Goal: Task Accomplishment & Management: Manage account settings

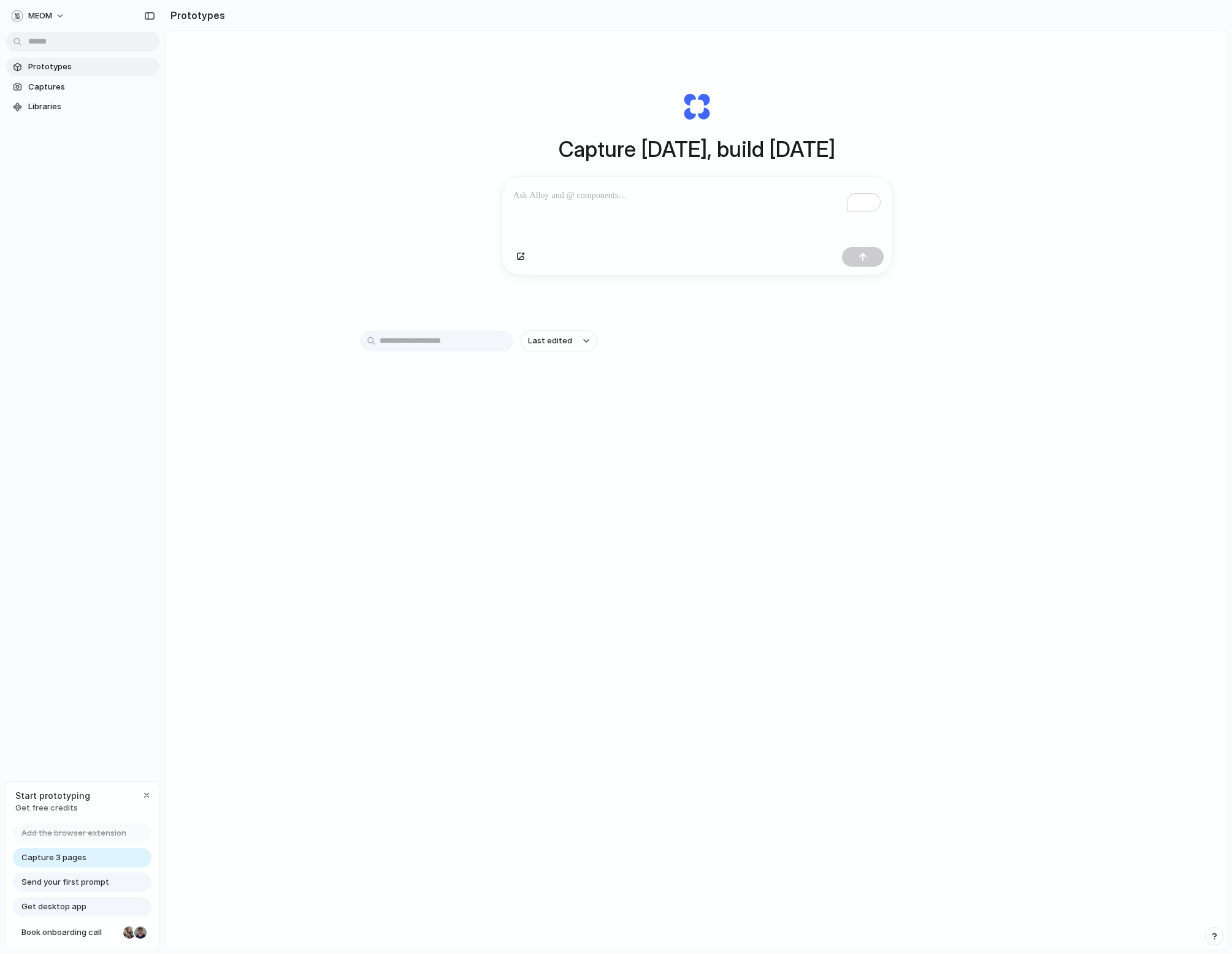
click at [373, 223] on div "Capture today, build tomorrow Clone web app Clone screenshot Start from existin…" at bounding box center [697, 523] width 1062 height 983
click at [246, 221] on div "Capture today, build tomorrow Clone web app Clone screenshot Start from existin…" at bounding box center [697, 523] width 1062 height 983
click at [107, 514] on div "MEOM Prototypes Captures Libraries Start prototyping Get free credits Add the b…" at bounding box center [83, 477] width 166 height 954
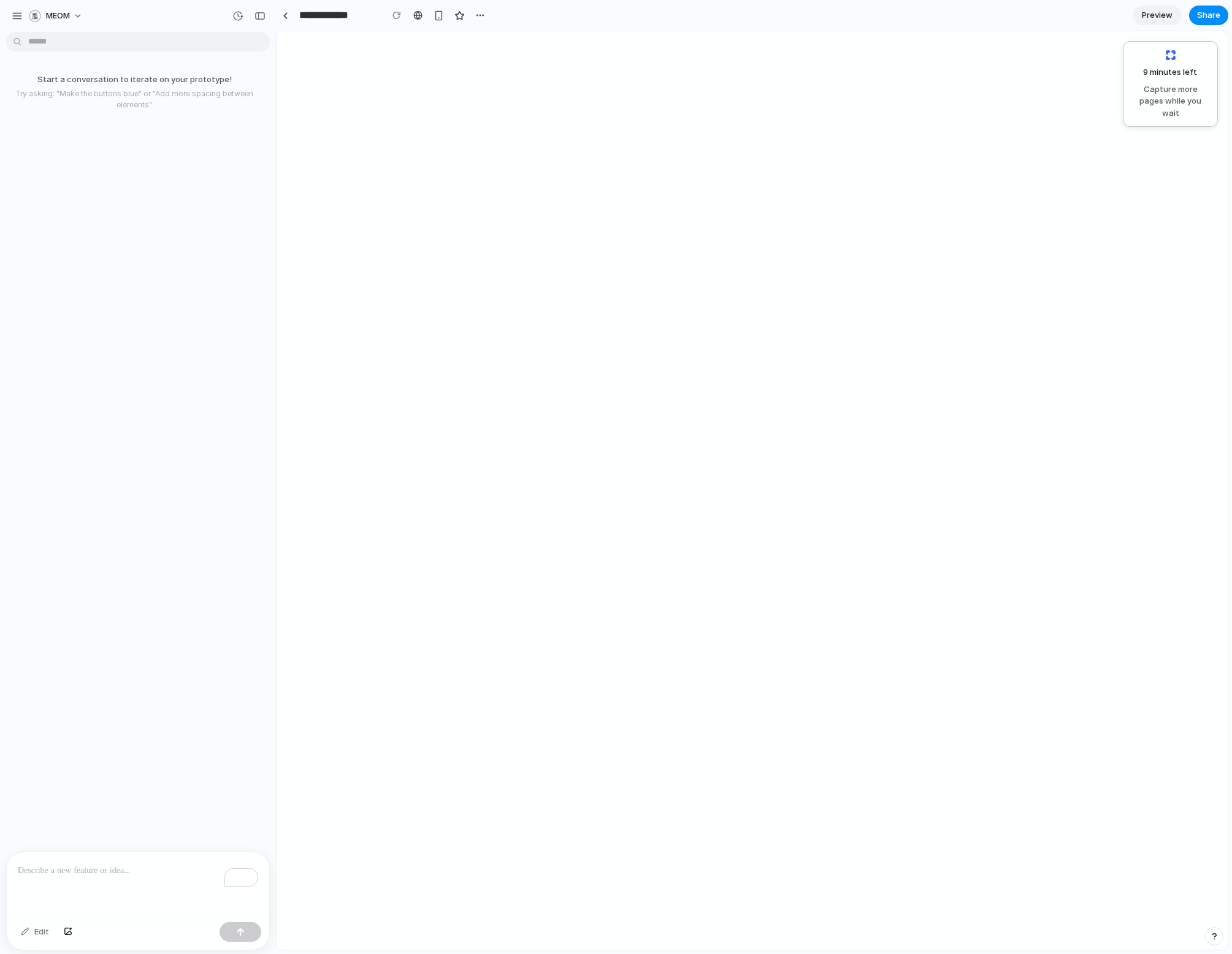
select select
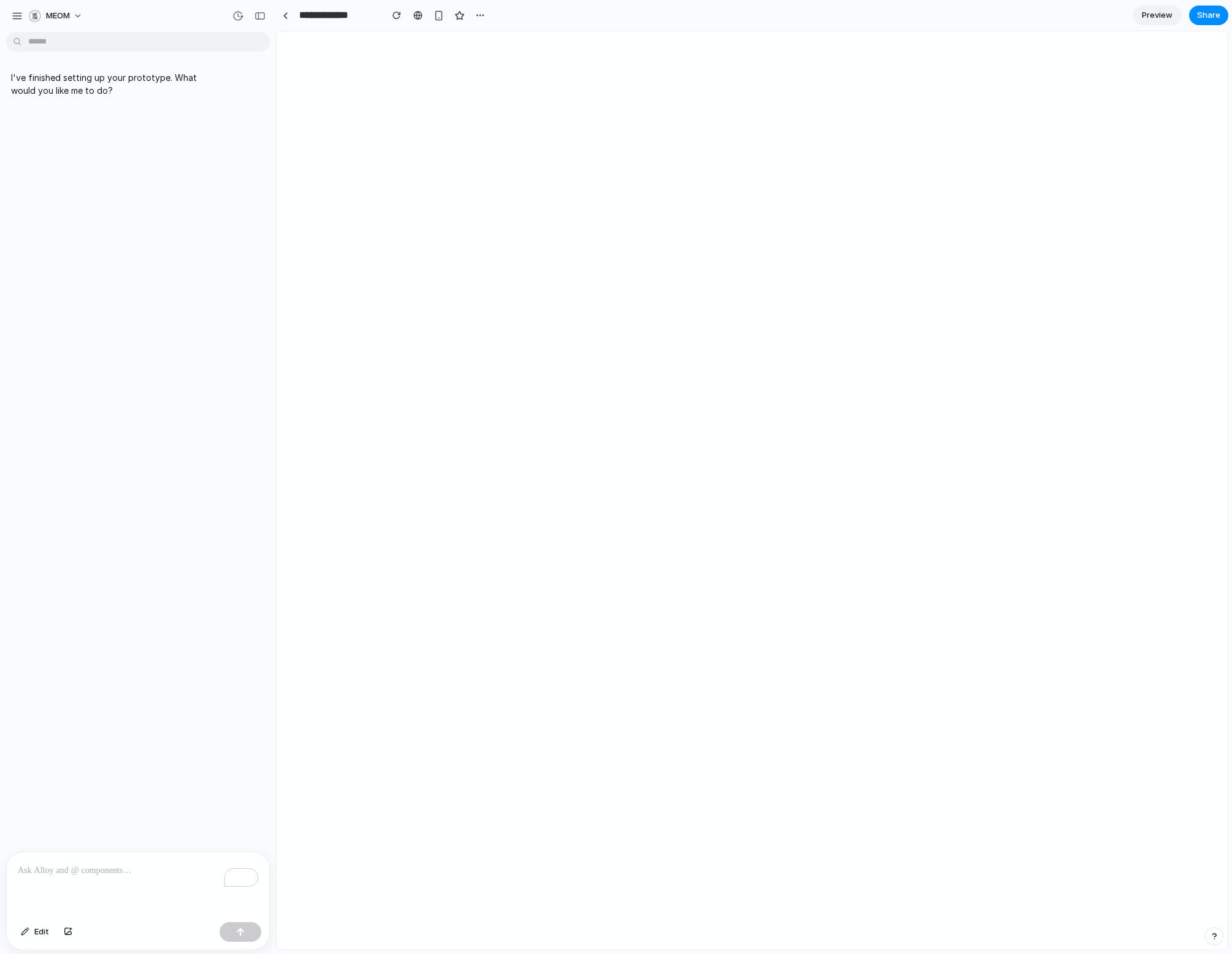
select select
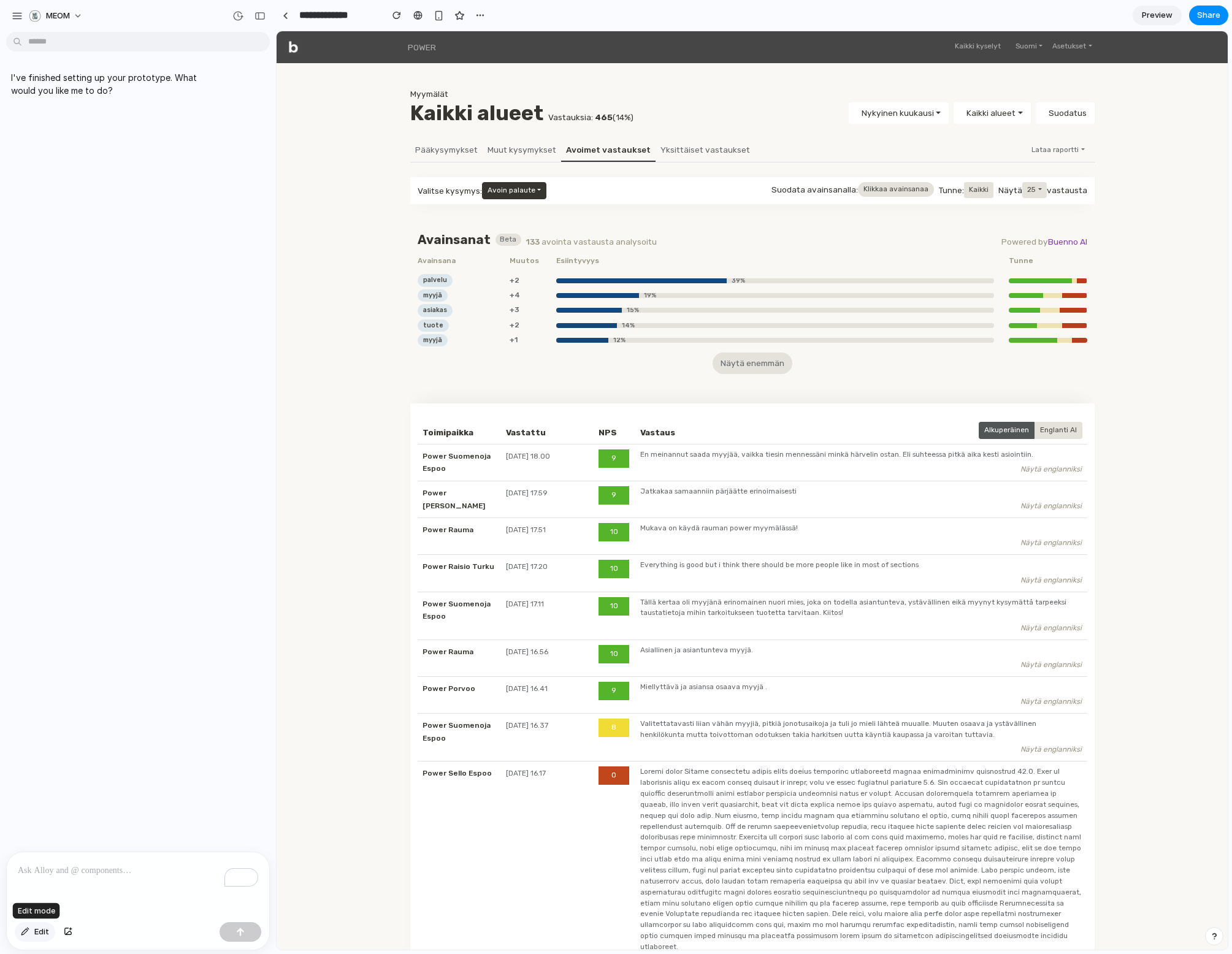
click at [41, 935] on span "Edit" at bounding box center [41, 932] width 15 height 12
click at [43, 931] on span "Edit" at bounding box center [41, 932] width 15 height 12
click at [80, 882] on div "To enrich screen reader interactions, please activate Accessibility in Grammarl…" at bounding box center [138, 885] width 263 height 65
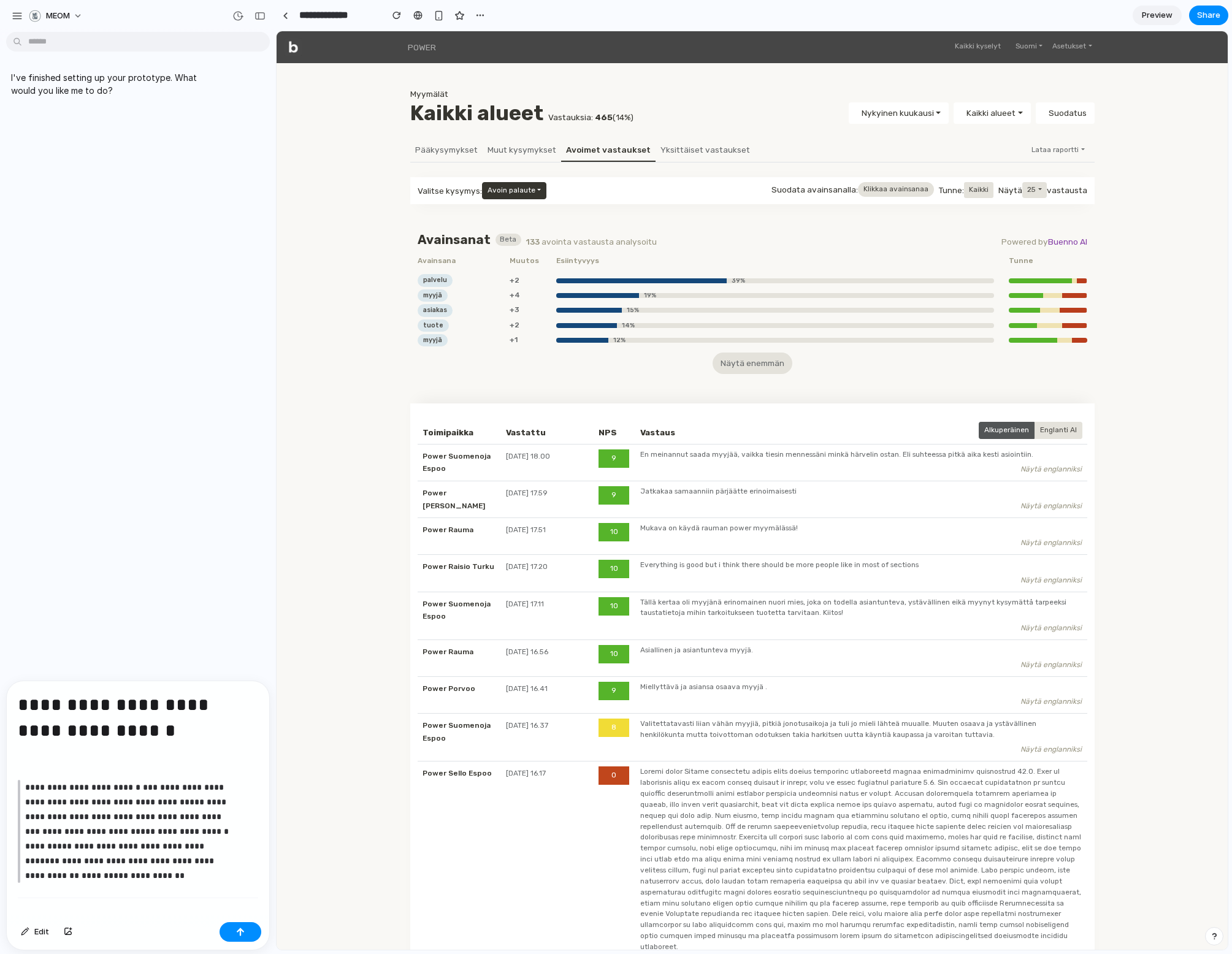
click at [120, 712] on h1 "**********" at bounding box center [138, 719] width 240 height 54
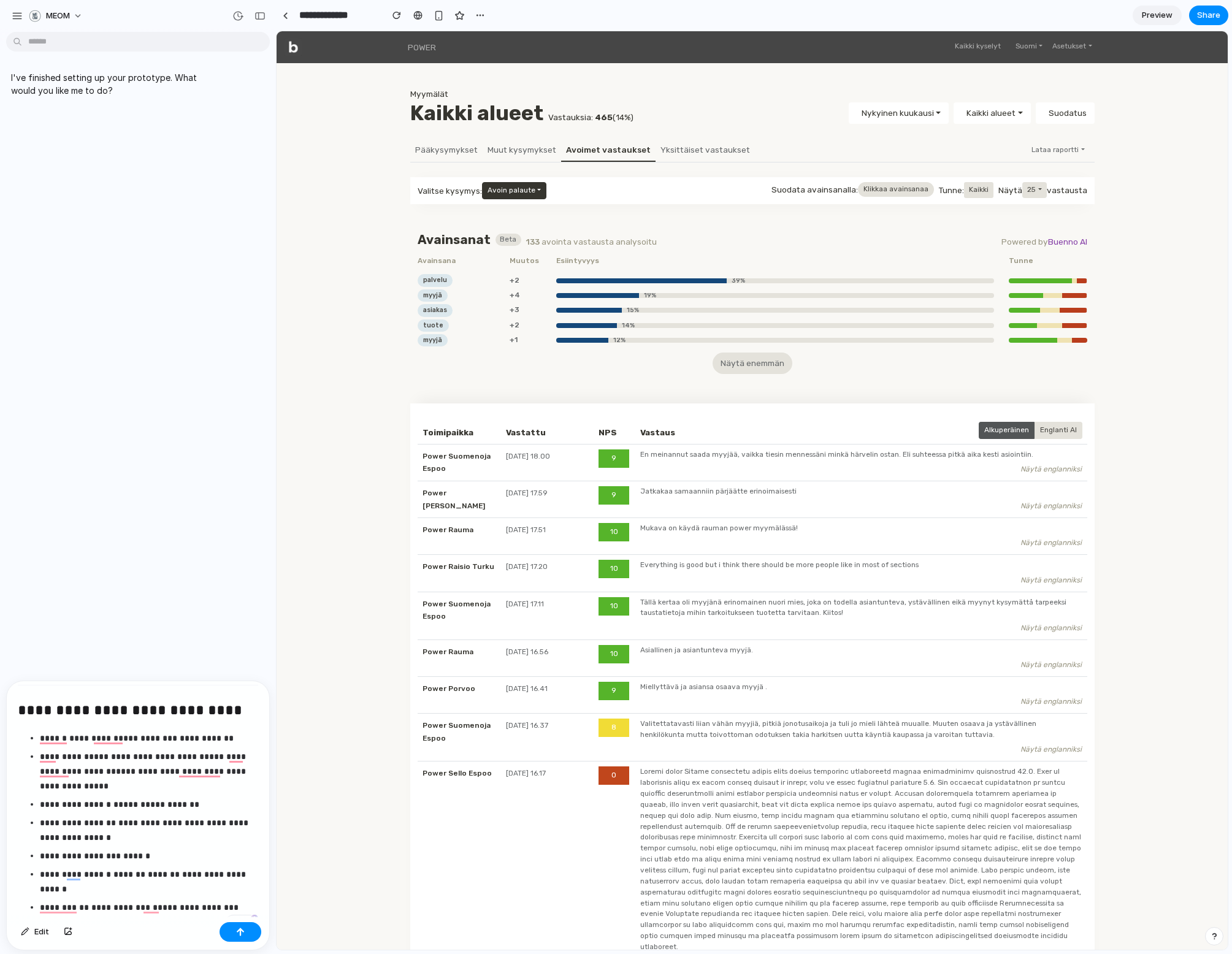
scroll to position [1467, 0]
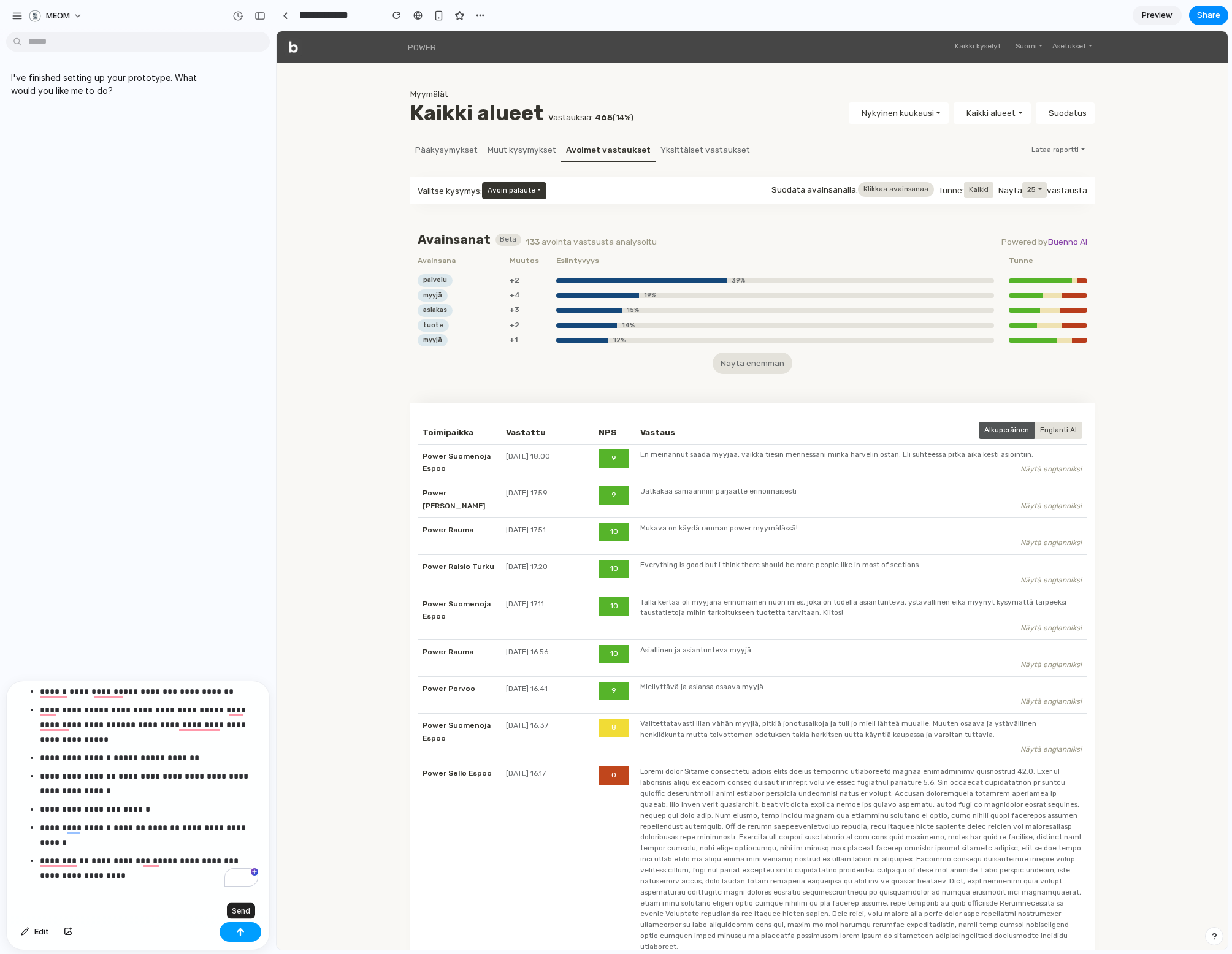
click at [240, 936] on button "button" at bounding box center [240, 932] width 42 height 19
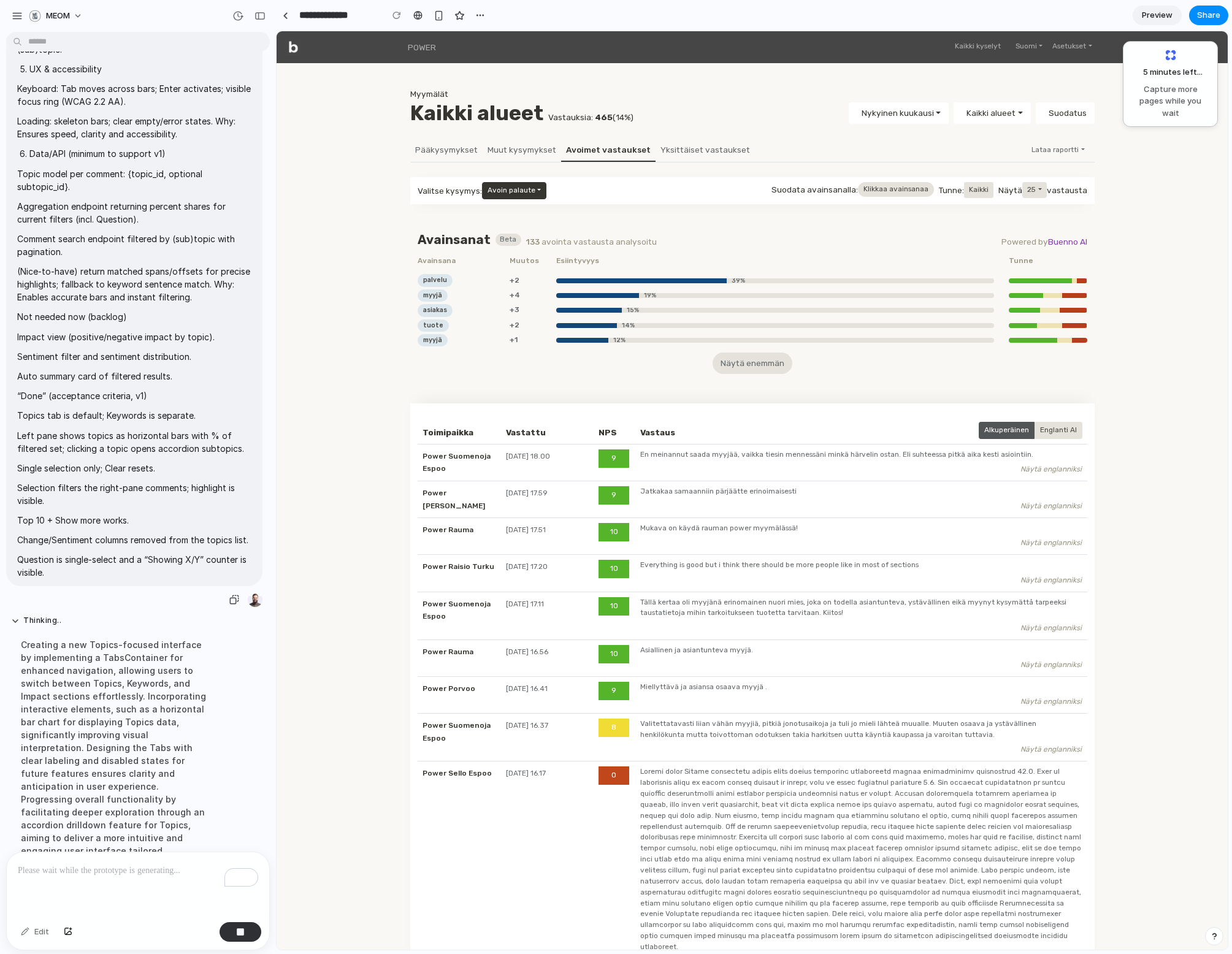
scroll to position [870, 0]
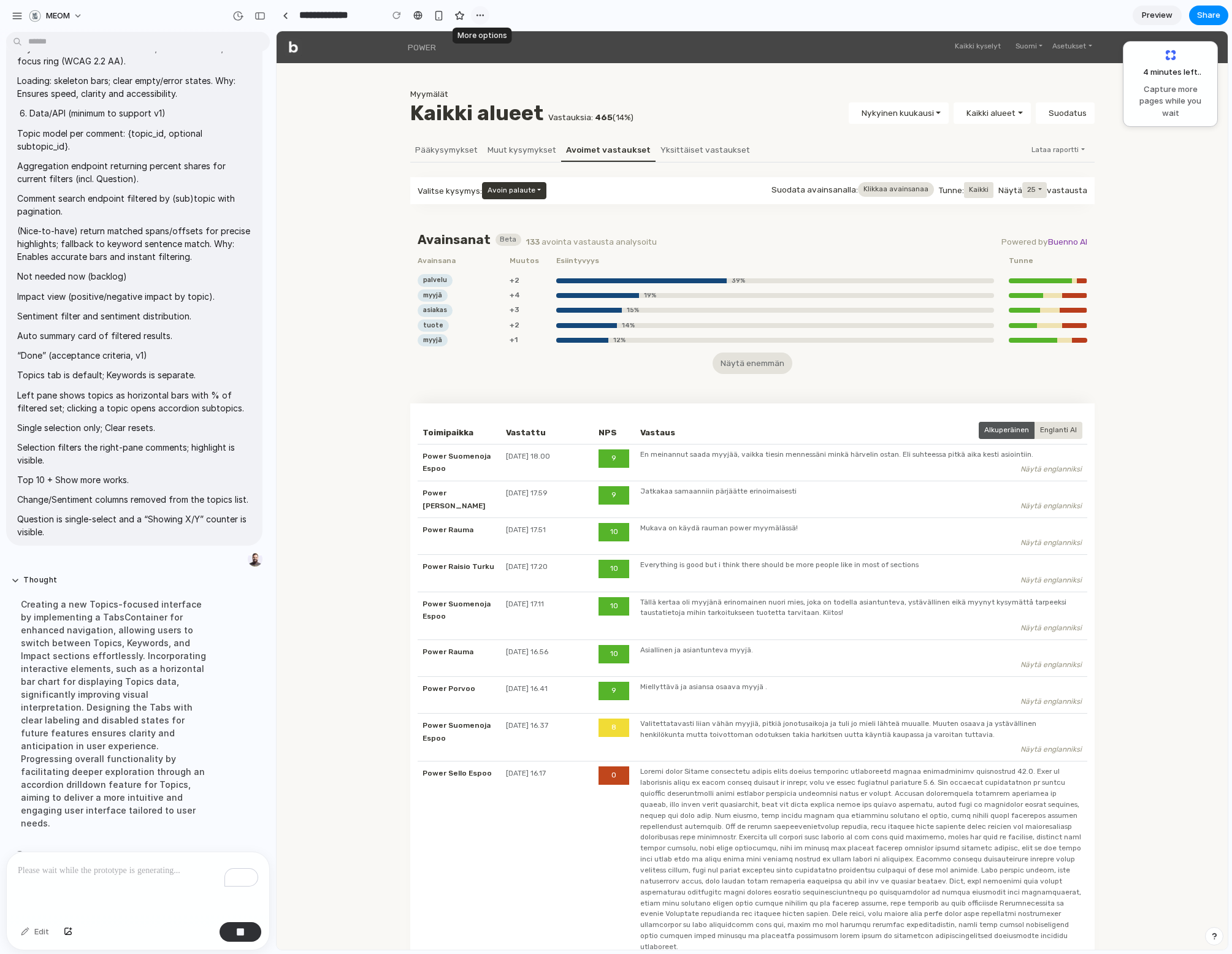
click at [472, 18] on button "button" at bounding box center [480, 15] width 19 height 19
click at [472, 18] on div "Duplicate Delete" at bounding box center [616, 477] width 1232 height 954
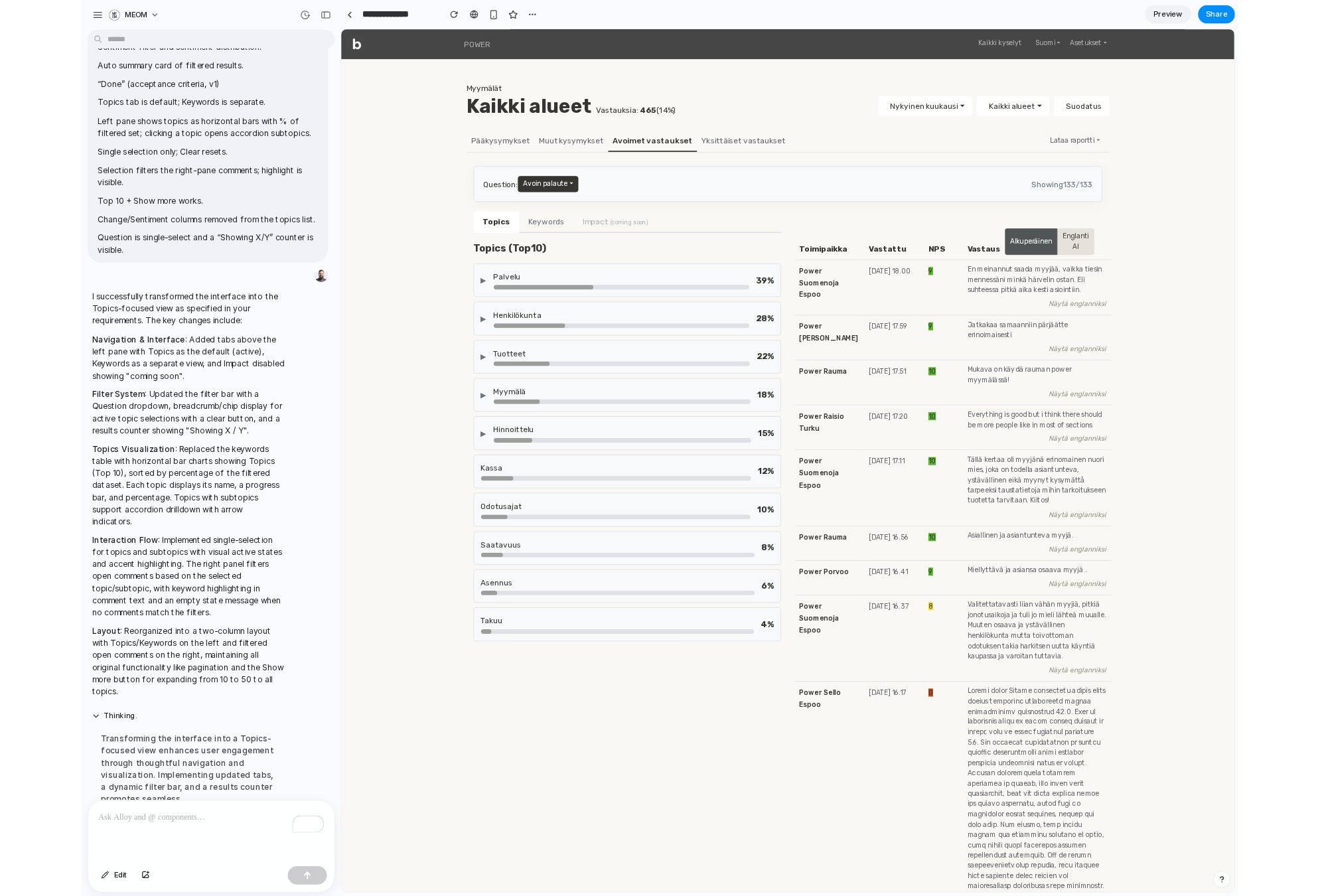
scroll to position [0, 0]
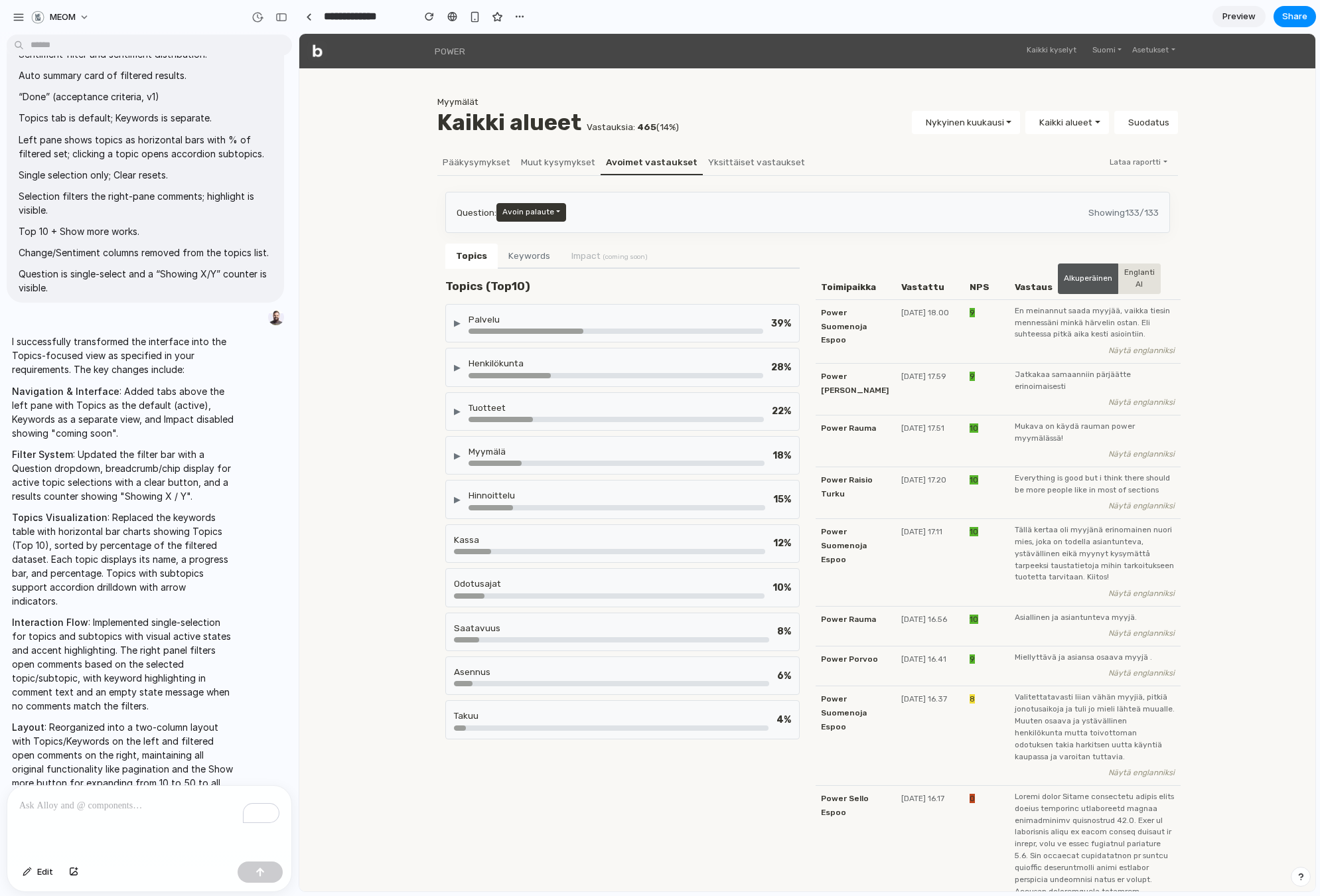
click at [451, 327] on div "▶ Palvelu 39 %" at bounding box center [622, 324] width 355 height 39
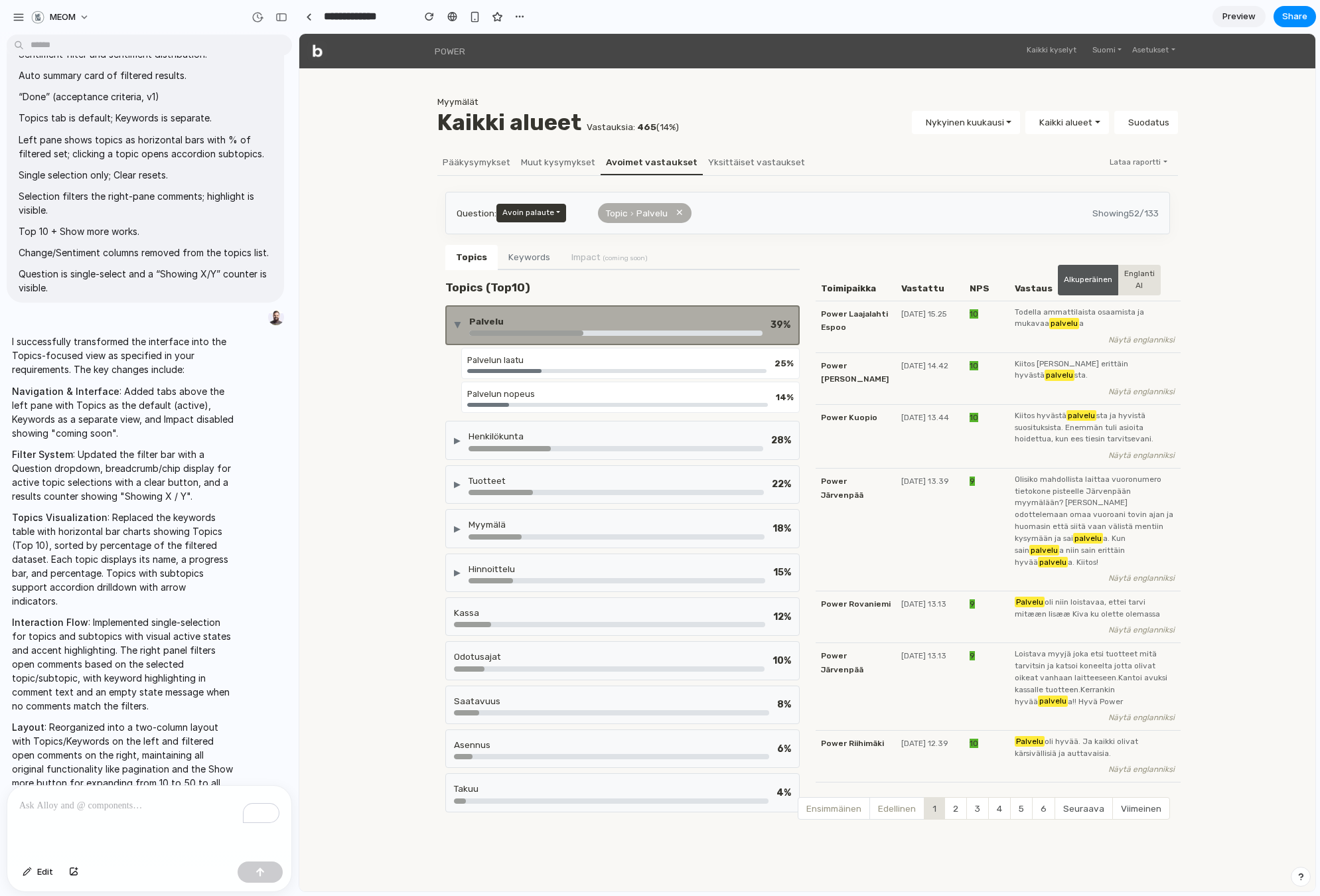
click at [456, 324] on div "▶" at bounding box center [457, 325] width 13 height 7
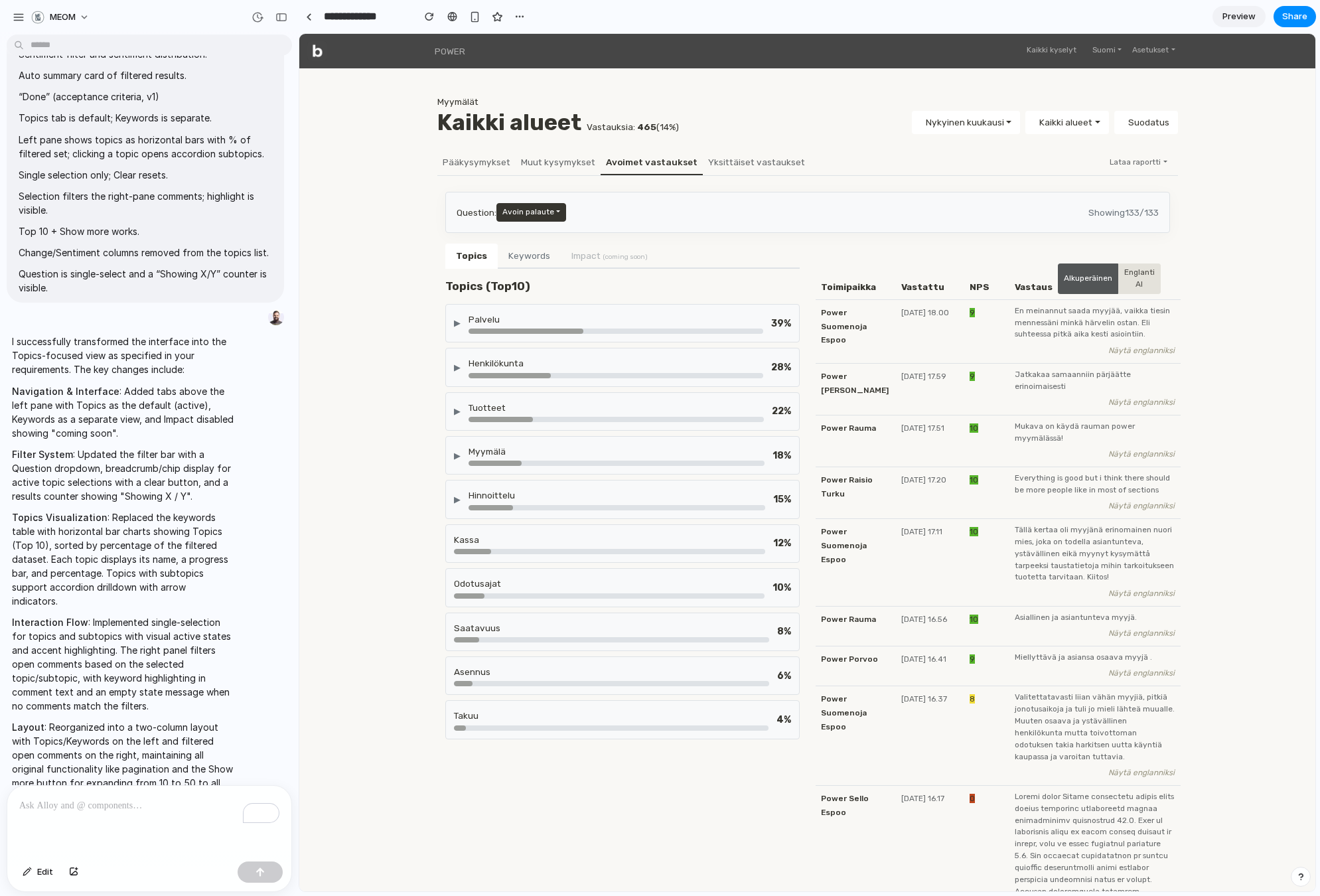
click at [1245, 18] on span "Preview" at bounding box center [1240, 17] width 34 height 13
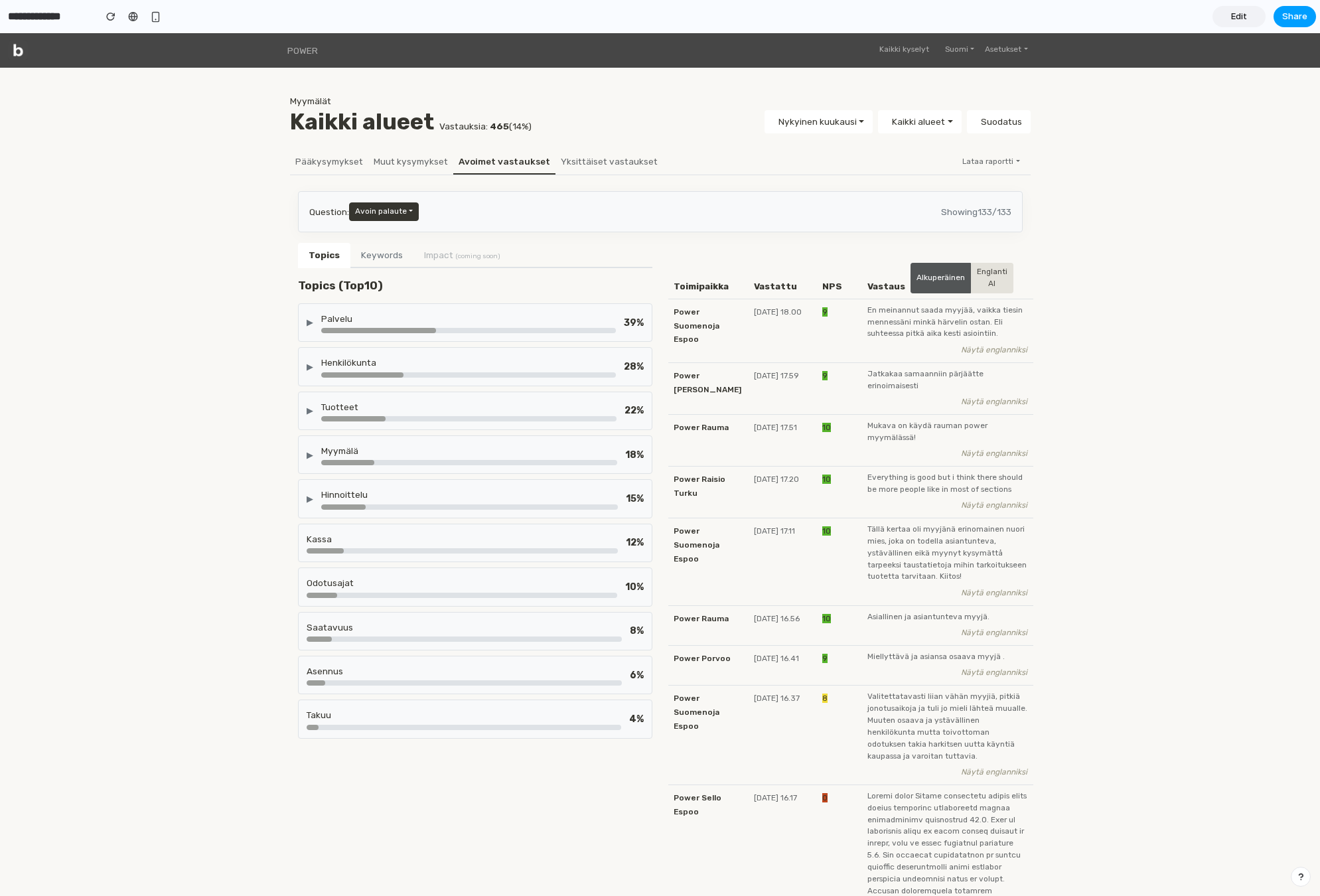
click at [1306, 27] on div "Edit Share" at bounding box center [1265, 16] width 104 height 21
click at [1302, 18] on span "Share" at bounding box center [1295, 17] width 25 height 13
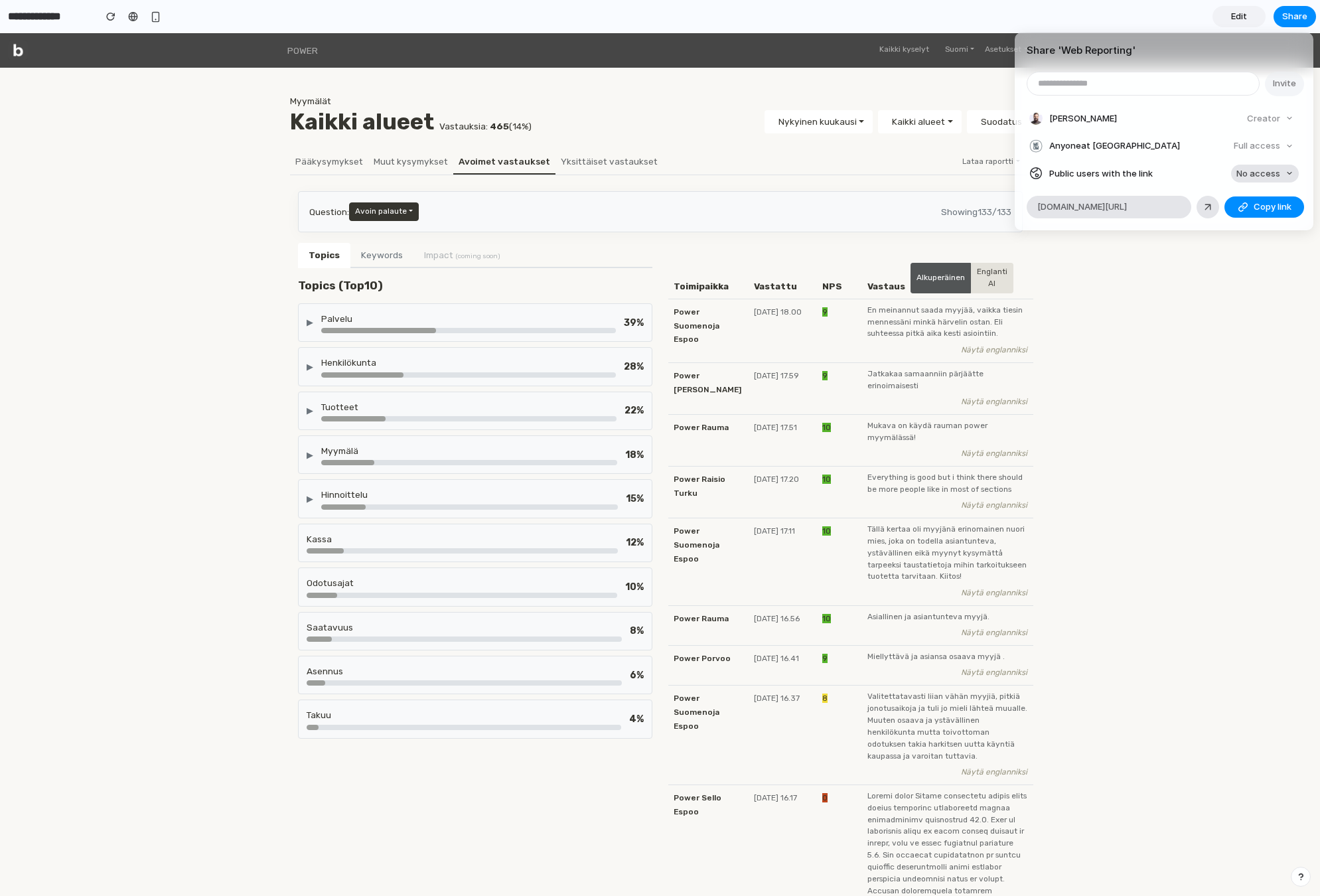
click at [1254, 174] on span "No access" at bounding box center [1258, 174] width 44 height 13
click at [1257, 219] on span "Full access" at bounding box center [1245, 223] width 46 height 13
click at [1249, 210] on button "Copy link" at bounding box center [1264, 206] width 80 height 21
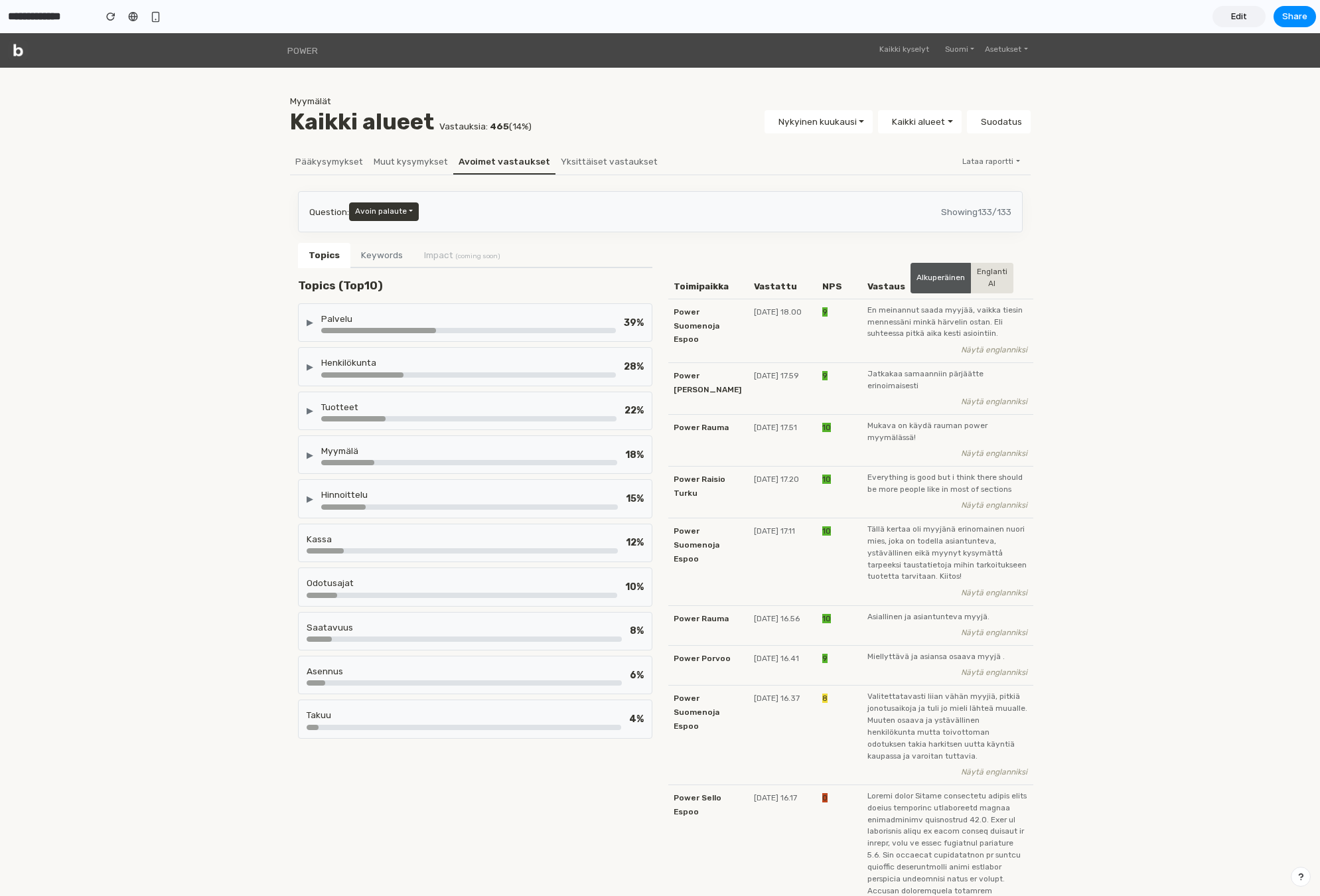
click at [370, 304] on div "▶ Palvelu 39 %" at bounding box center [475, 323] width 355 height 39
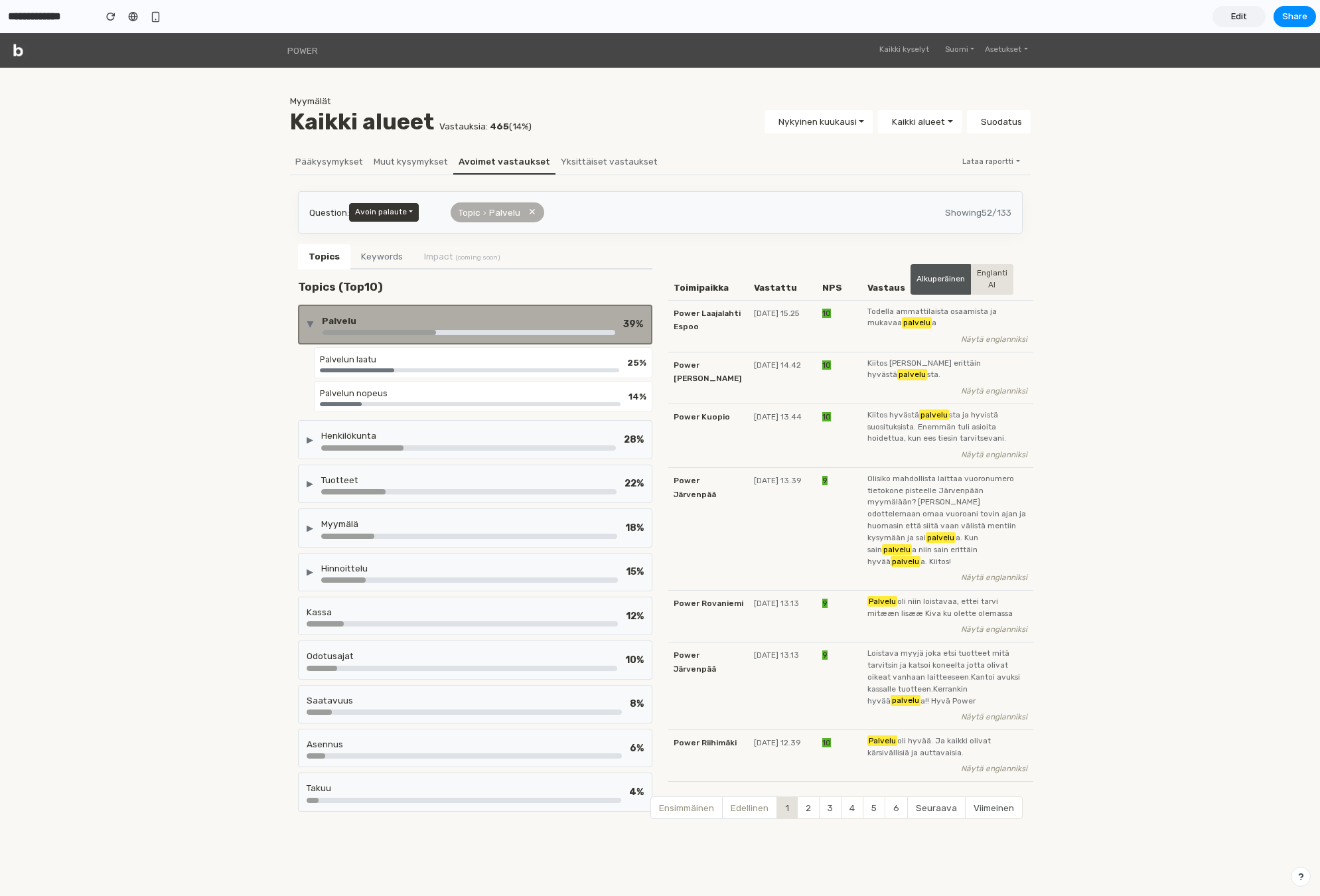
click at [370, 304] on div "▶ Palvelu 39 %" at bounding box center [475, 324] width 355 height 40
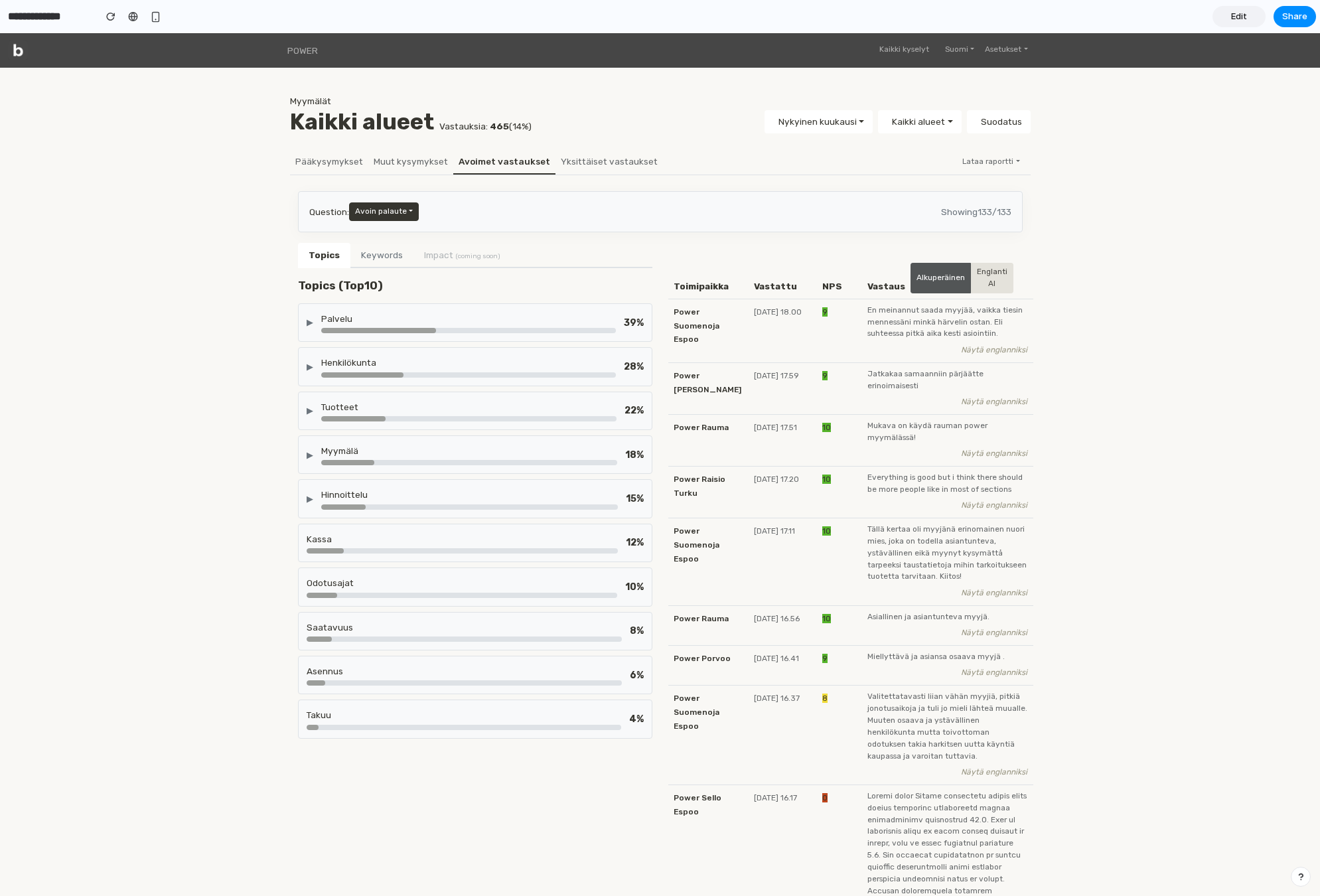
click at [370, 252] on button "Keywords" at bounding box center [381, 256] width 63 height 25
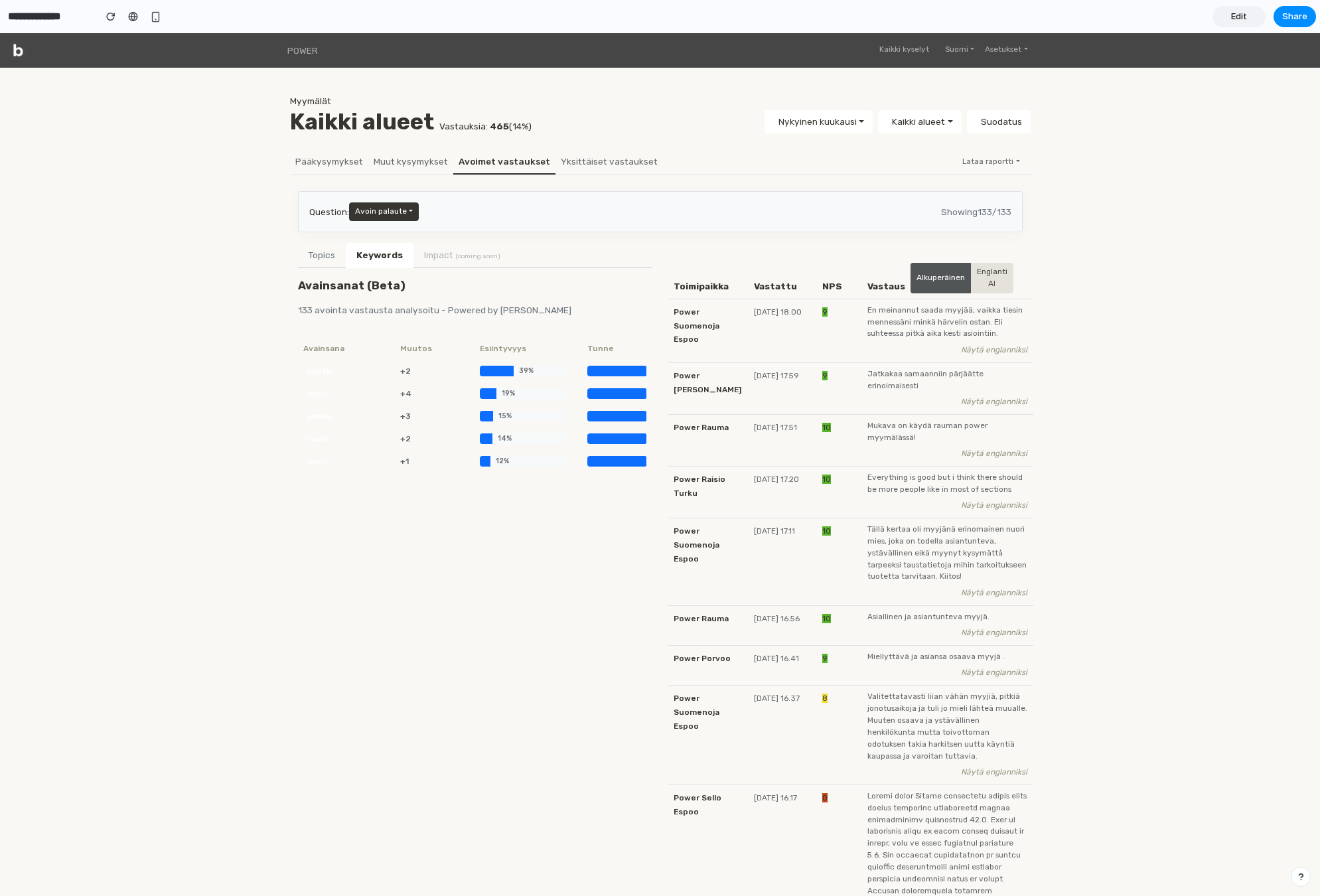
click at [477, 257] on li "Impact (coming soon)" at bounding box center [462, 255] width 97 height 24
click at [470, 252] on li "Impact (coming soon)" at bounding box center [462, 255] width 97 height 24
click at [329, 254] on button "Topics" at bounding box center [322, 256] width 48 height 25
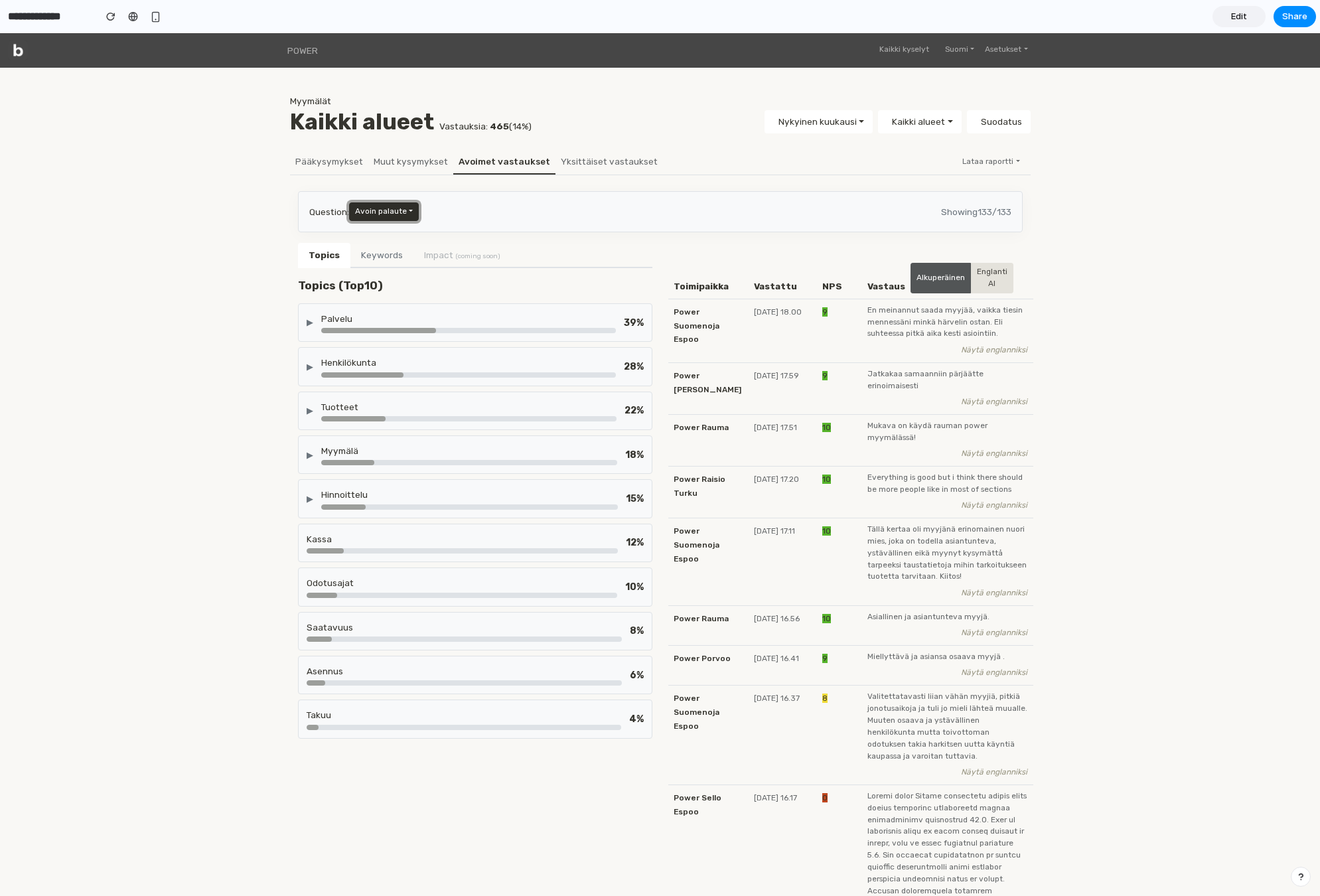
click at [386, 214] on button "Avoin palaute" at bounding box center [384, 212] width 70 height 18
click at [391, 214] on button "Avoin palaute" at bounding box center [384, 212] width 70 height 18
click at [574, 174] on li "Yksittäiset vastaukset" at bounding box center [609, 162] width 107 height 25
click at [508, 169] on link "Avoimet vastaukset" at bounding box center [505, 161] width 102 height 24
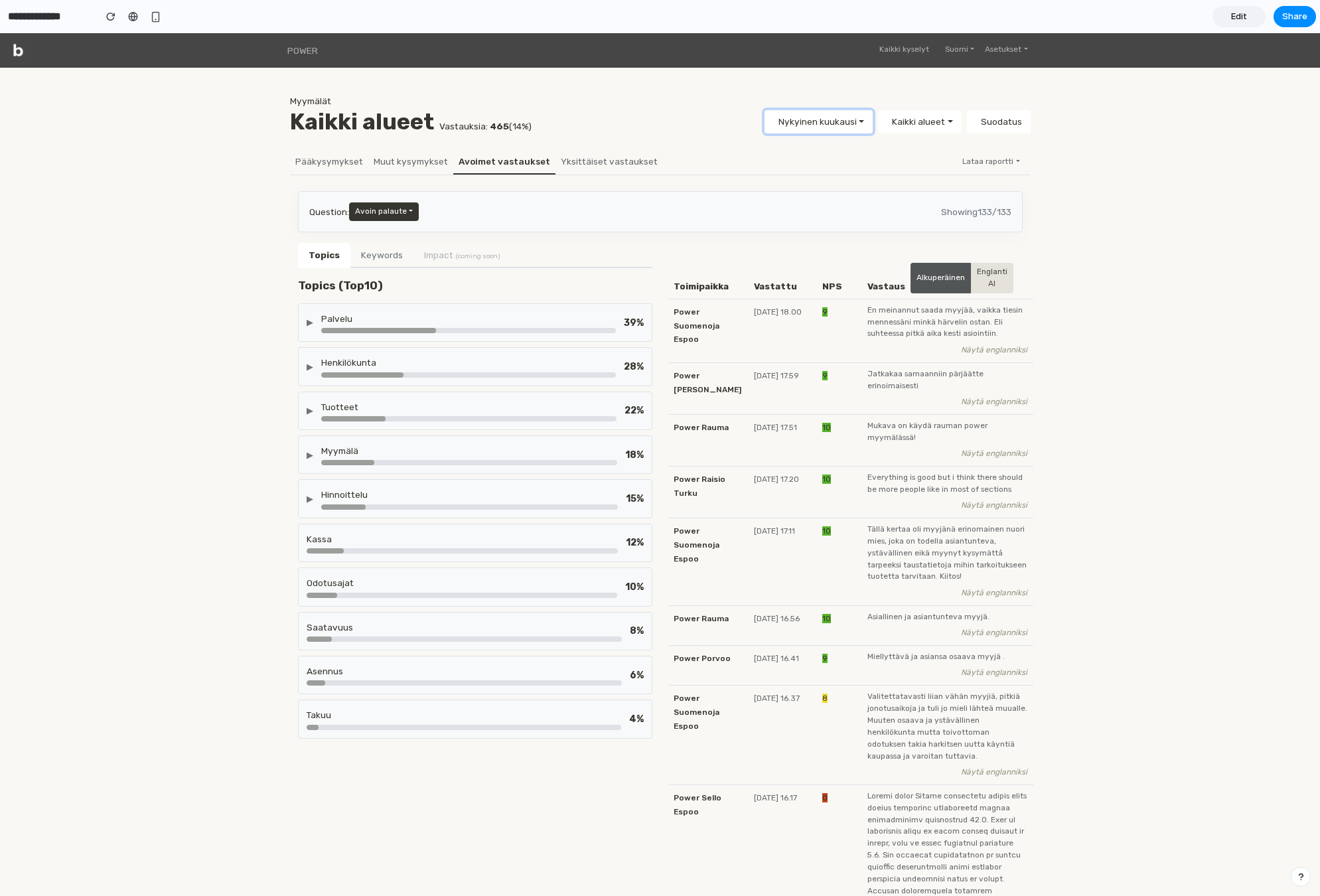
click at [845, 120] on button "Nykyinen kuukausi" at bounding box center [818, 121] width 108 height 23
click at [847, 121] on button "Nykyinen kuukausi" at bounding box center [818, 121] width 108 height 23
click at [974, 274] on button "Englanti AI" at bounding box center [991, 278] width 43 height 30
click at [926, 280] on button "Alkuperäinen" at bounding box center [940, 278] width 60 height 30
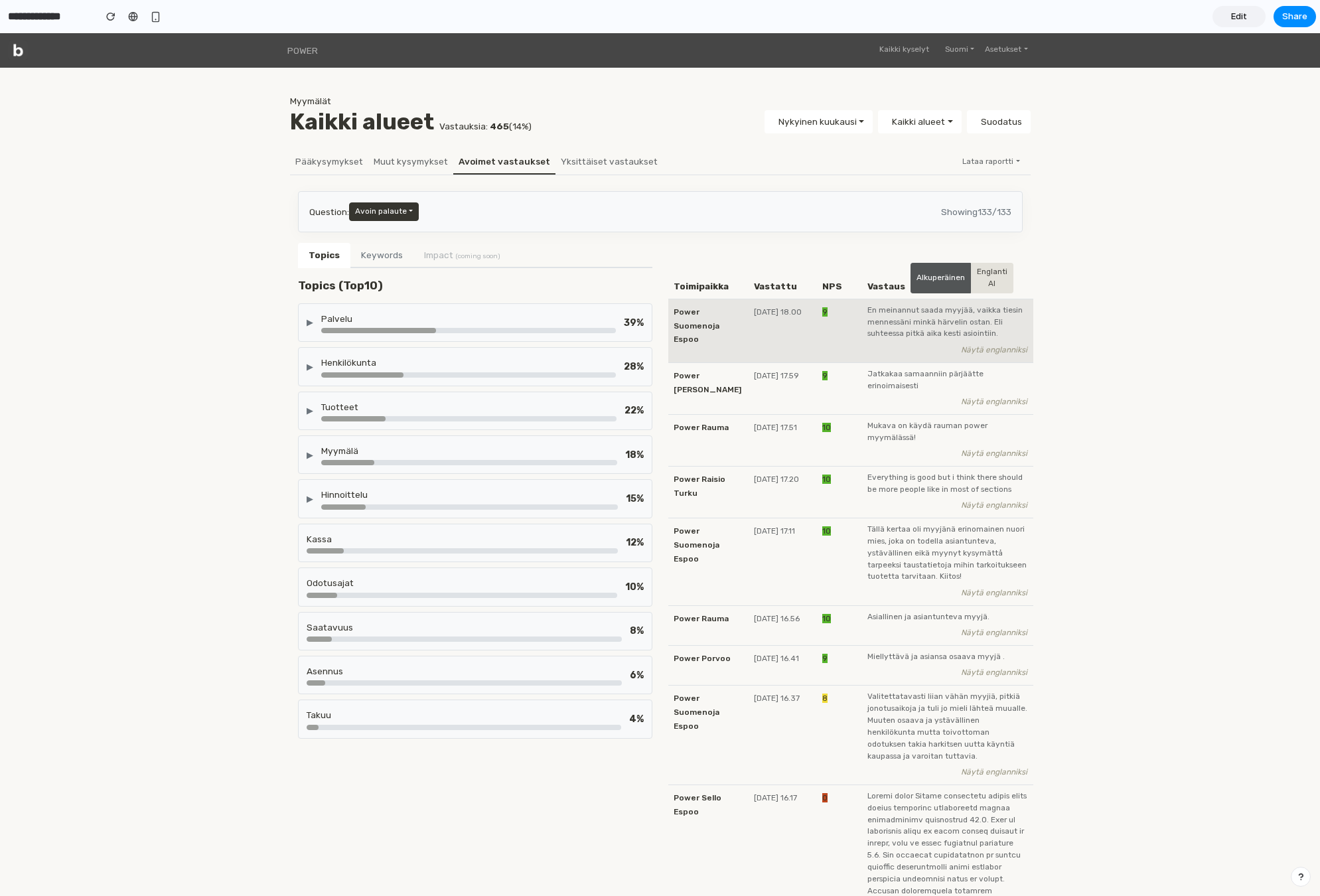
click at [968, 300] on td "En meinannut saada myyjää, vaikka tiesin mennessäni minkä härvelin ostan. Eli s…" at bounding box center [948, 331] width 171 height 64
click at [910, 328] on span "En meinannut saada myyjää, vaikka tiesin mennessäni minkä härvelin ostan. Eli s…" at bounding box center [948, 322] width 161 height 36
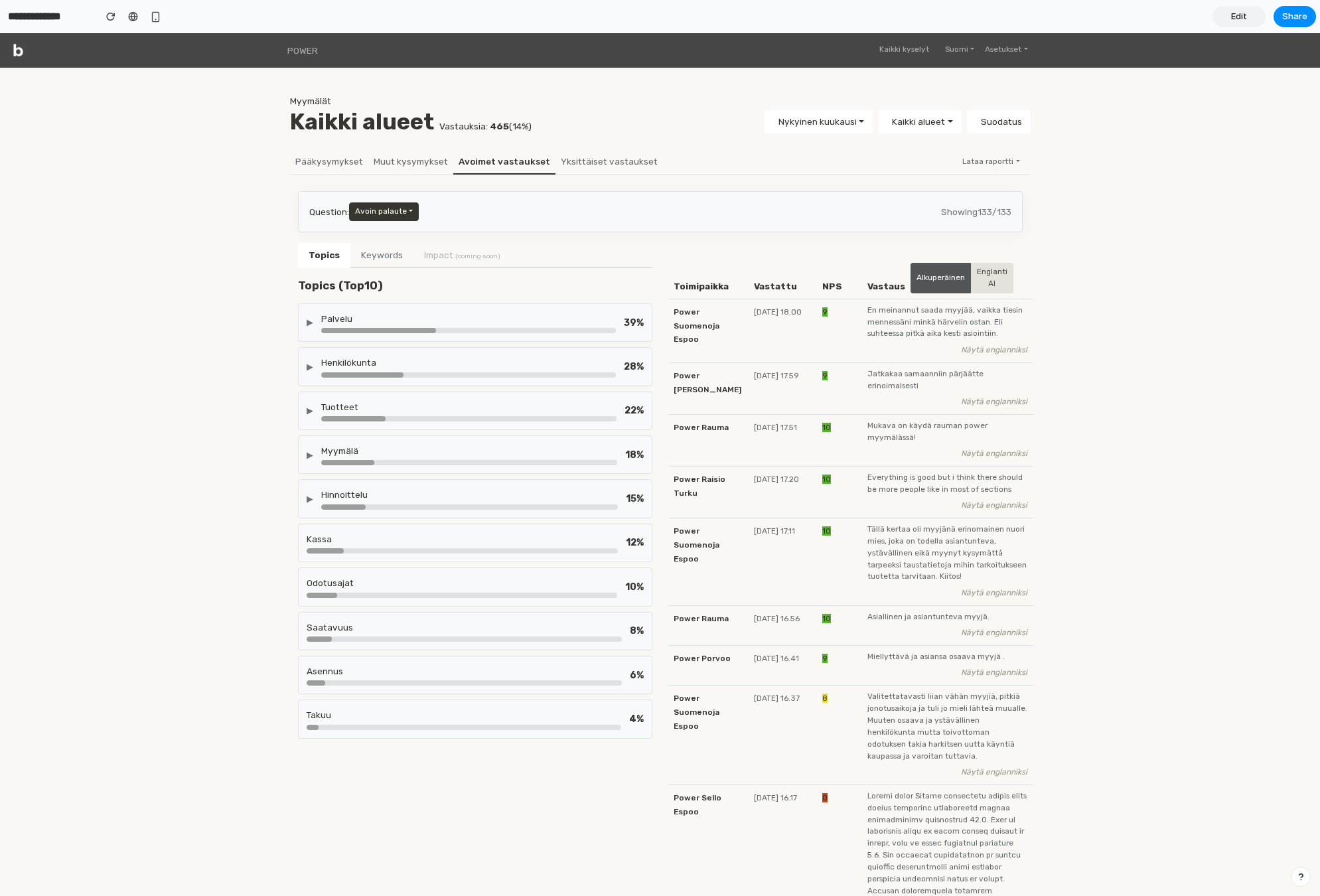
click at [453, 315] on div "Palvelu" at bounding box center [468, 319] width 295 height 13
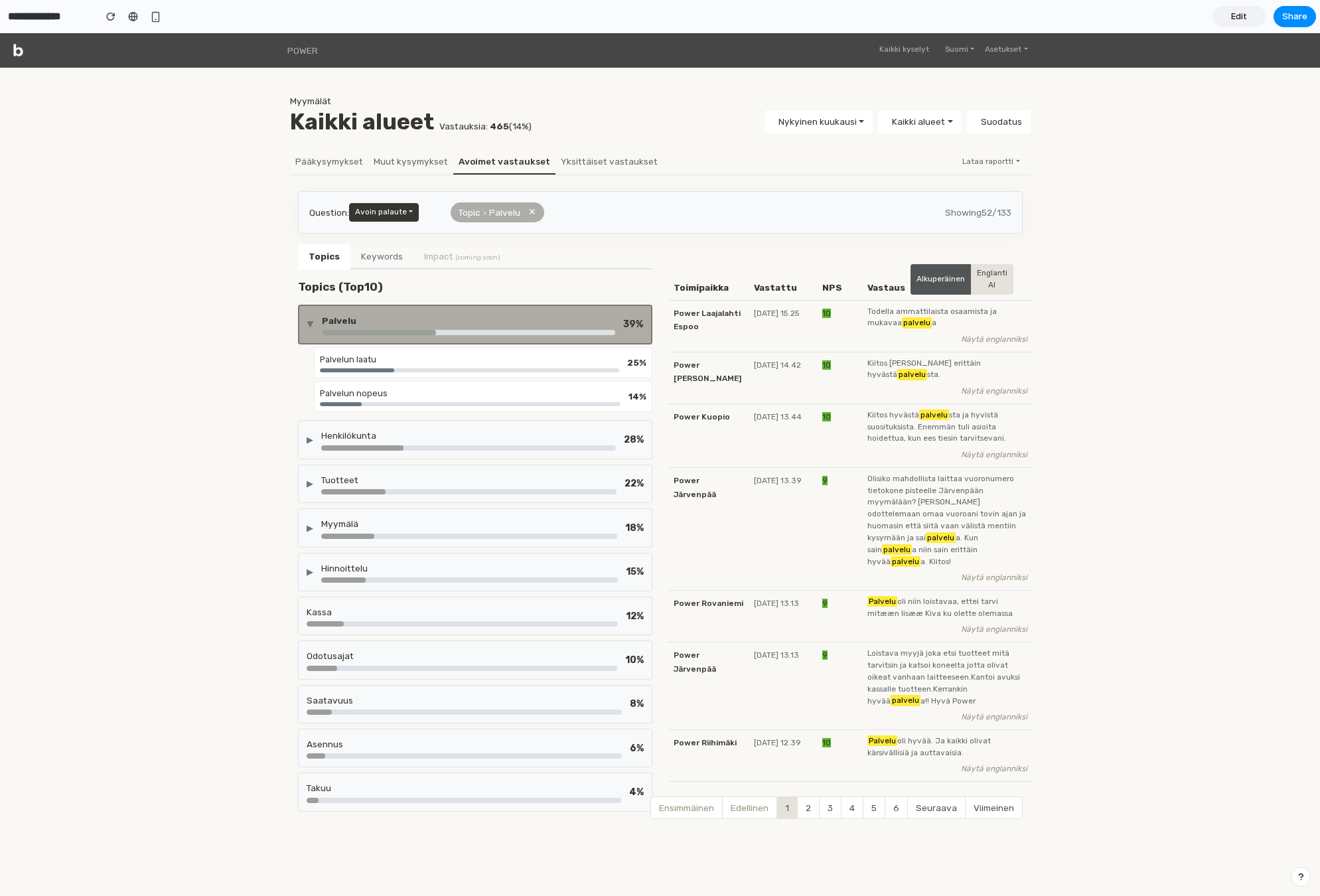
click at [230, 359] on div "POWER Kaikki kyselyt Suomi English Suomi Svenska Dansk Norsk Asetukset Oma tili…" at bounding box center [660, 452] width 1304 height 836
click at [551, 313] on div "▶ Palvelu 39 %" at bounding box center [475, 324] width 355 height 40
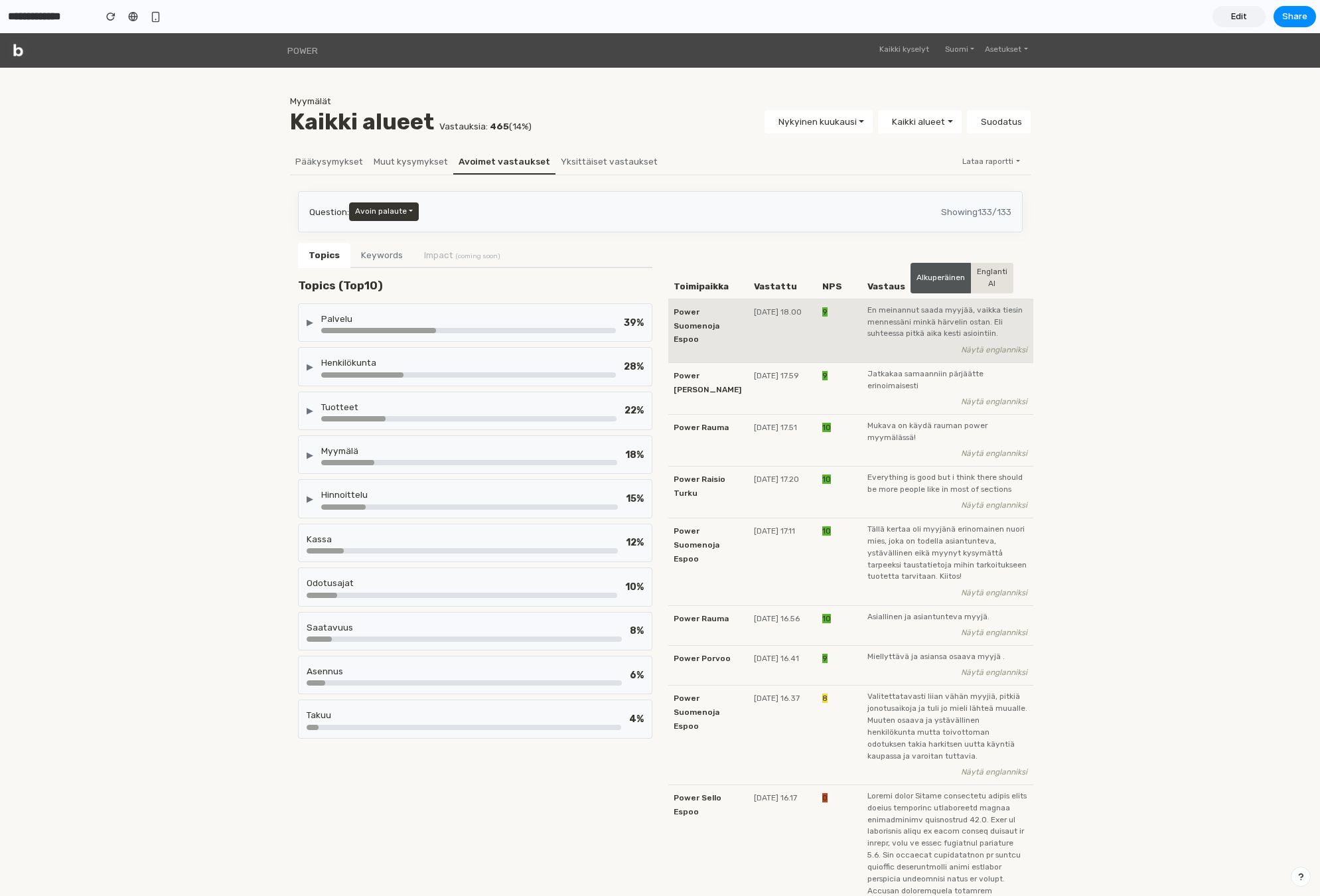
click at [748, 303] on td "[DATE] 18.00" at bounding box center [783, 331] width 69 height 64
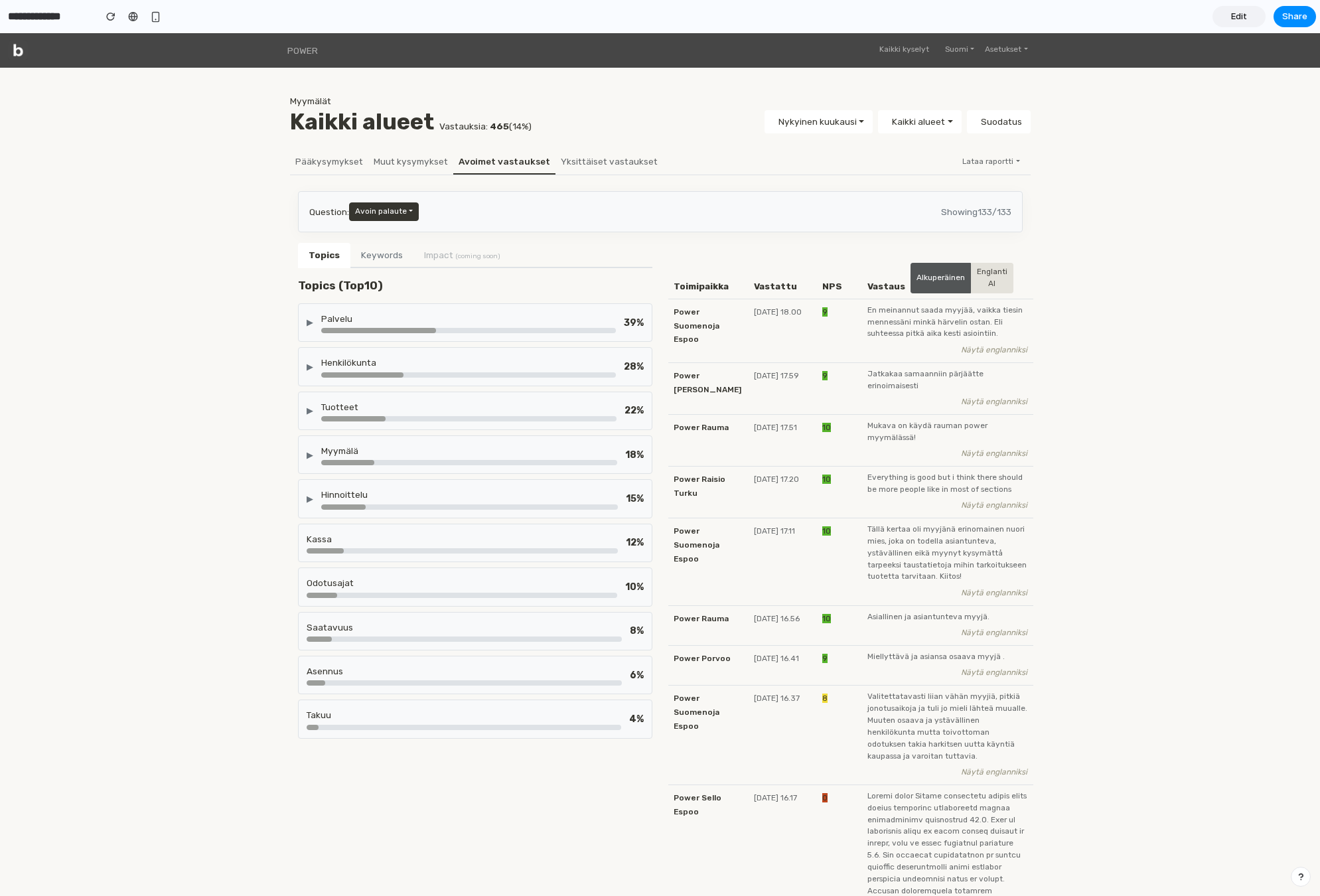
click at [422, 319] on div "Palvelu" at bounding box center [468, 319] width 295 height 13
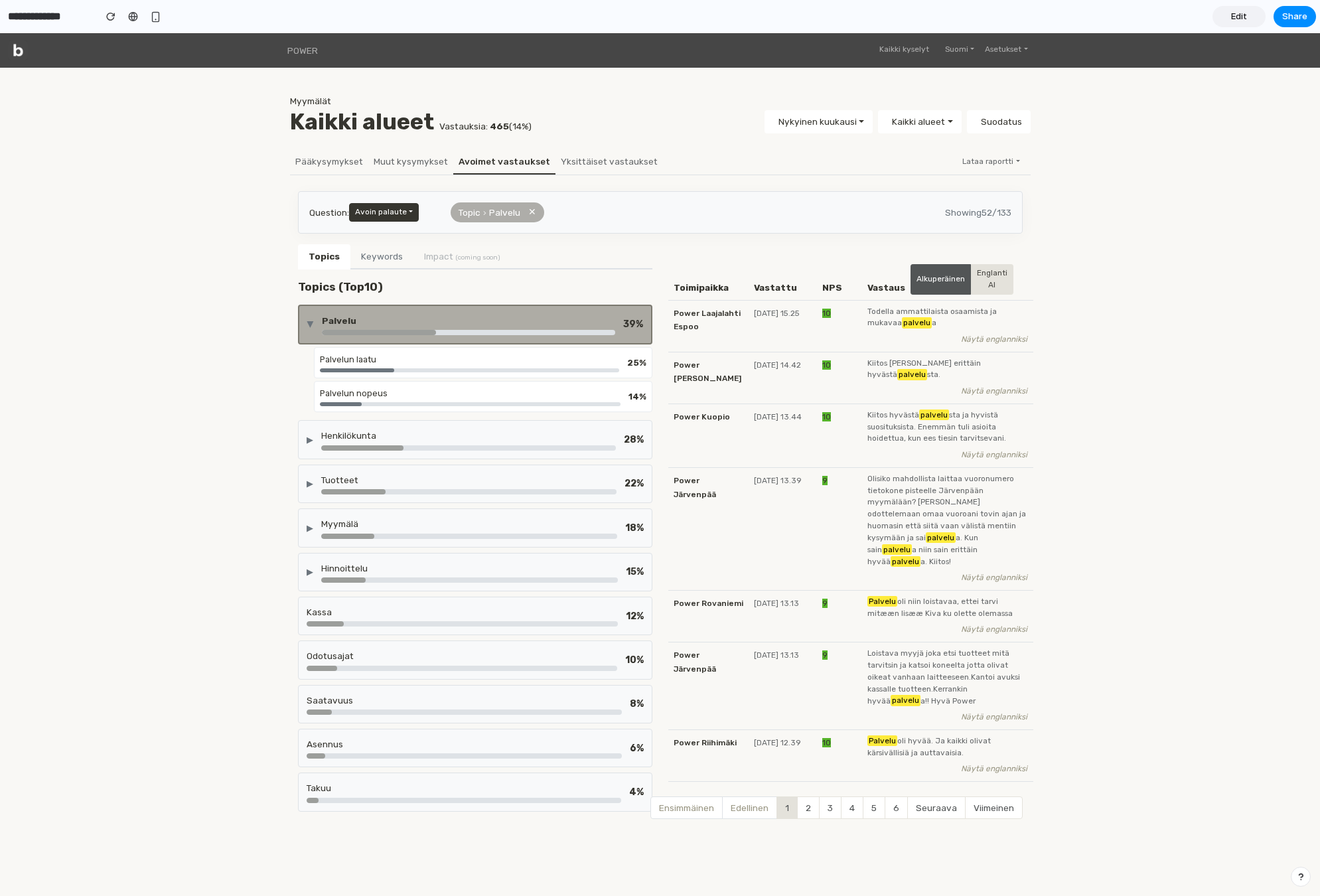
click at [422, 319] on div "Palvelu" at bounding box center [468, 321] width 293 height 13
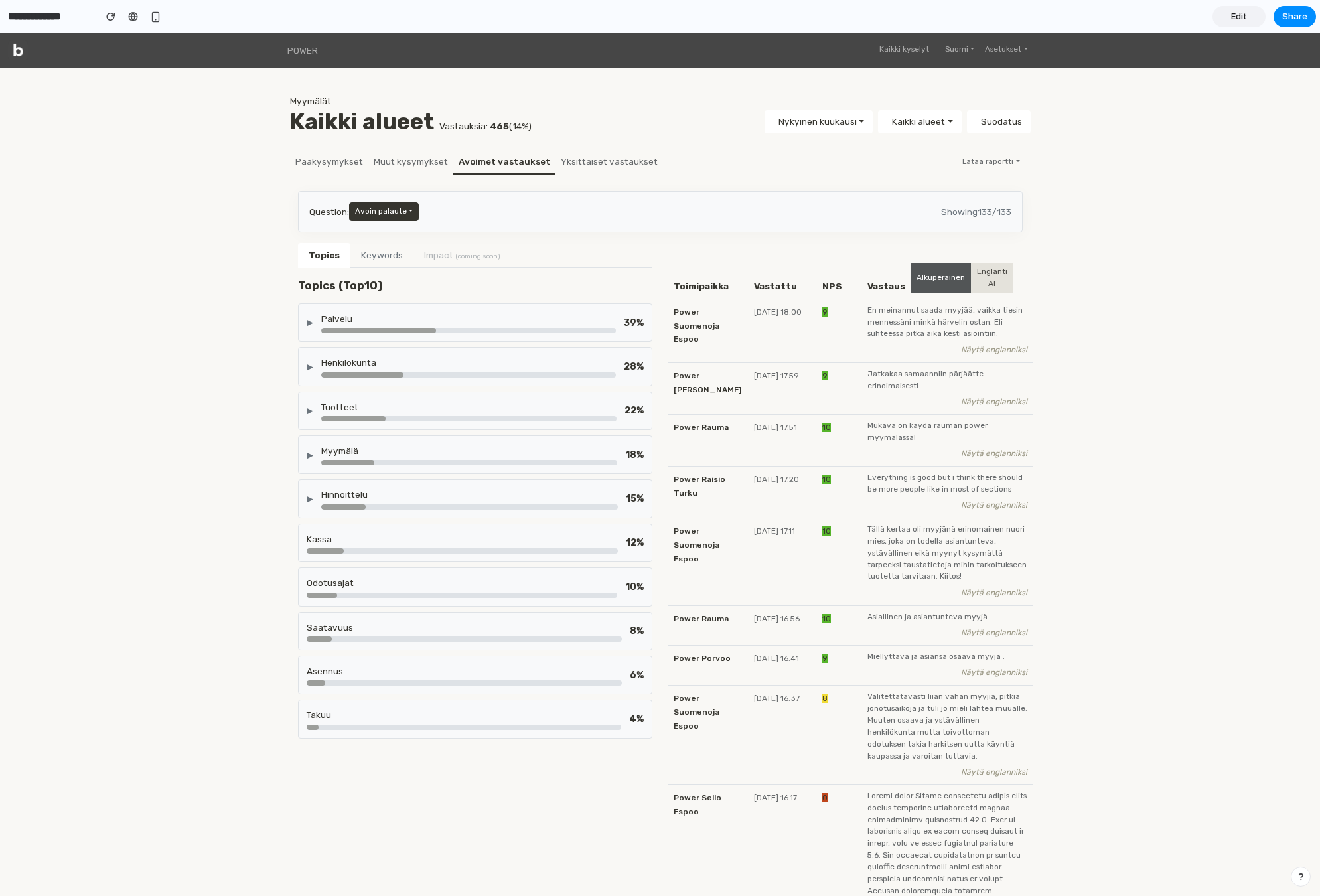
click at [406, 374] on div at bounding box center [468, 375] width 295 height 5
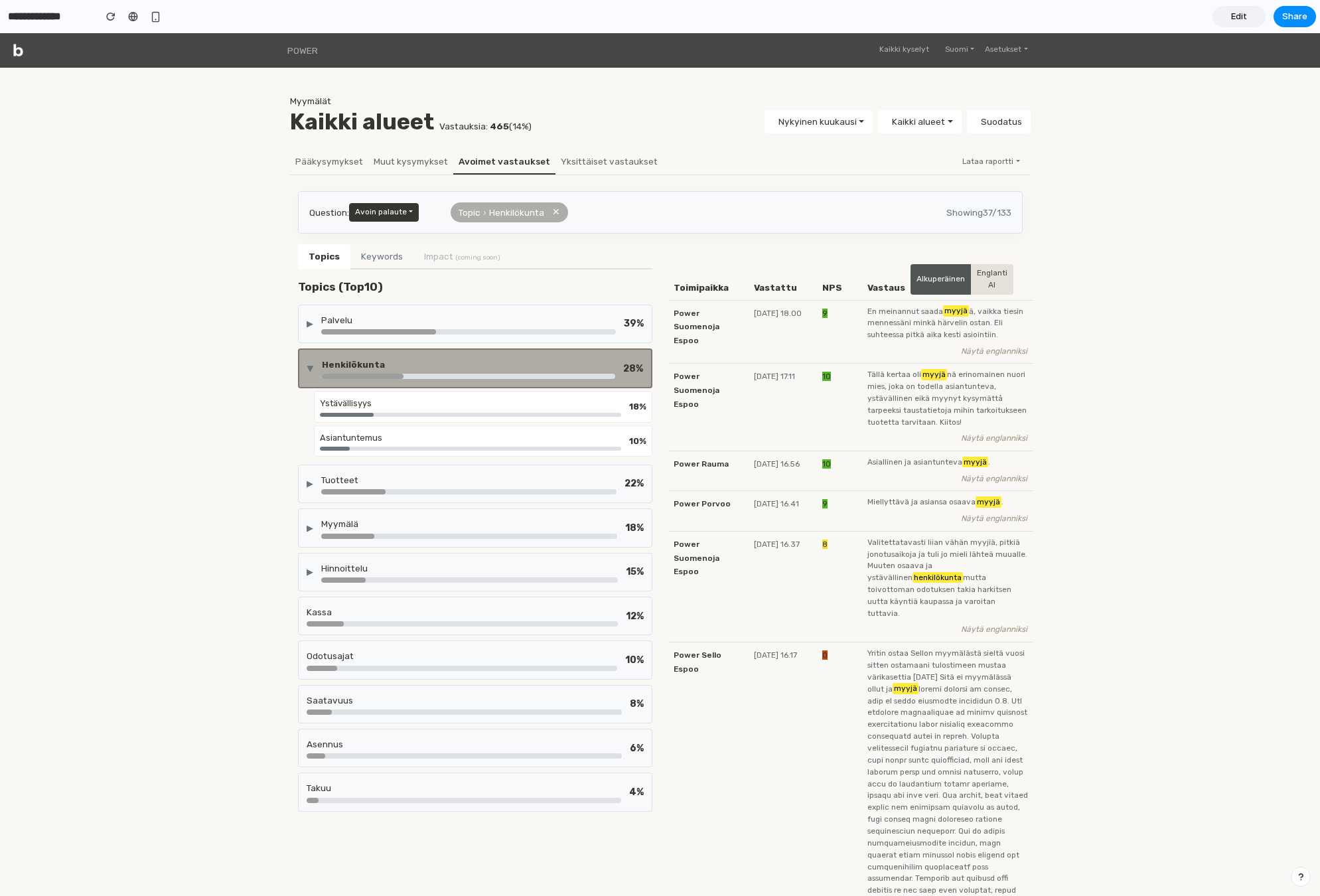
click at [406, 374] on div at bounding box center [468, 376] width 293 height 5
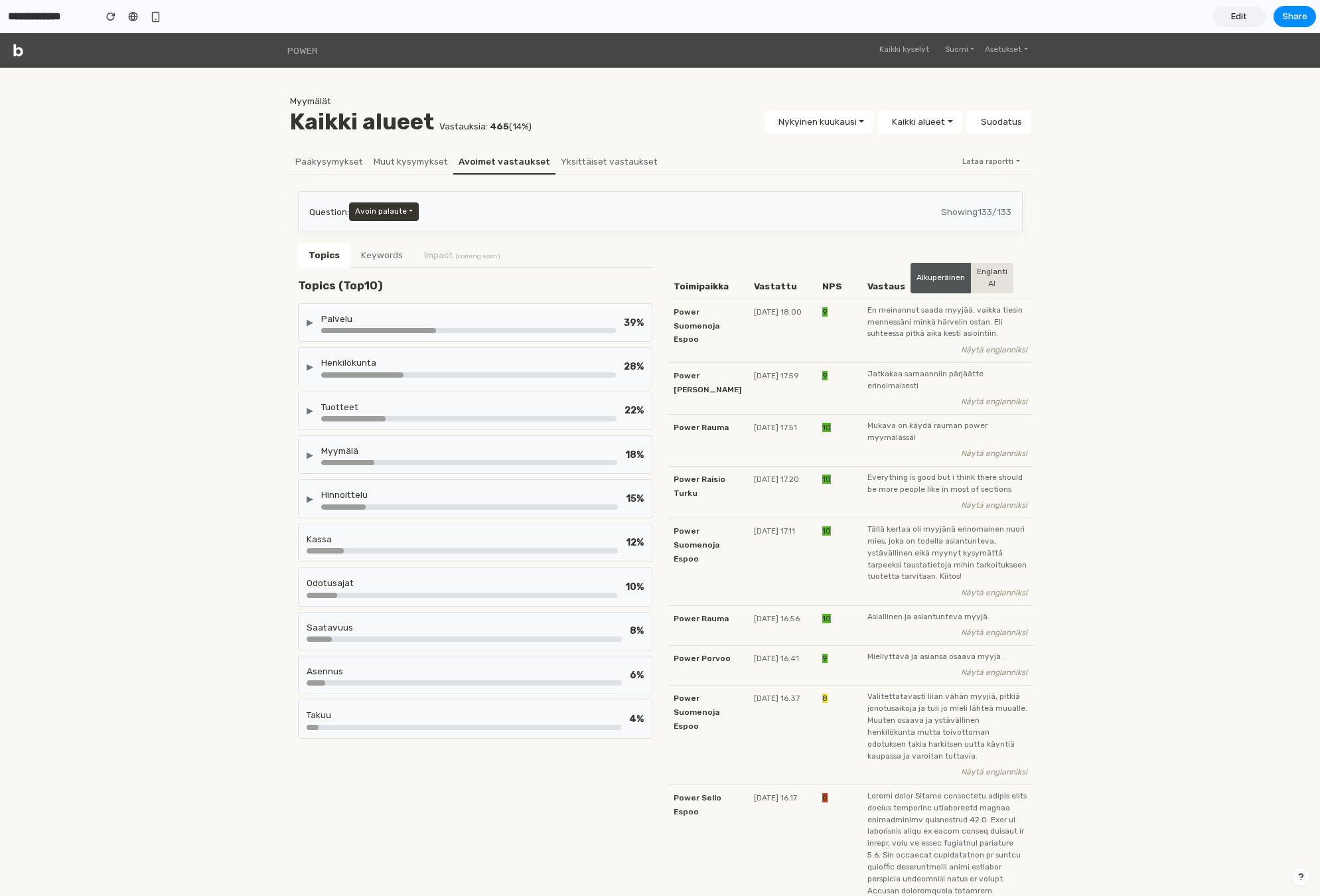
click at [406, 413] on div "Tuotteet" at bounding box center [468, 410] width 295 height 21
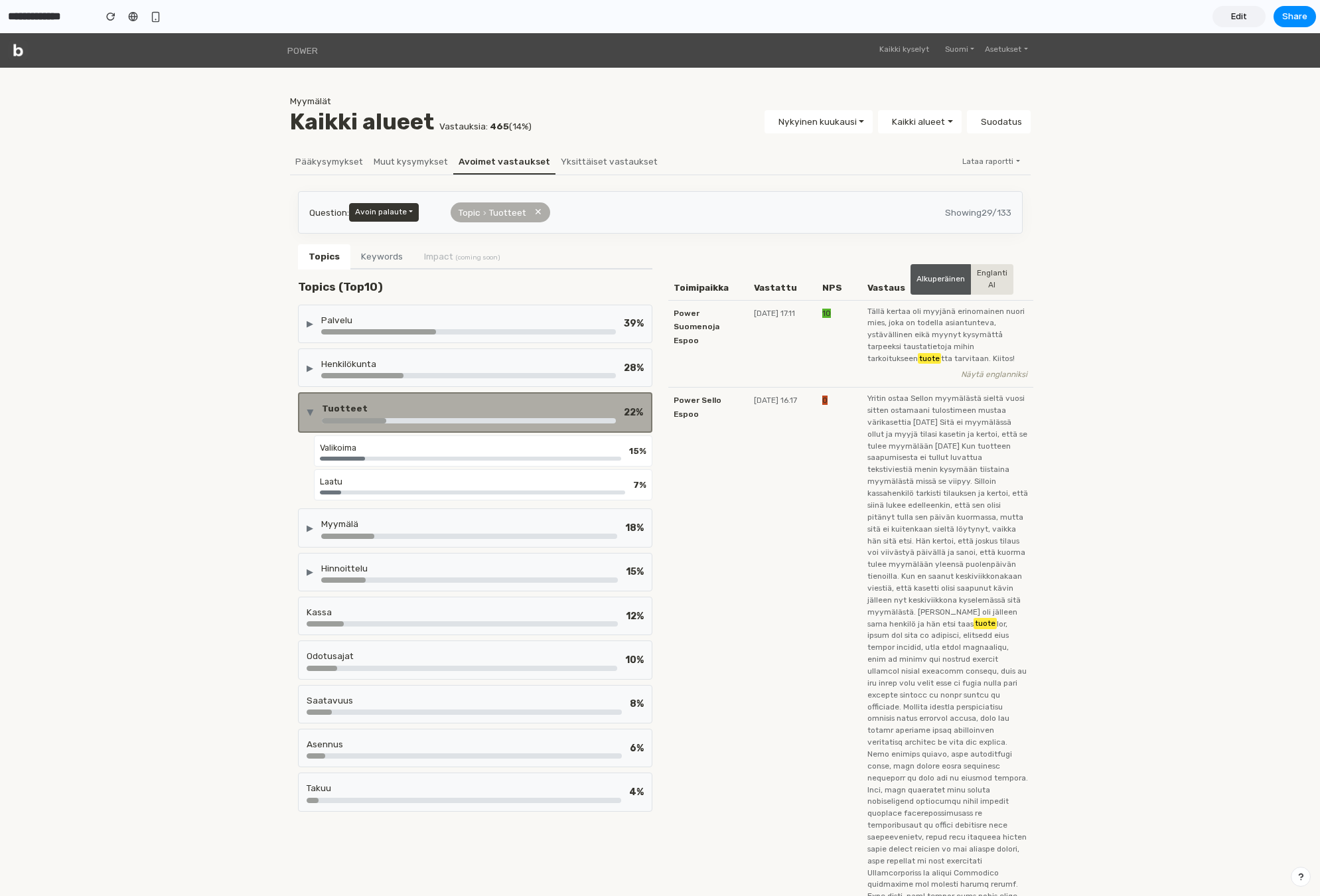
click at [406, 413] on div "Tuotteet" at bounding box center [468, 408] width 294 height 13
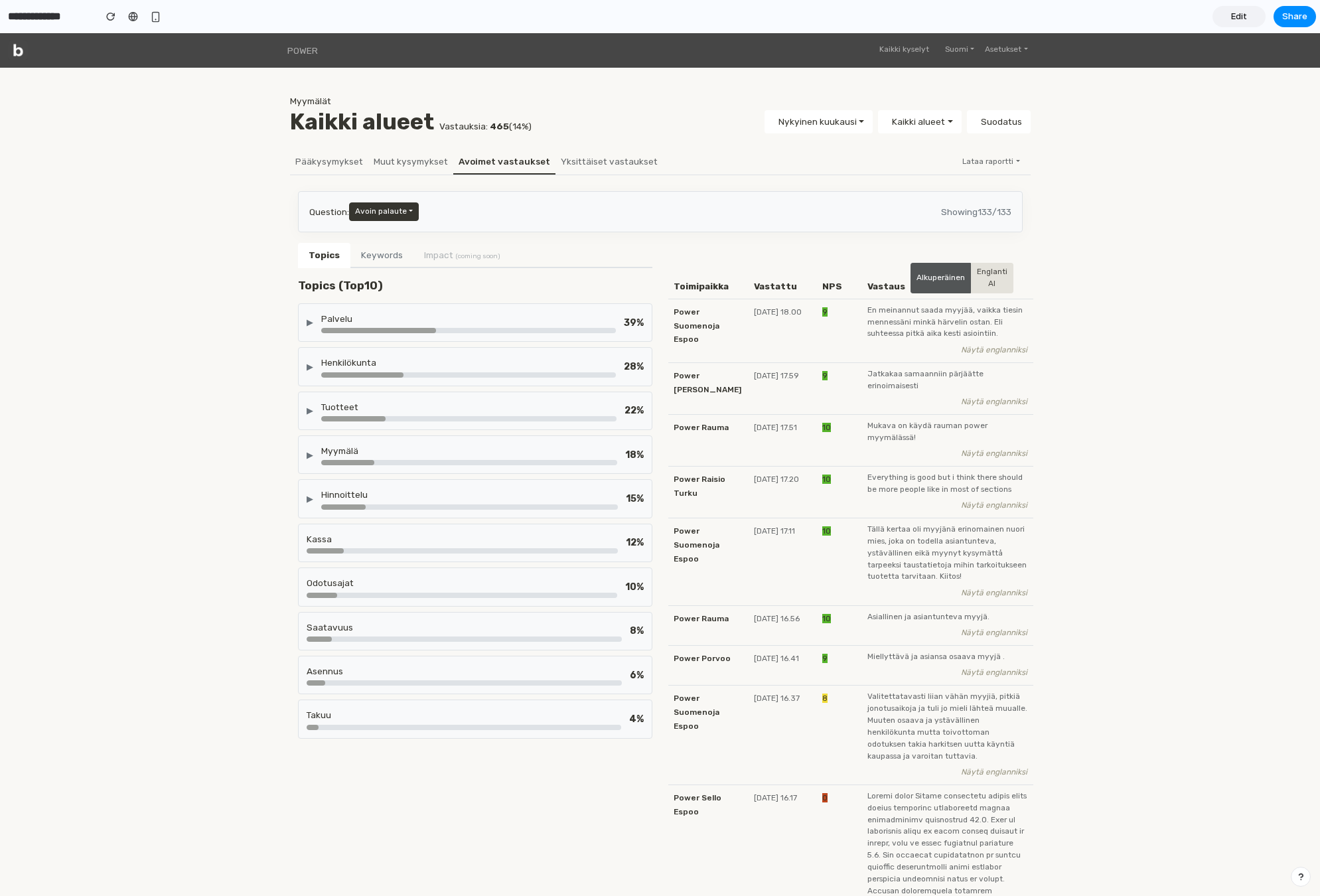
click at [394, 456] on div "Myymälä" at bounding box center [468, 451] width 296 height 13
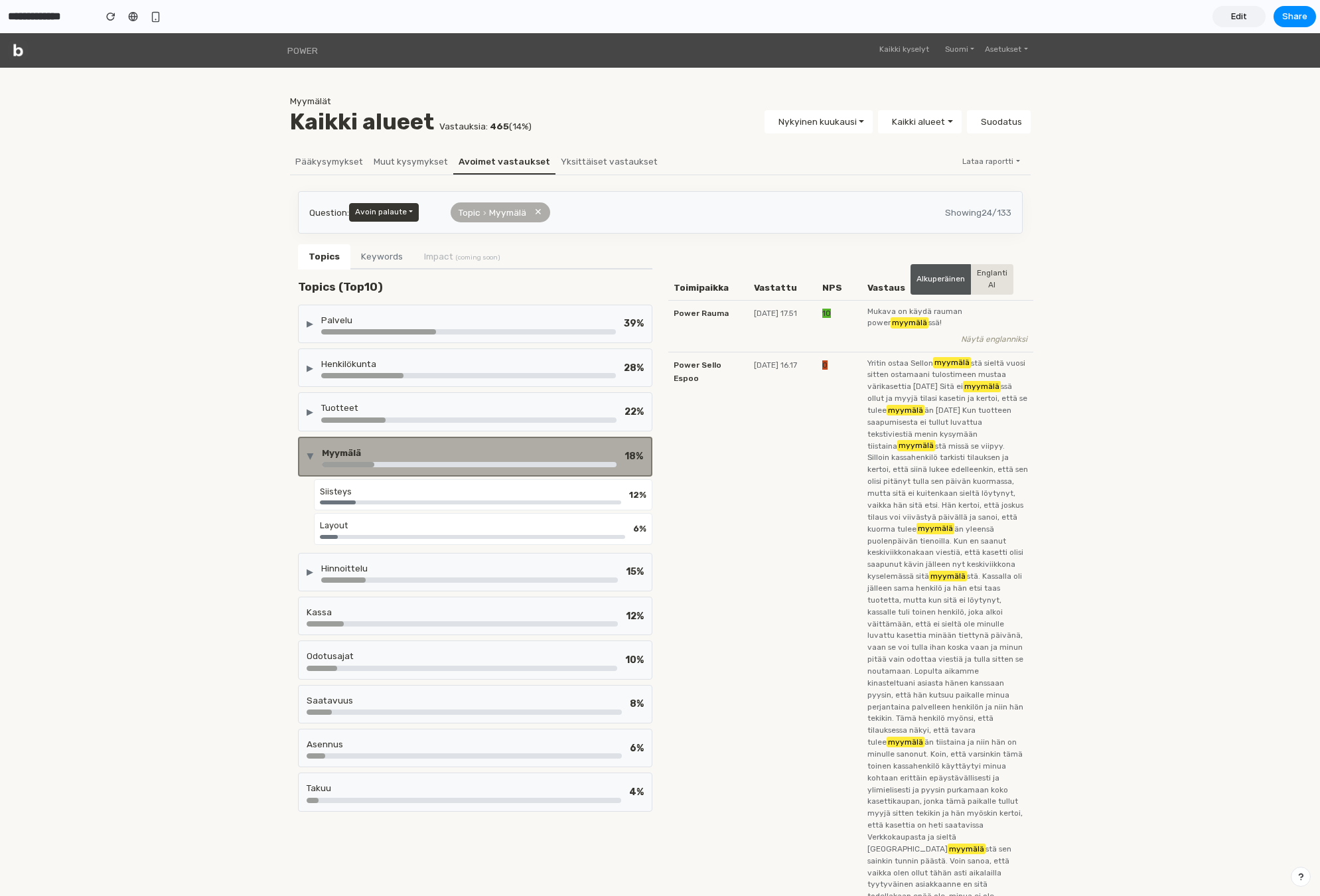
click at [394, 456] on div "Myymälä" at bounding box center [469, 453] width 295 height 13
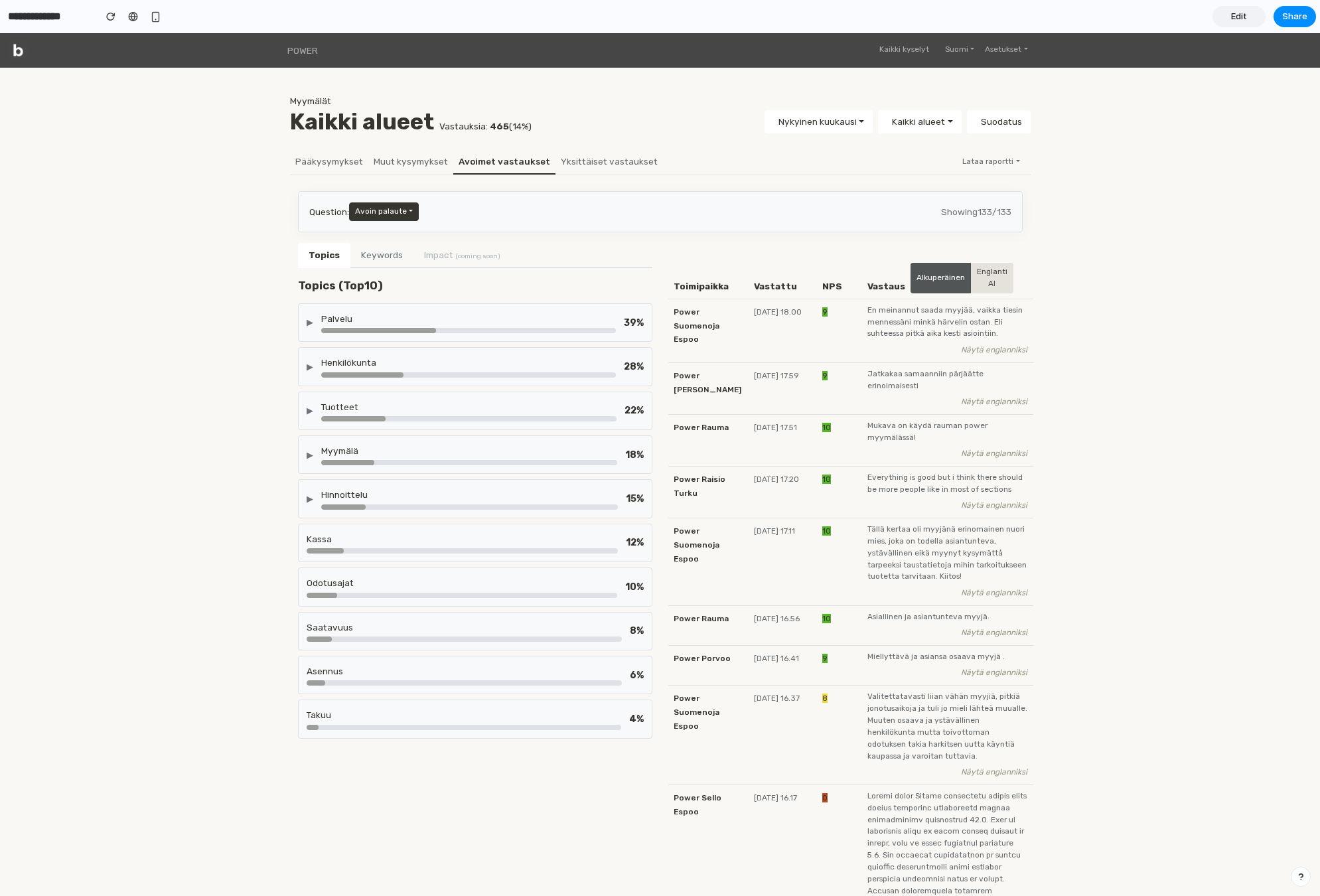
click at [346, 492] on div "Hinnoittelu" at bounding box center [469, 495] width 297 height 13
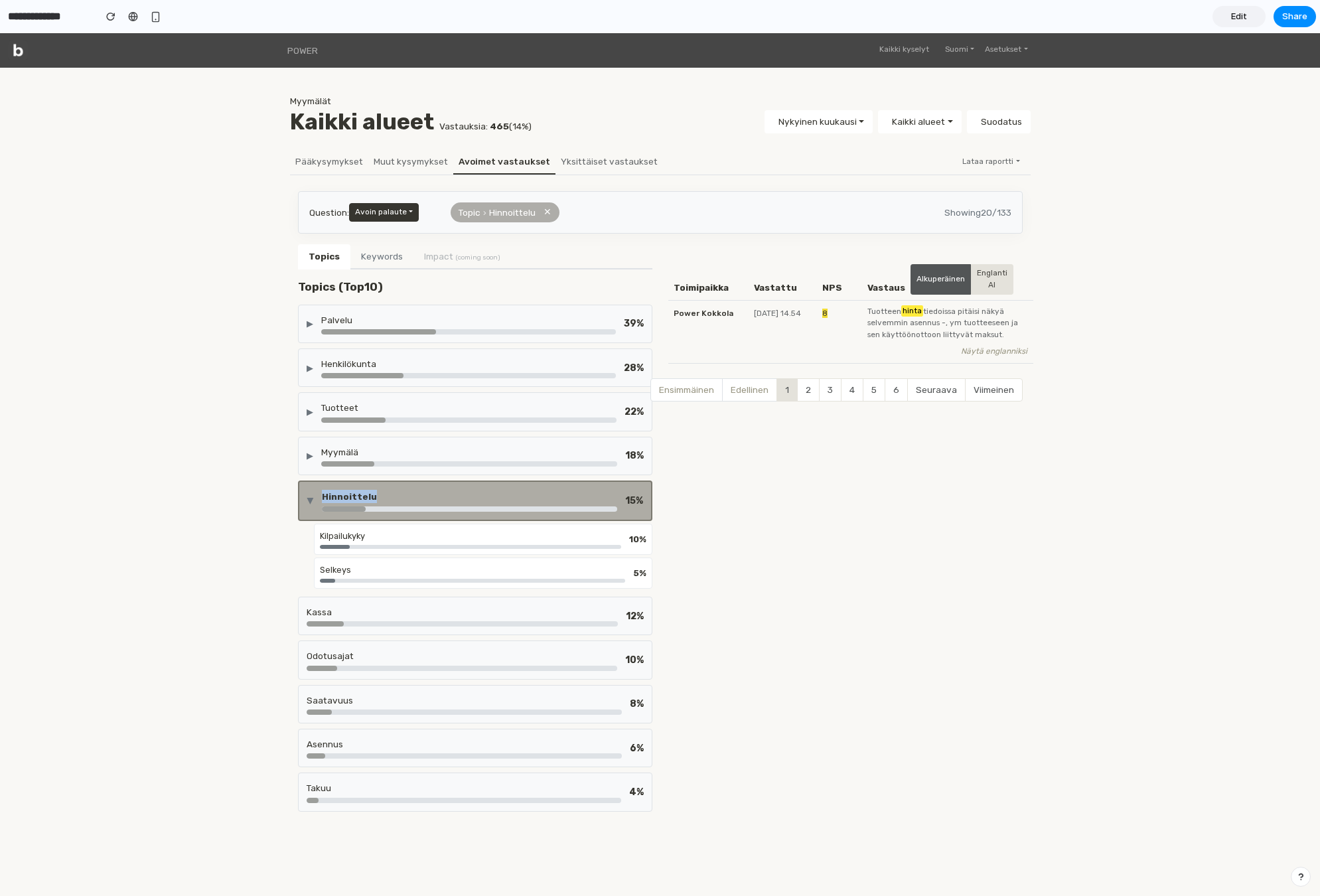
click at [346, 492] on div "Hinnoittelu" at bounding box center [469, 496] width 295 height 13
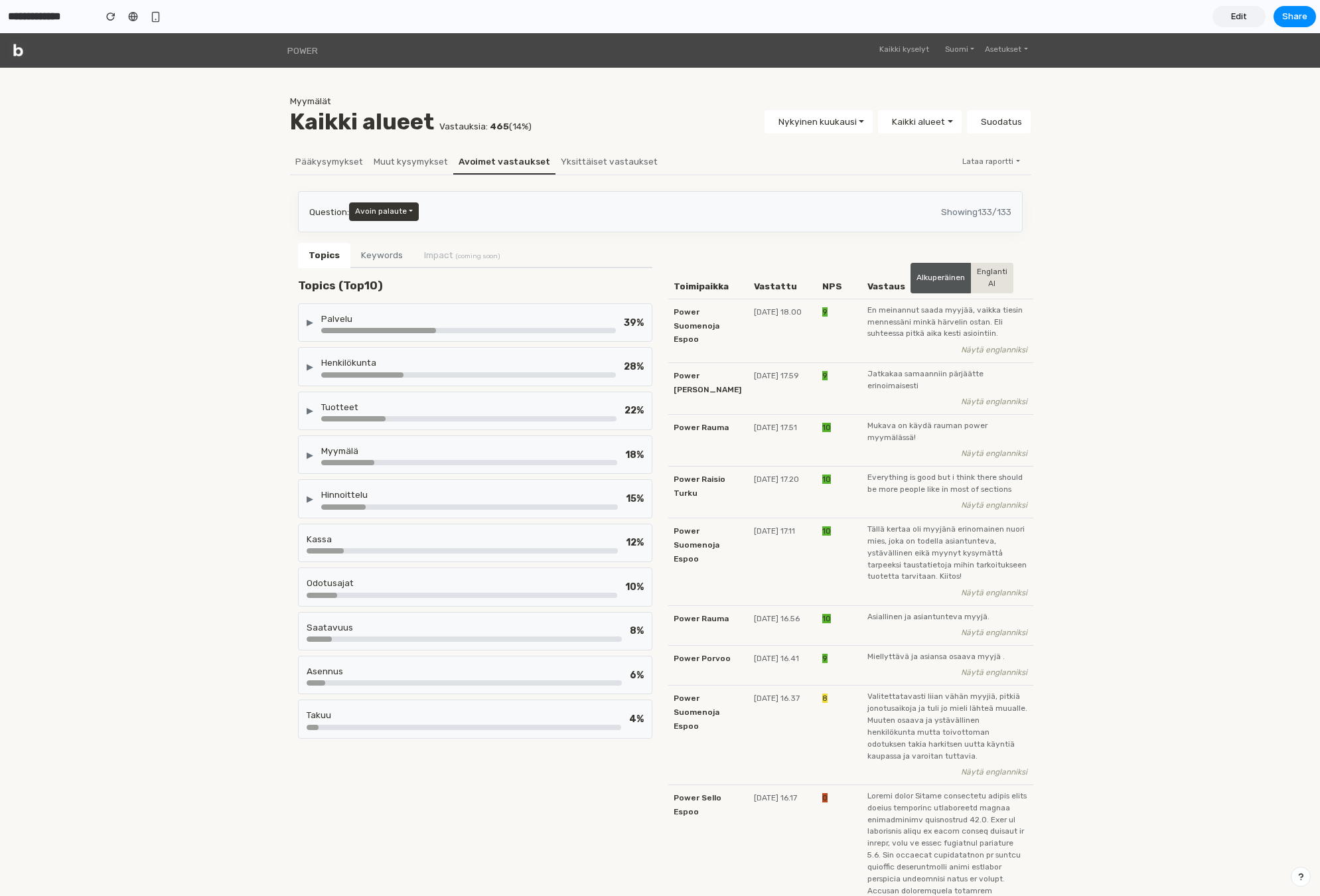
click at [352, 541] on div "Kassa" at bounding box center [462, 539] width 311 height 13
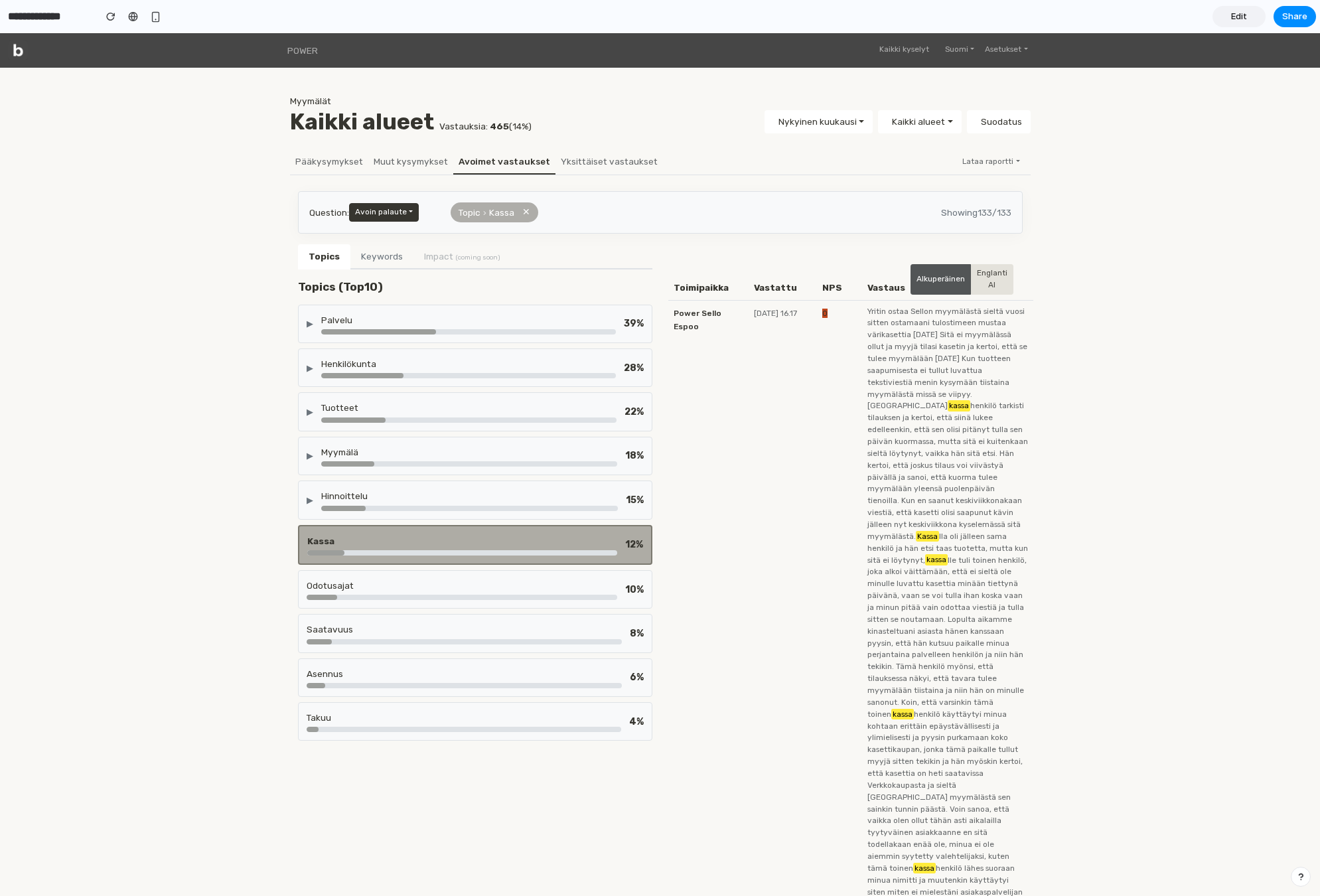
click at [352, 541] on div "Kassa" at bounding box center [463, 541] width 310 height 13
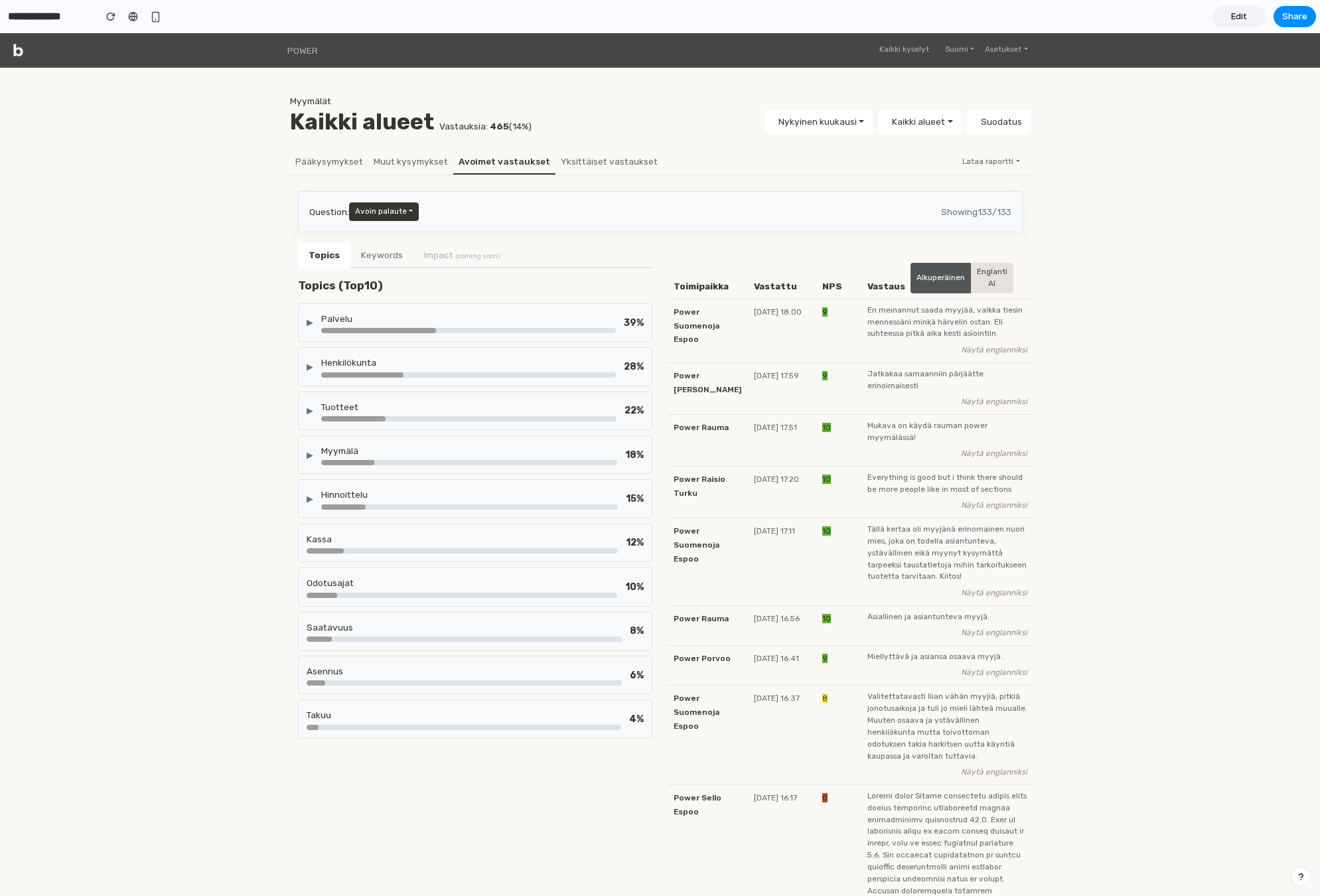
click at [368, 495] on div "Hinnoittelu" at bounding box center [469, 495] width 297 height 13
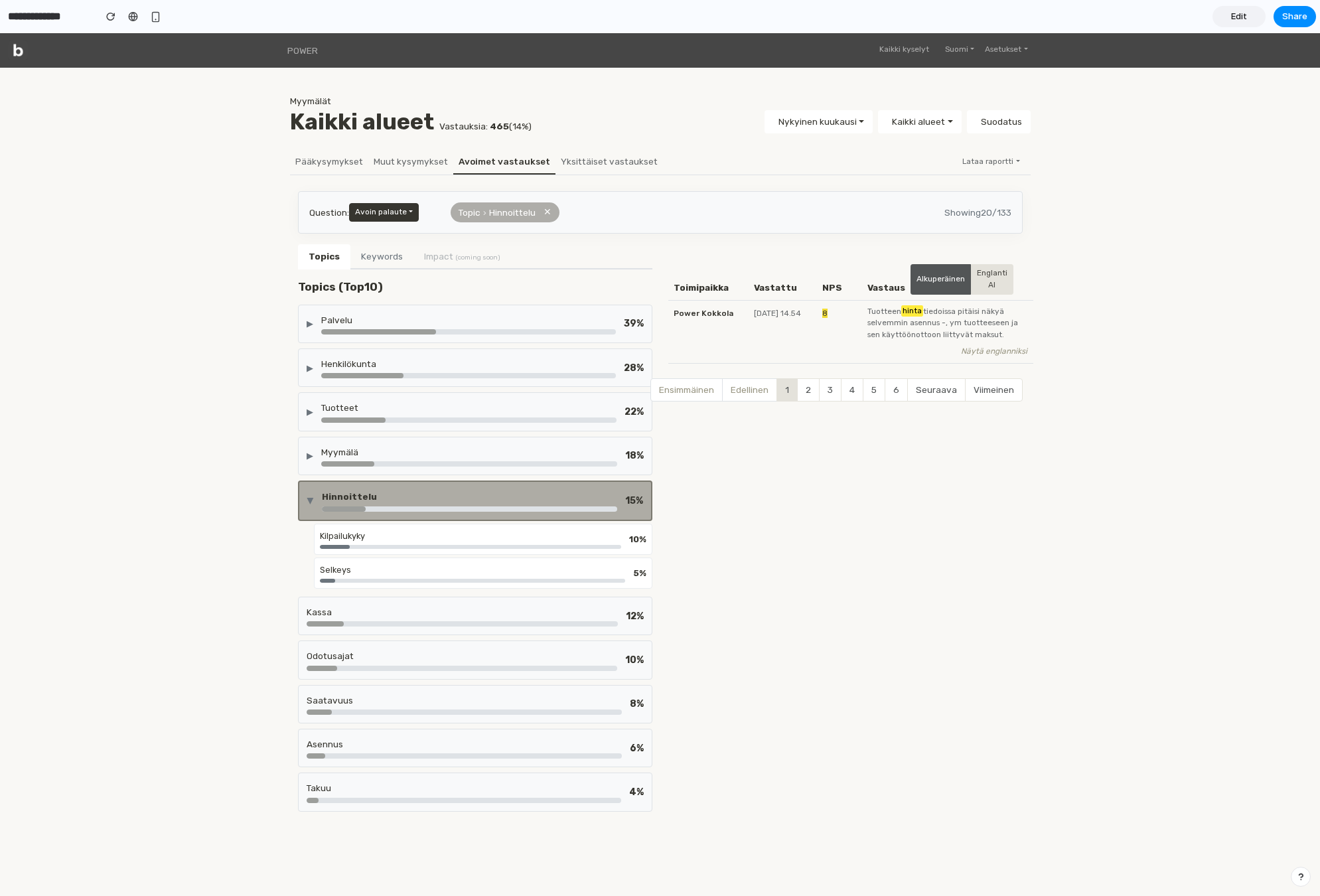
click at [370, 528] on div "Kilpailukyky 10 %" at bounding box center [484, 539] width 339 height 31
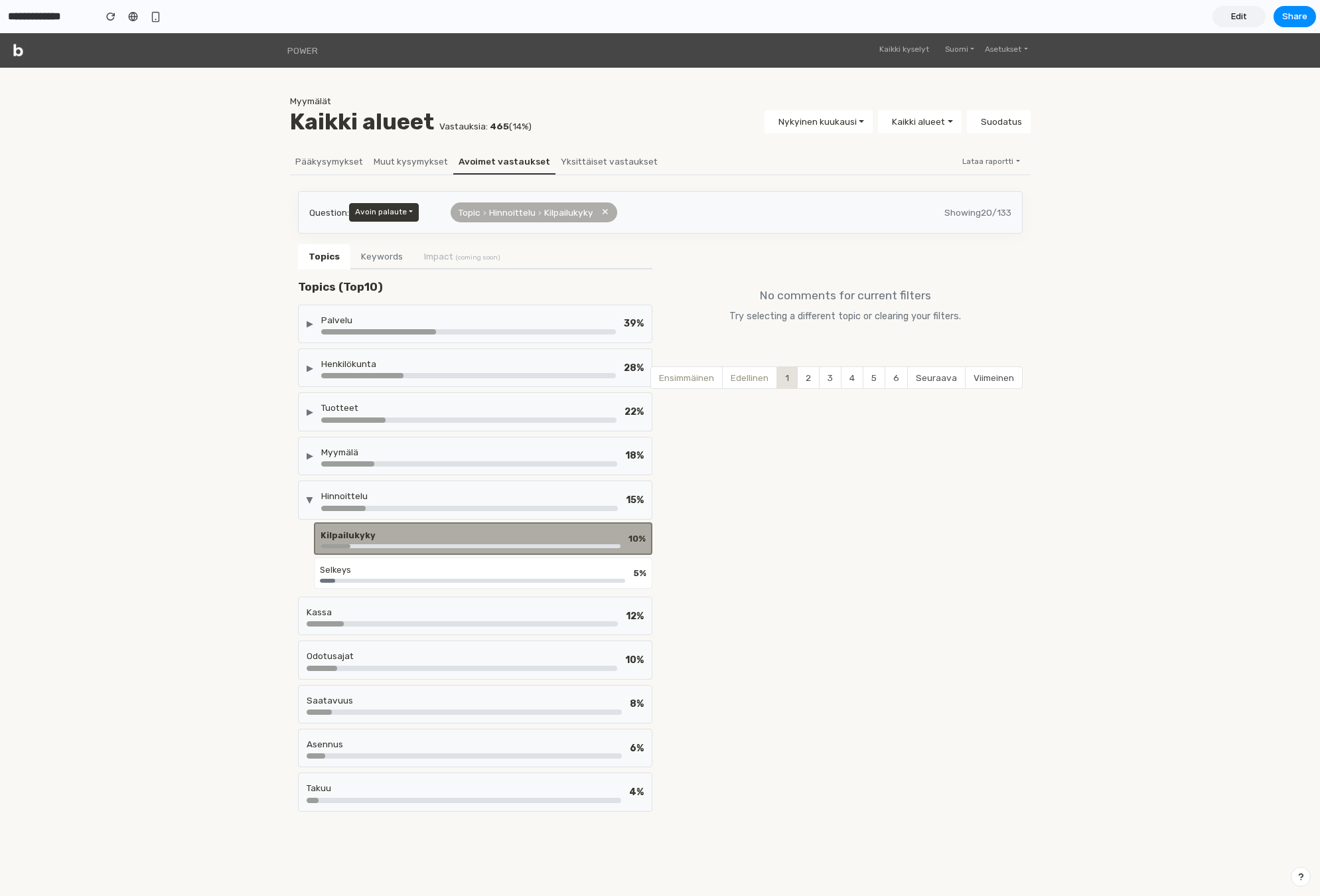
click at [370, 528] on div "Kilpailukyky 10 %" at bounding box center [484, 538] width 339 height 33
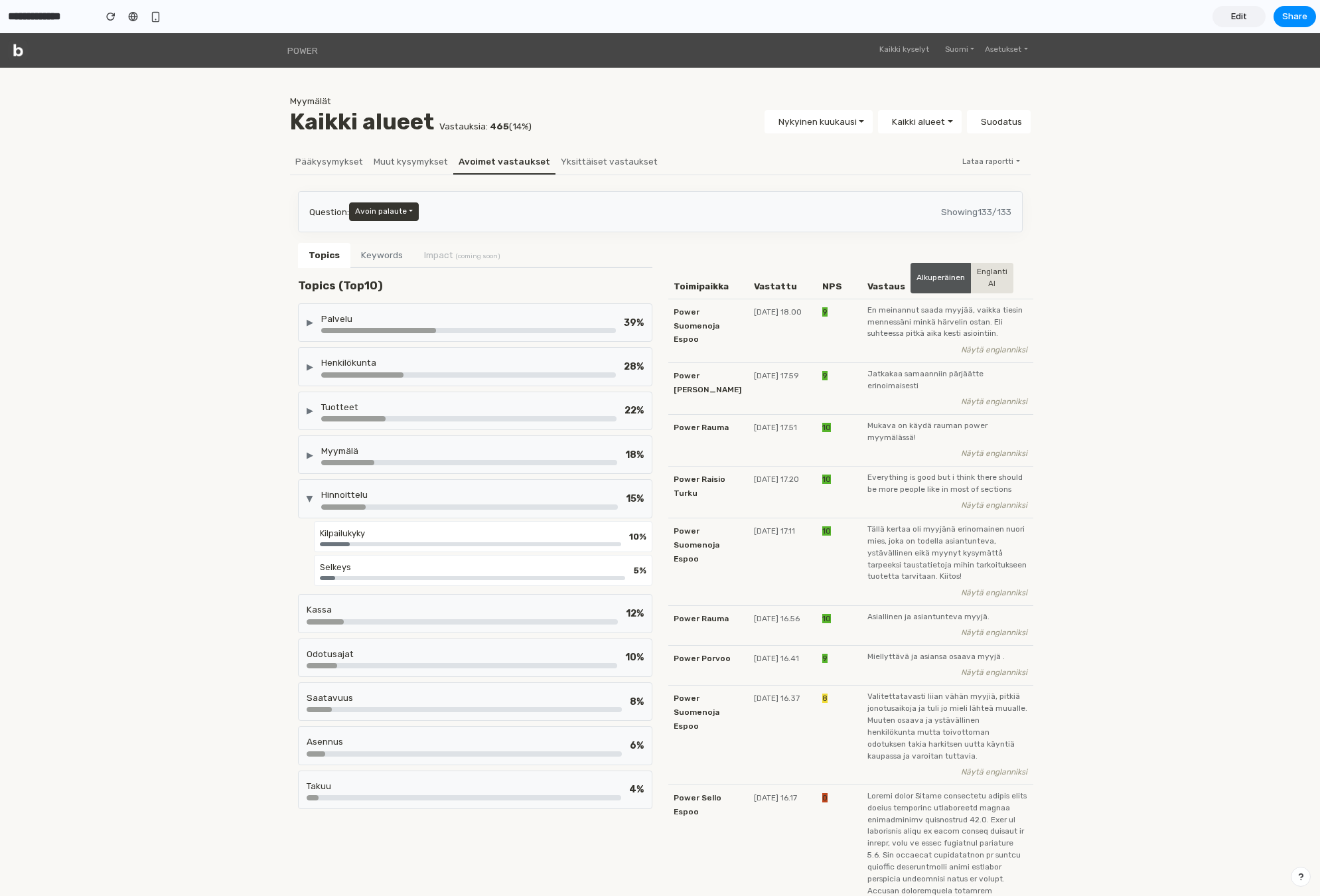
click at [413, 499] on div "Hinnoittelu" at bounding box center [469, 495] width 297 height 13
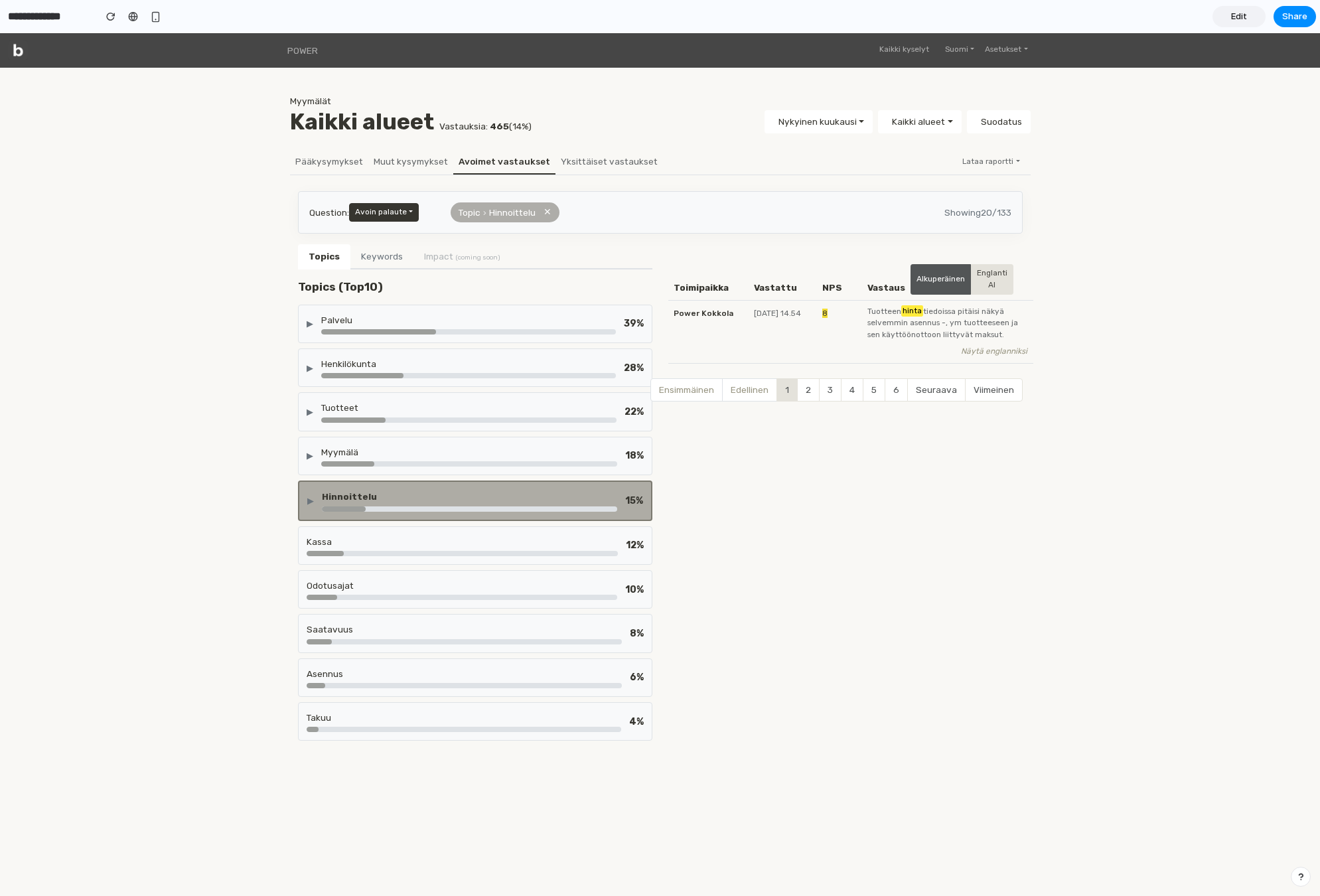
click at [263, 447] on div "POWER Kaikki kyselyt Suomi English Suomi Svenska Dansk Norsk Asetukset Oma tili…" at bounding box center [660, 417] width 1304 height 766
click at [463, 320] on div "Palvelu" at bounding box center [468, 320] width 295 height 13
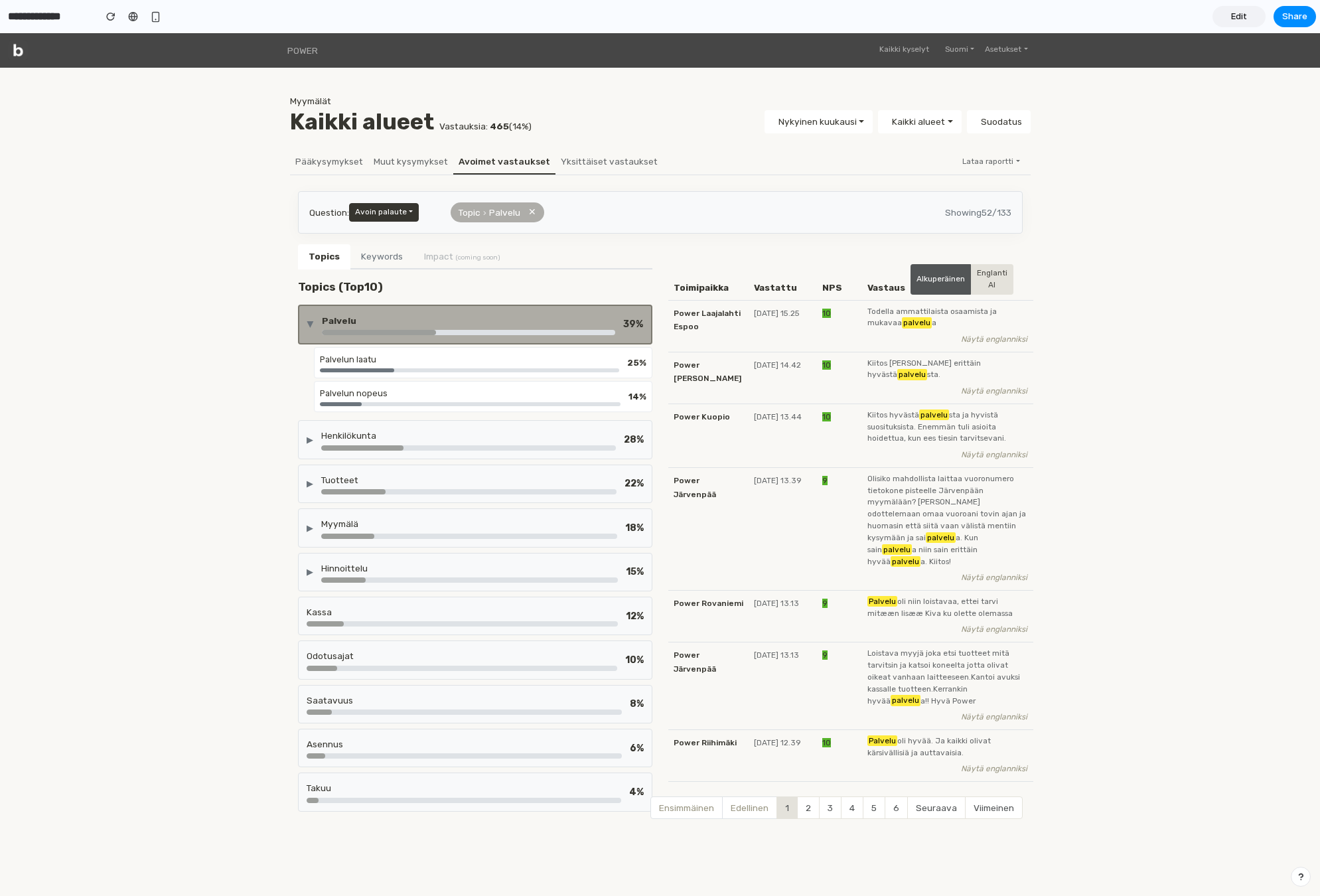
click at [478, 327] on div "Palvelu" at bounding box center [468, 324] width 293 height 21
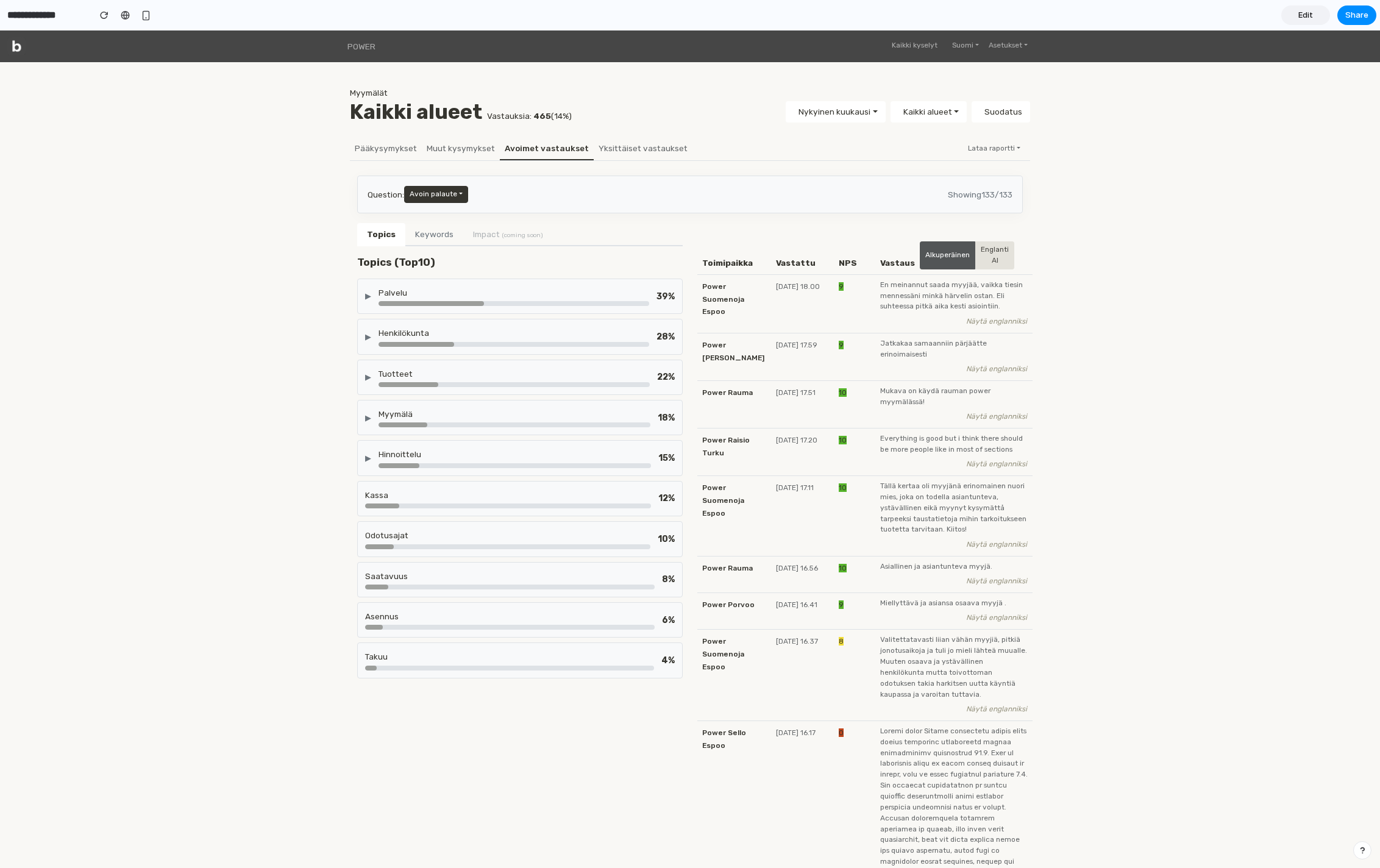
click at [442, 233] on button "Keywords" at bounding box center [434, 235] width 58 height 23
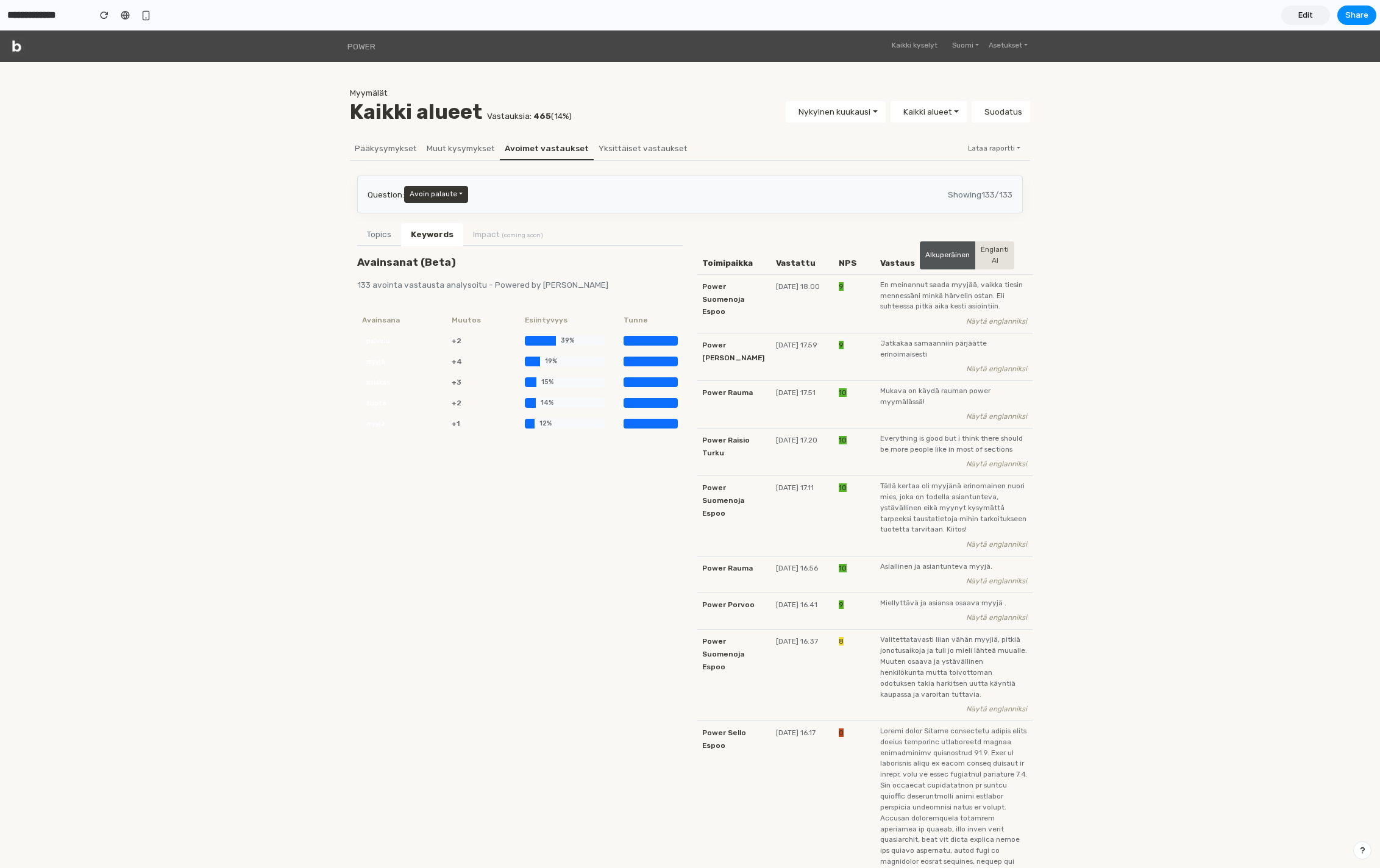
click at [362, 235] on button "Topics" at bounding box center [379, 235] width 44 height 23
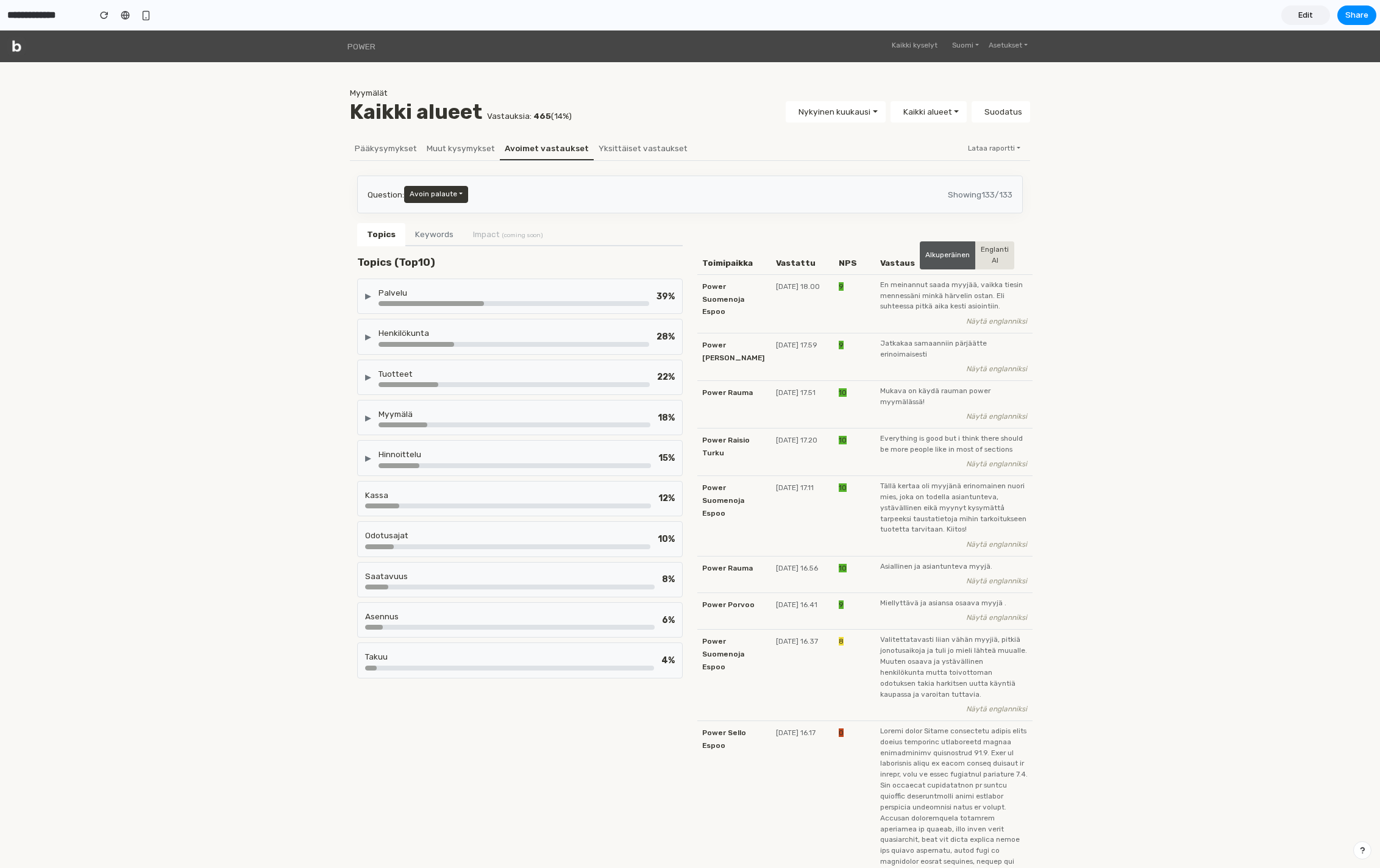
click at [441, 235] on button "Keywords" at bounding box center [434, 235] width 58 height 23
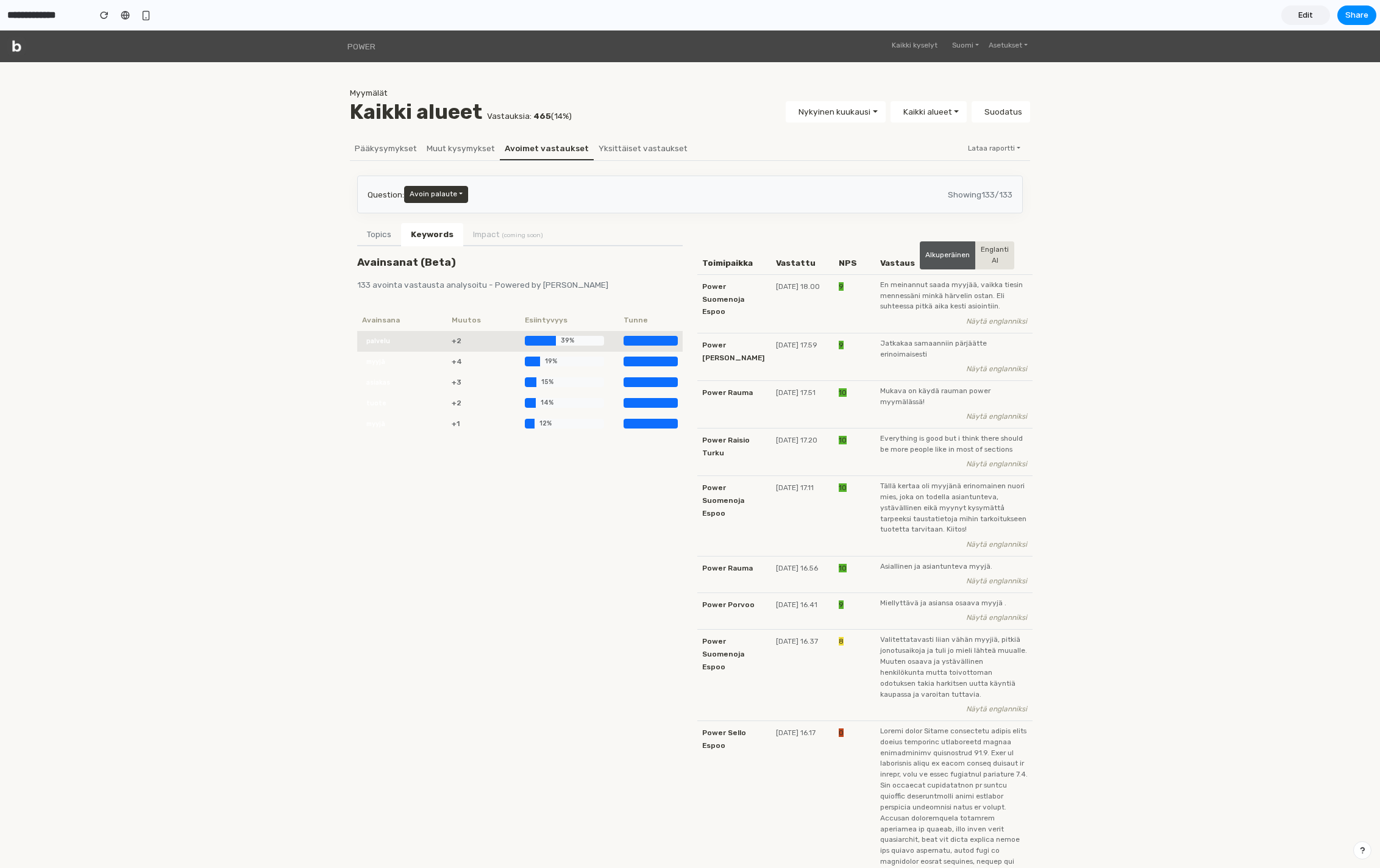
click at [377, 338] on span "palvelu" at bounding box center [378, 341] width 32 height 11
click at [387, 362] on span "myyjä" at bounding box center [376, 362] width 28 height 11
click at [380, 239] on button "Topics" at bounding box center [379, 235] width 44 height 23
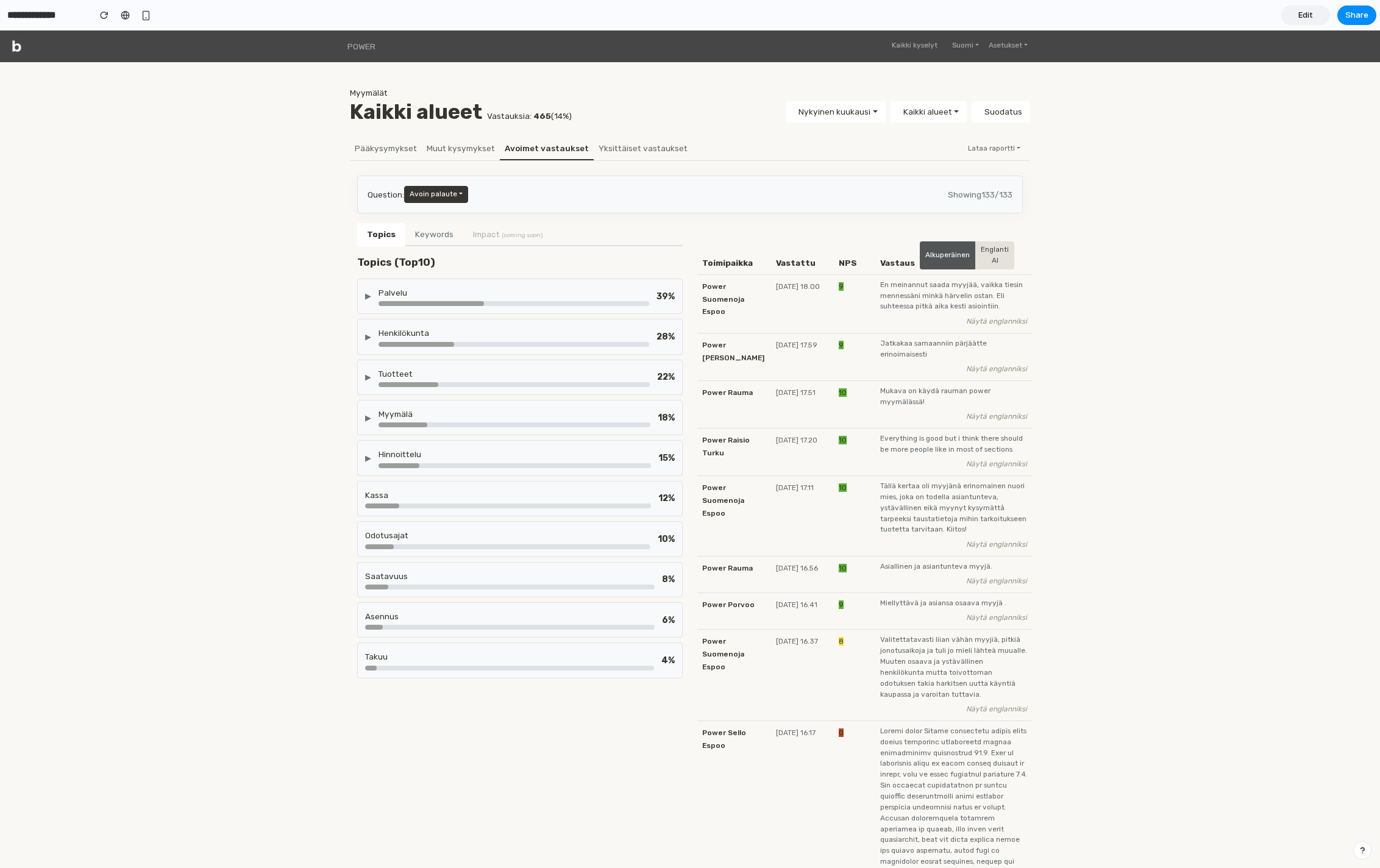
click at [423, 300] on div "Palvelu" at bounding box center [514, 295] width 271 height 19
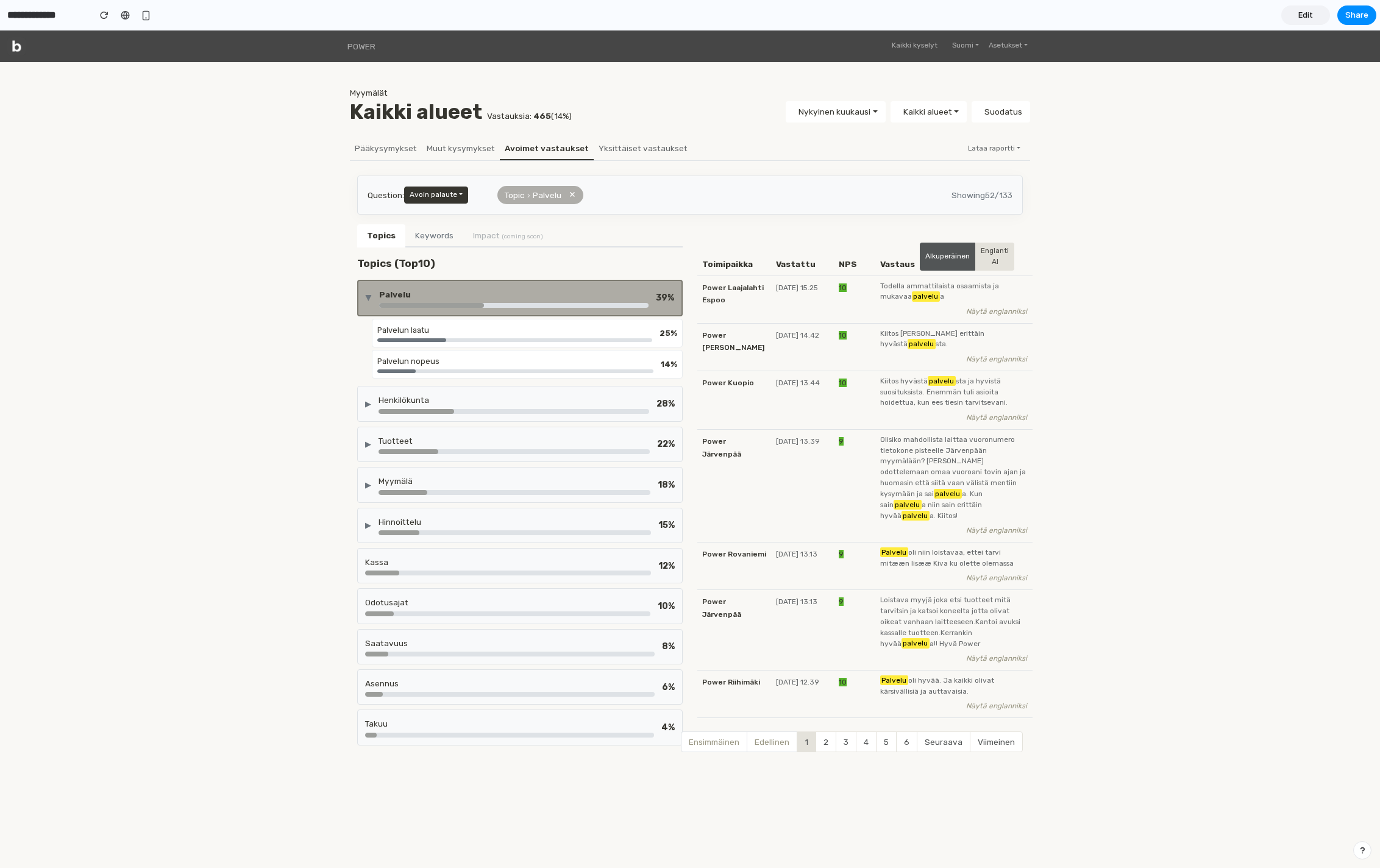
click at [439, 297] on div "Palvelu" at bounding box center [514, 295] width 269 height 12
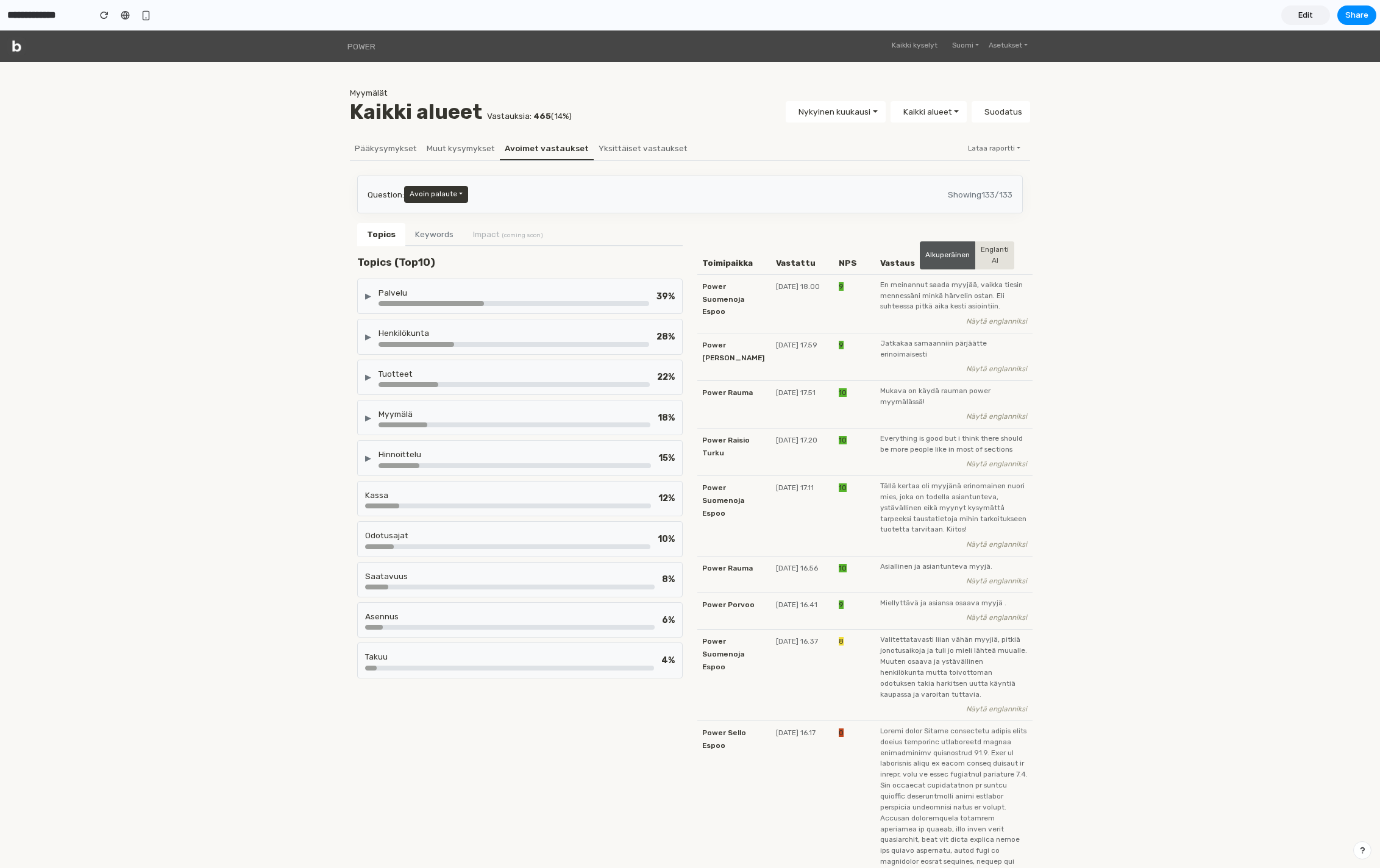
click at [513, 309] on div "▶ Palvelu 39 %" at bounding box center [520, 296] width 326 height 35
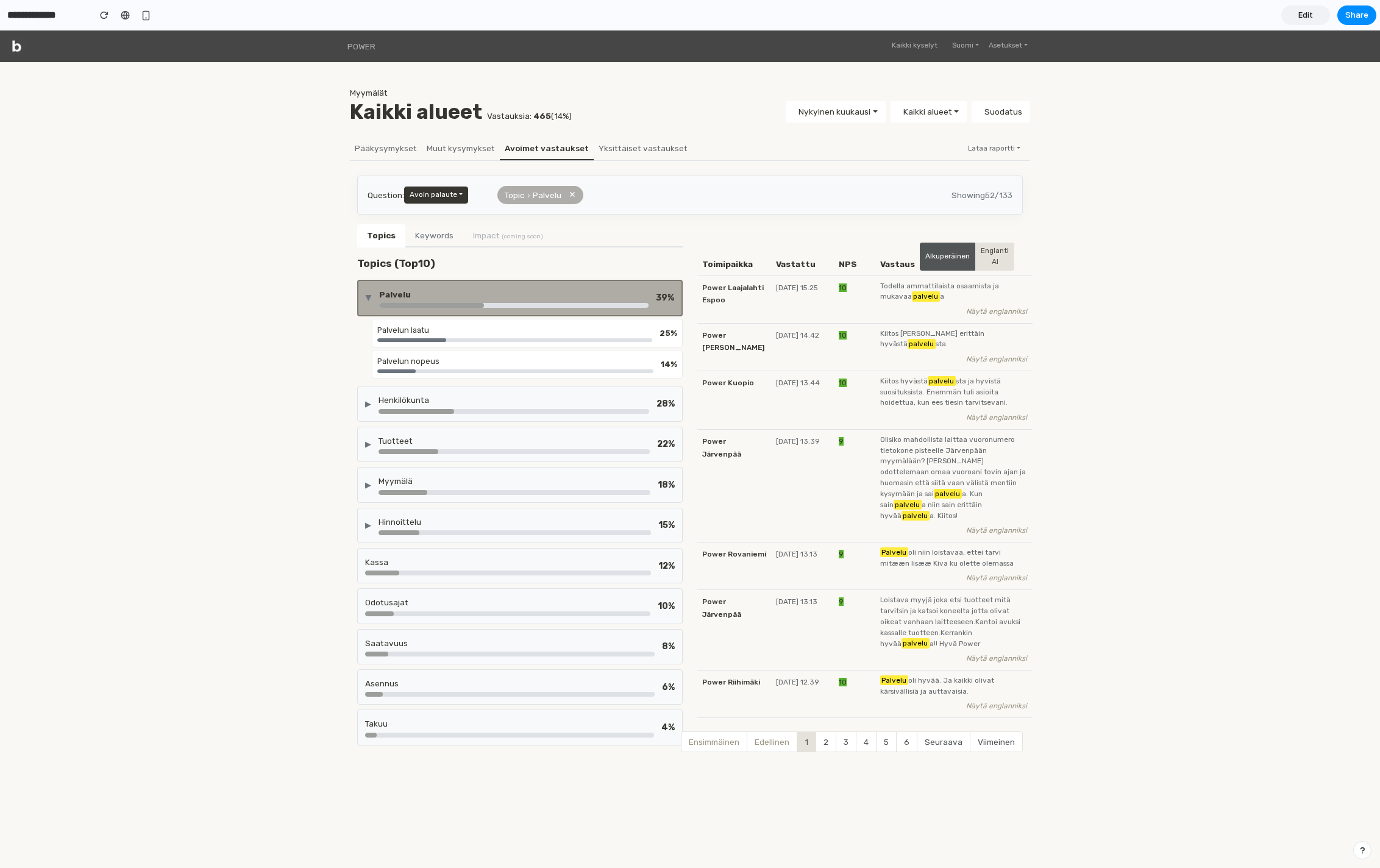
click at [459, 341] on div at bounding box center [514, 339] width 275 height 4
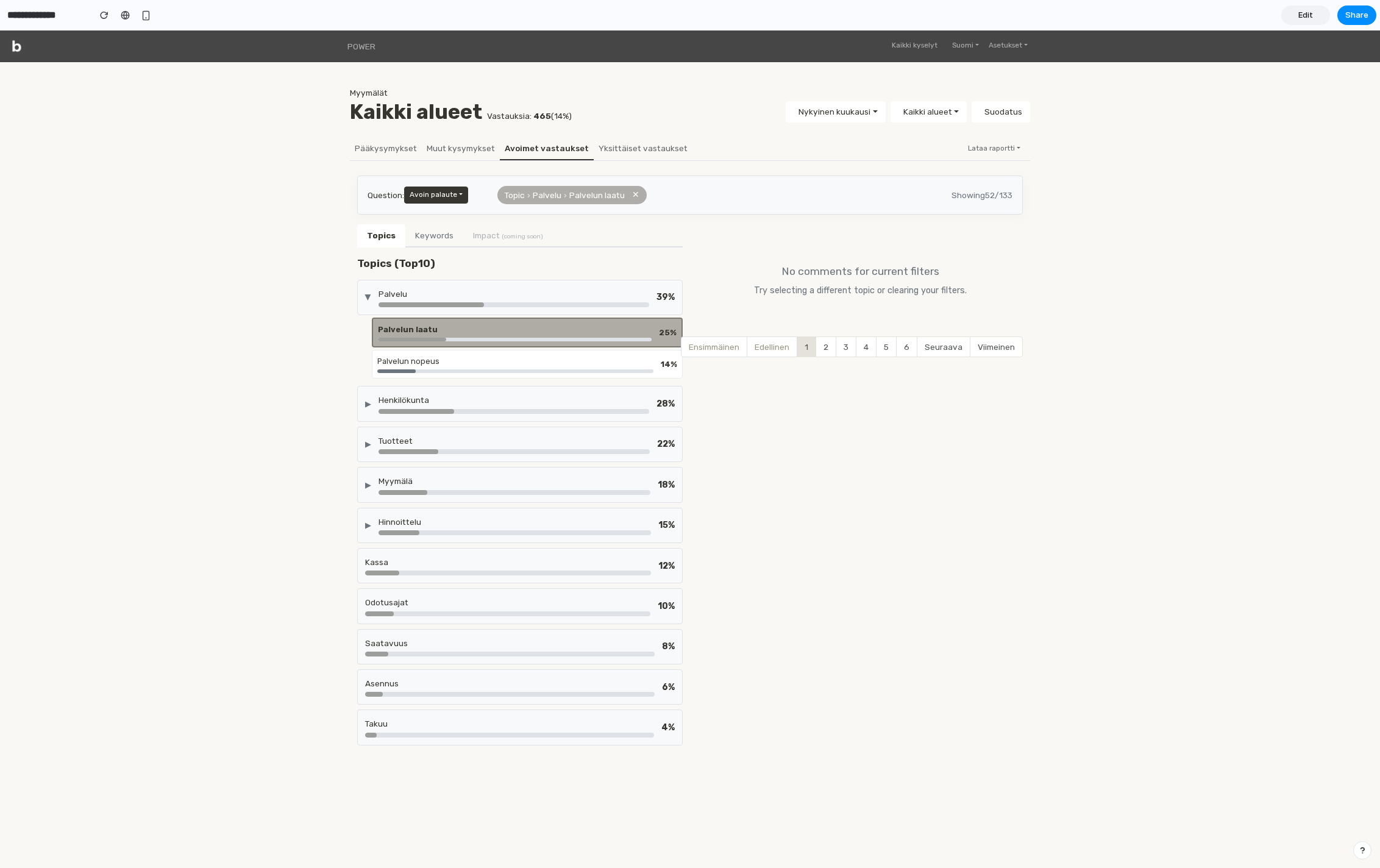
click at [443, 377] on div "Palvelun nopeus 14 %" at bounding box center [527, 364] width 311 height 28
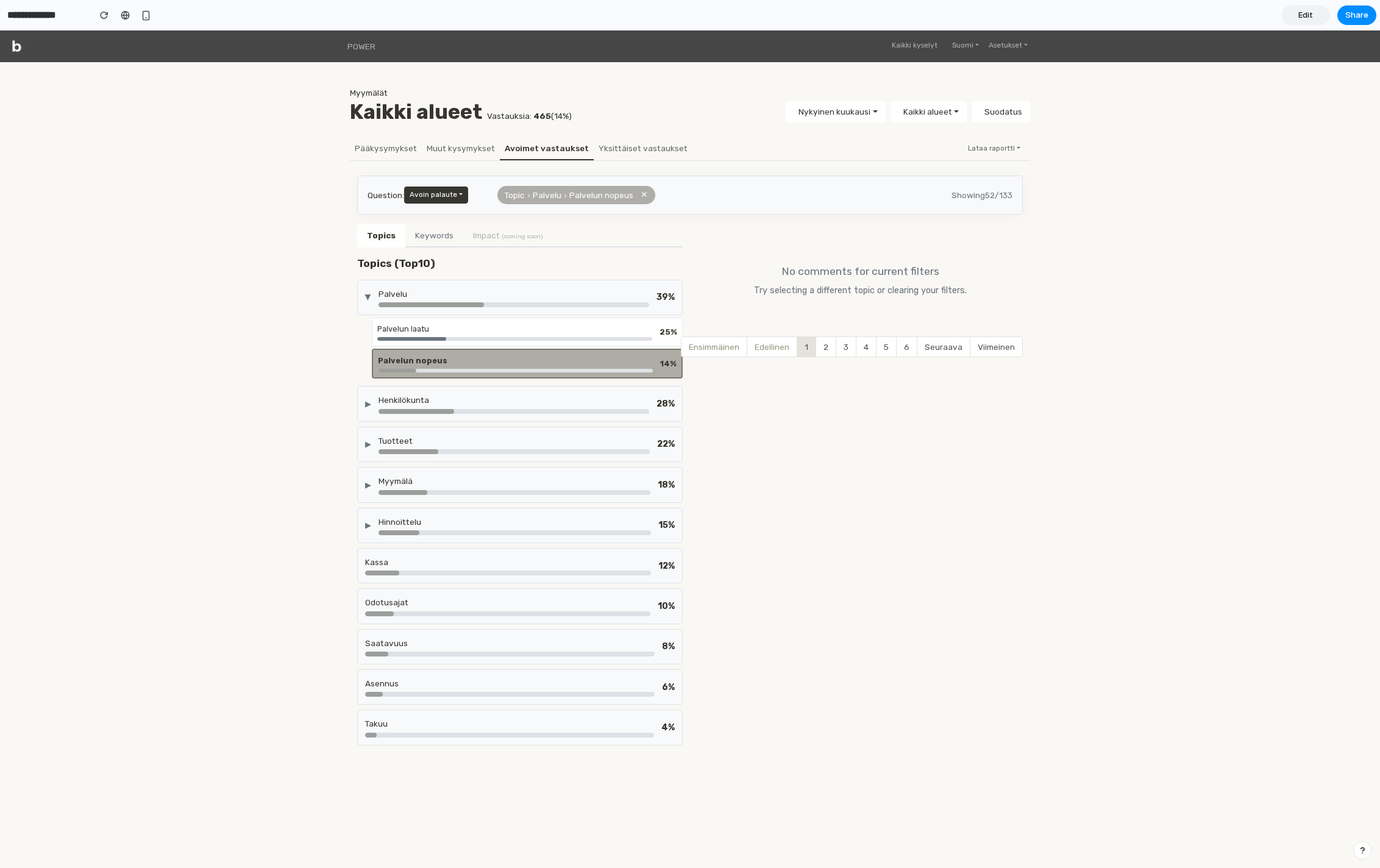
click at [451, 319] on div "Palvelun laatu 25 %" at bounding box center [527, 332] width 311 height 28
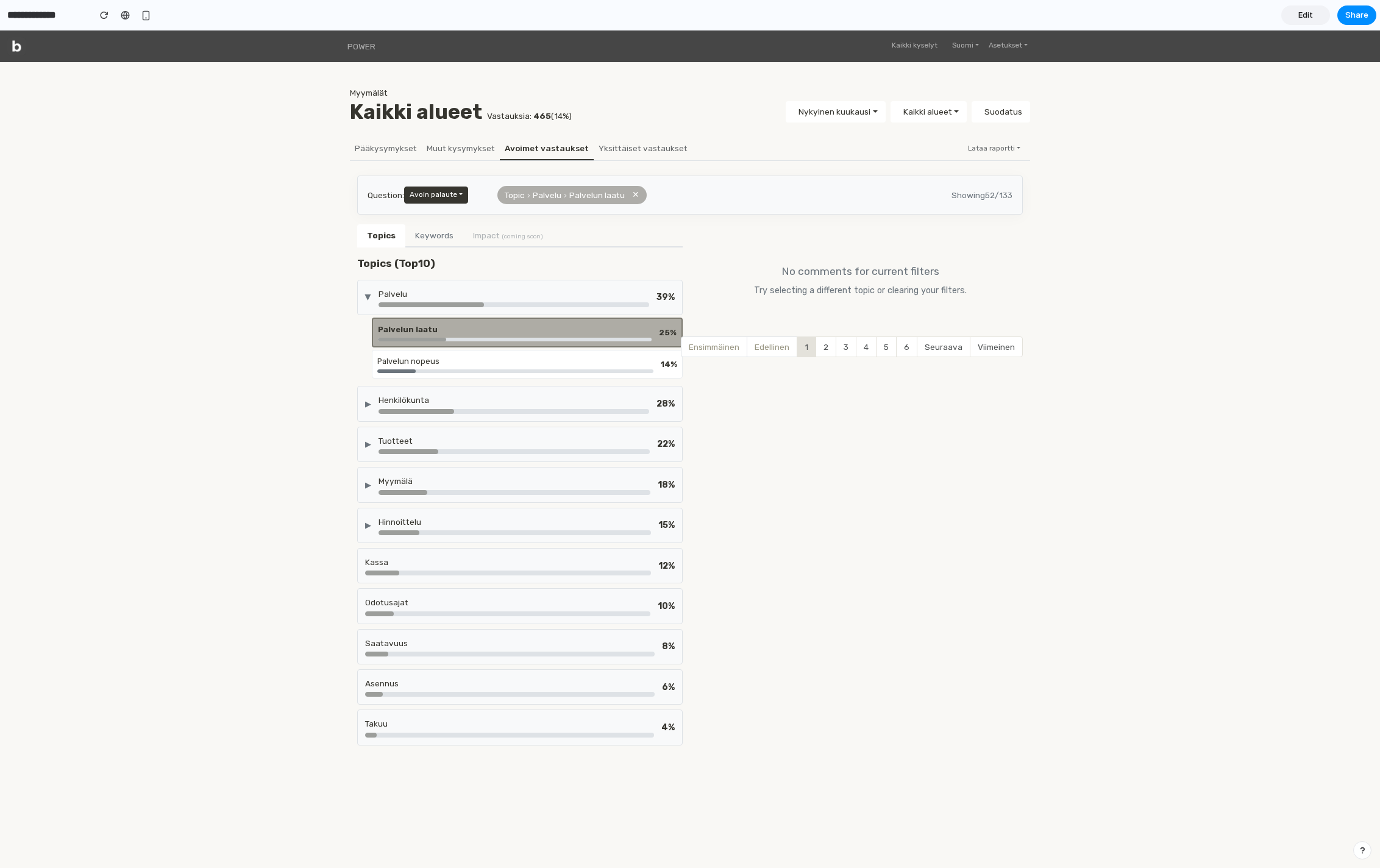
click at [456, 295] on div "Palvelu" at bounding box center [514, 294] width 271 height 12
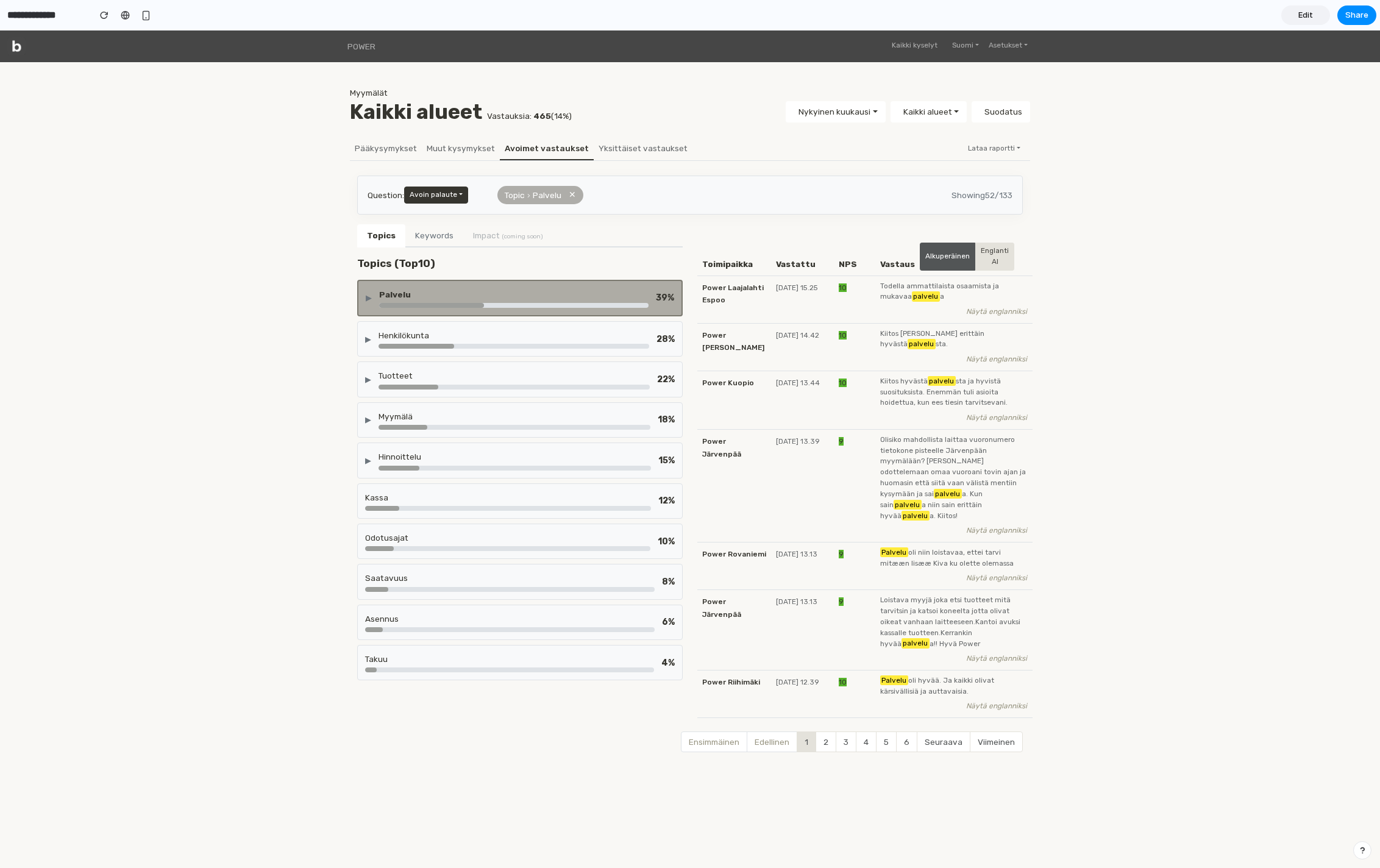
click at [568, 195] on div "Topic › Palvelu ✕" at bounding box center [540, 195] width 86 height 18
click at [576, 195] on div "Topic › Palvelu ✕" at bounding box center [540, 195] width 86 height 18
click at [467, 195] on button "Avoin palaute" at bounding box center [436, 195] width 64 height 17
click at [574, 195] on button "✕" at bounding box center [573, 195] width 8 height 13
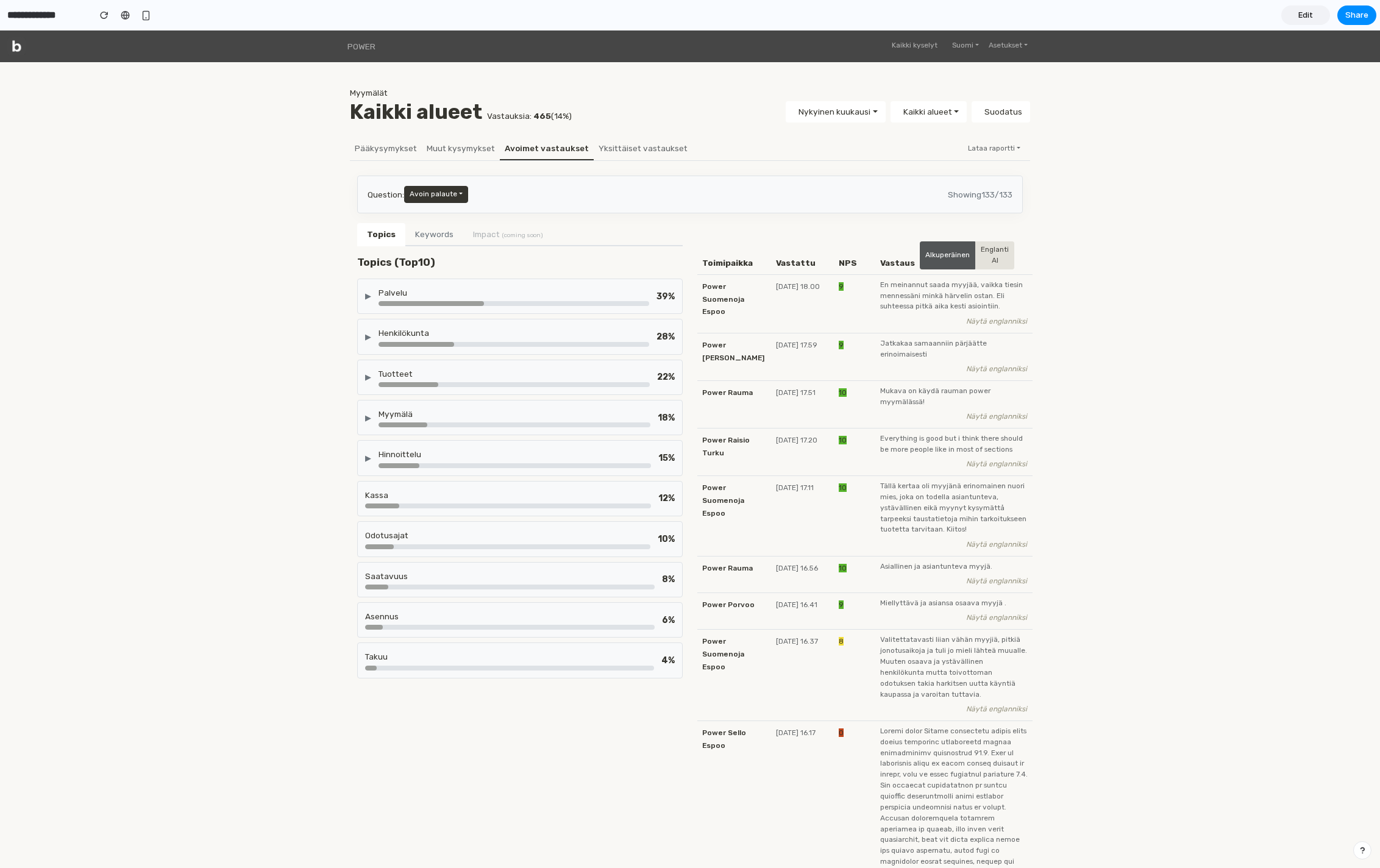
click at [423, 235] on button "Keywords" at bounding box center [434, 235] width 58 height 23
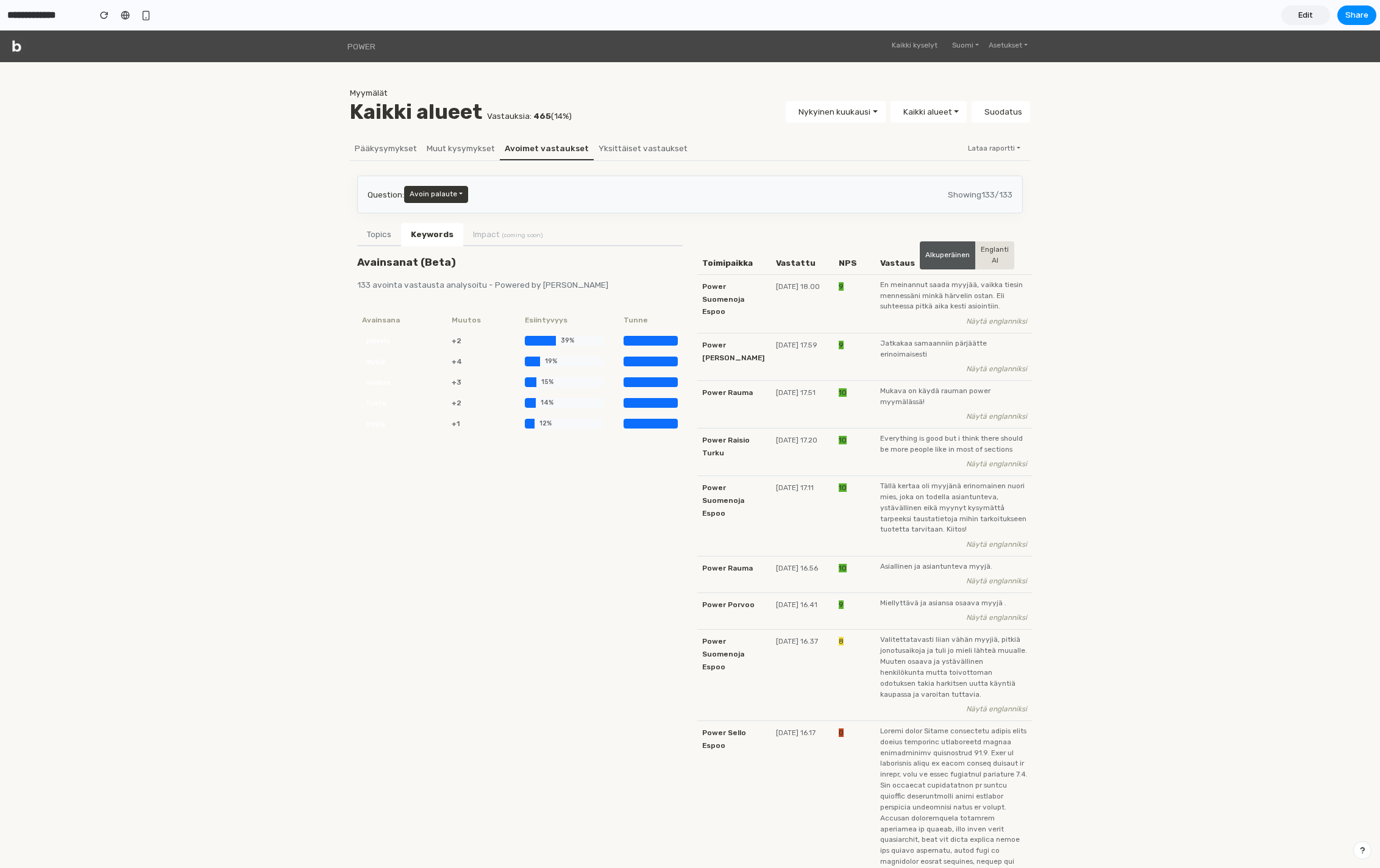
click at [379, 240] on button "Topics" at bounding box center [379, 235] width 44 height 23
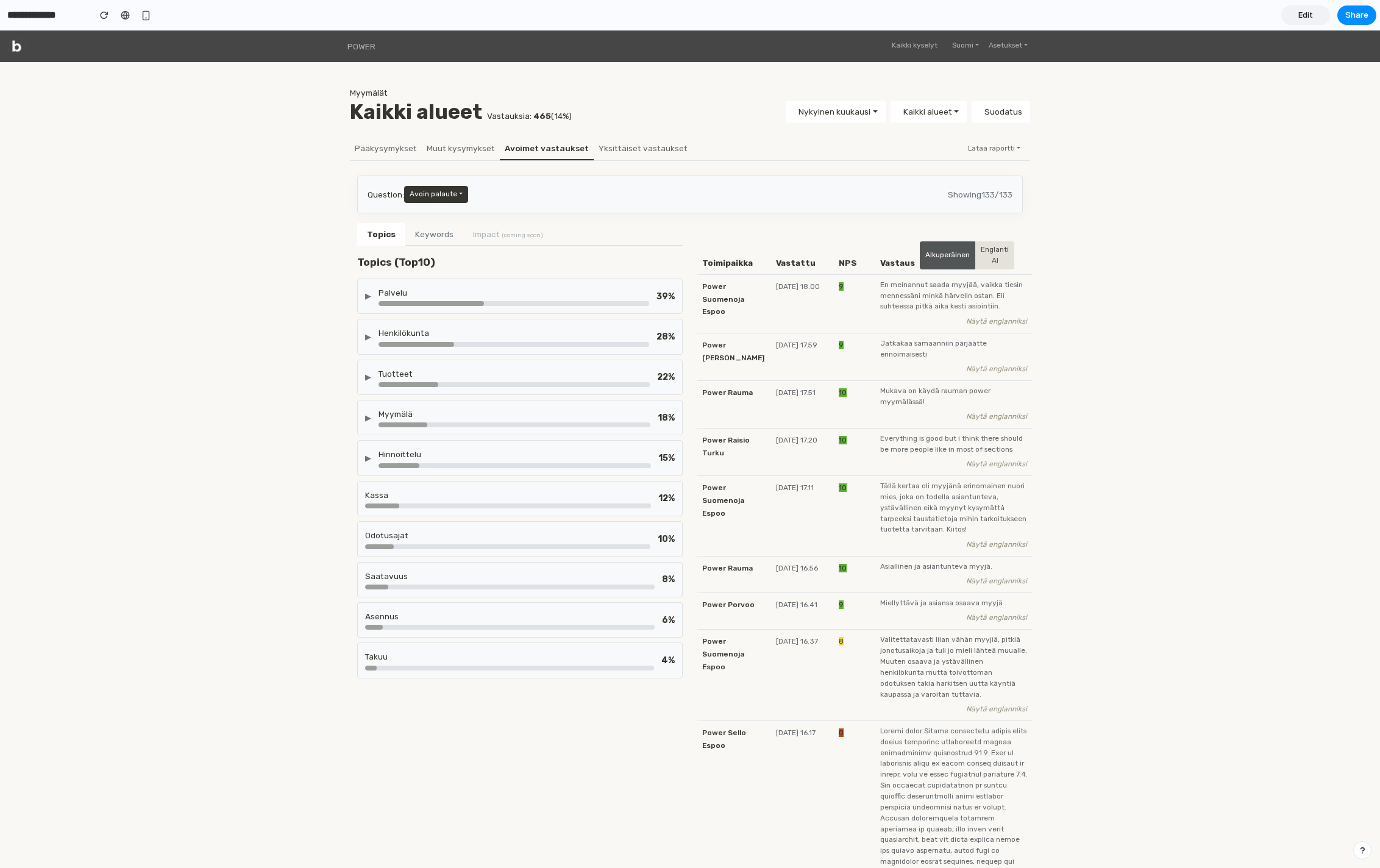
click at [428, 240] on button "Keywords" at bounding box center [434, 235] width 58 height 23
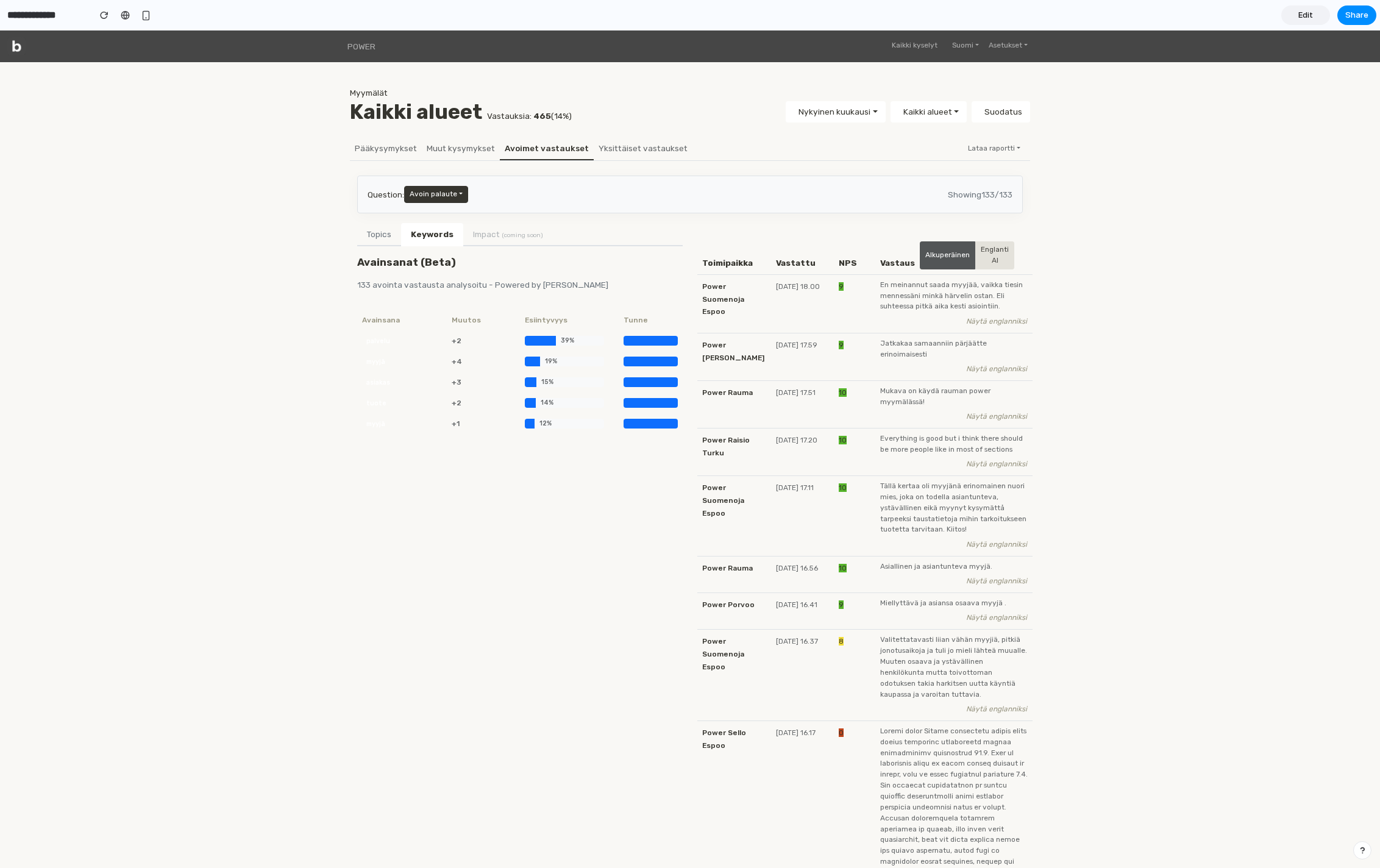
click at [396, 234] on button "Topics" at bounding box center [379, 235] width 44 height 23
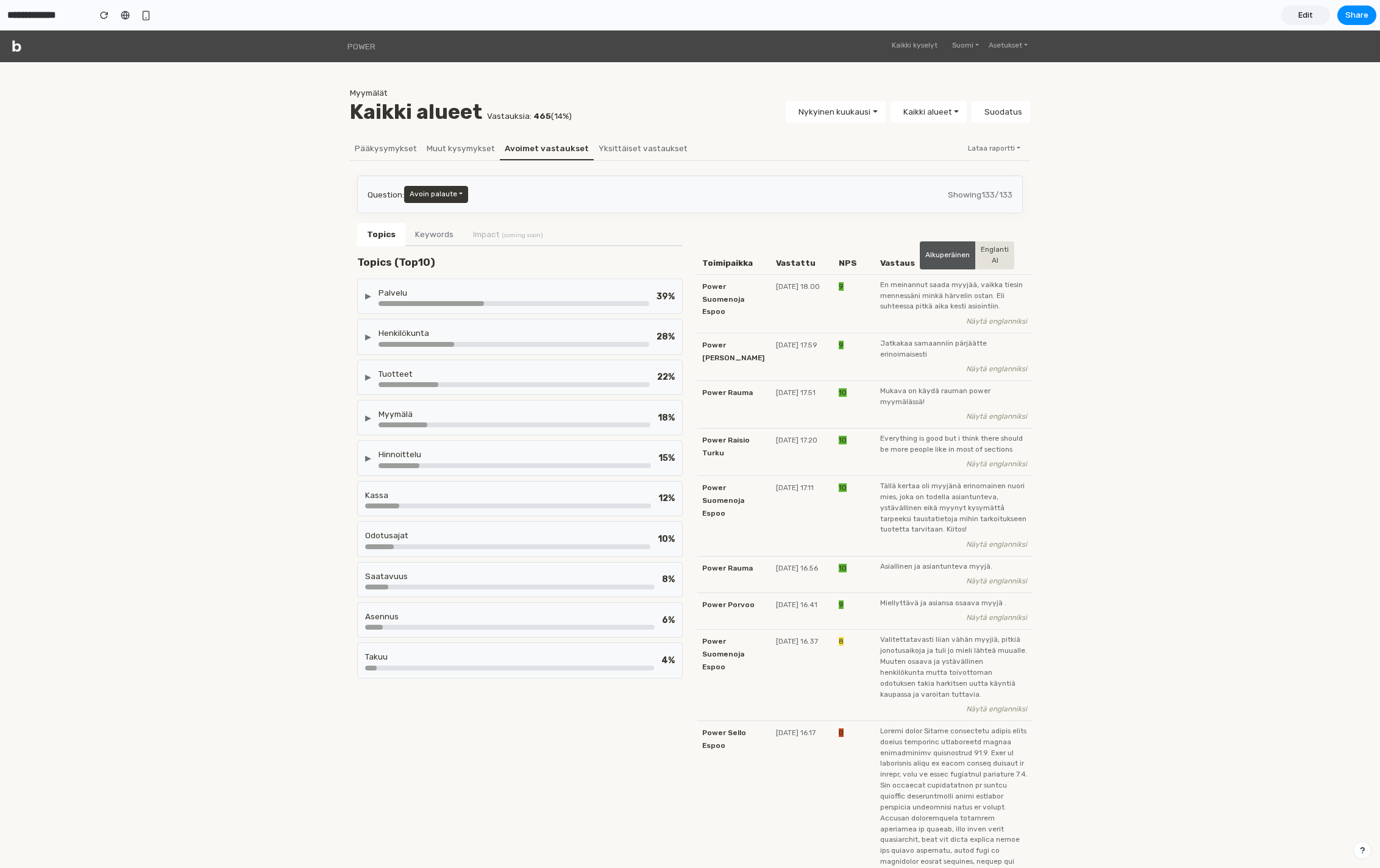
click at [432, 232] on button "Keywords" at bounding box center [434, 235] width 58 height 23
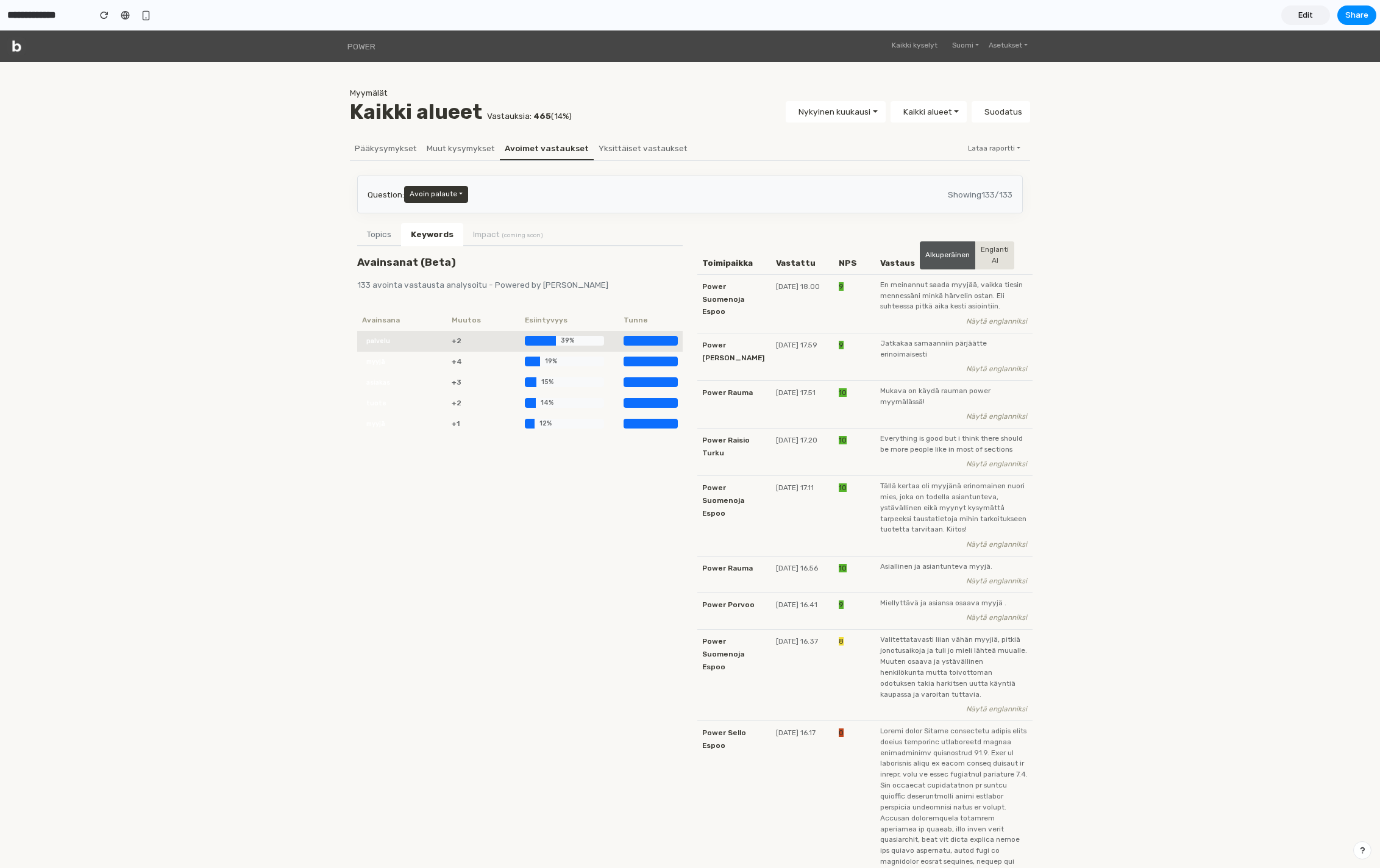
click at [637, 344] on div at bounding box center [645, 340] width 44 height 10
click at [382, 231] on button "Topics" at bounding box center [379, 235] width 44 height 23
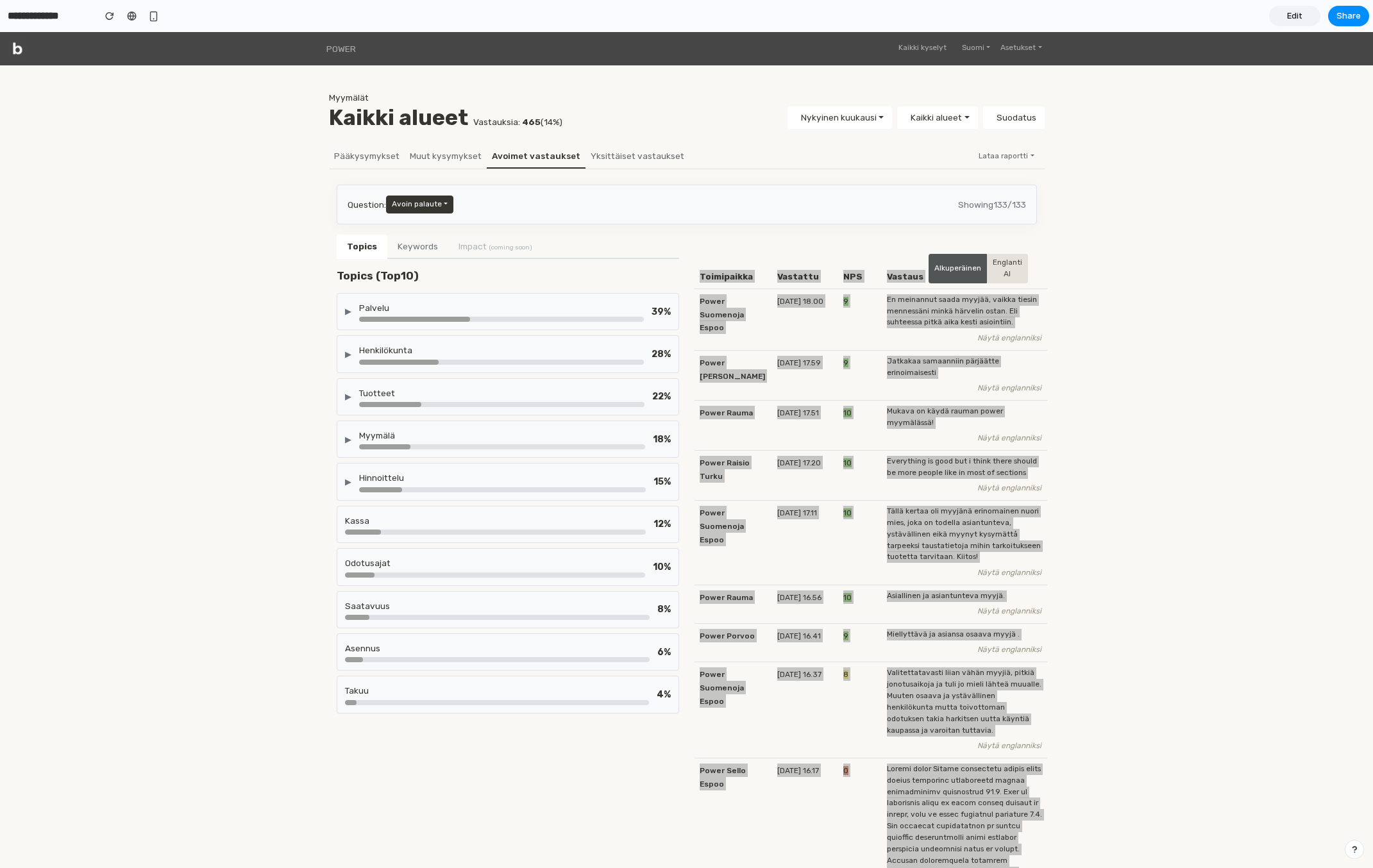
click at [1304, 12] on link "Edit" at bounding box center [1294, 15] width 51 height 20
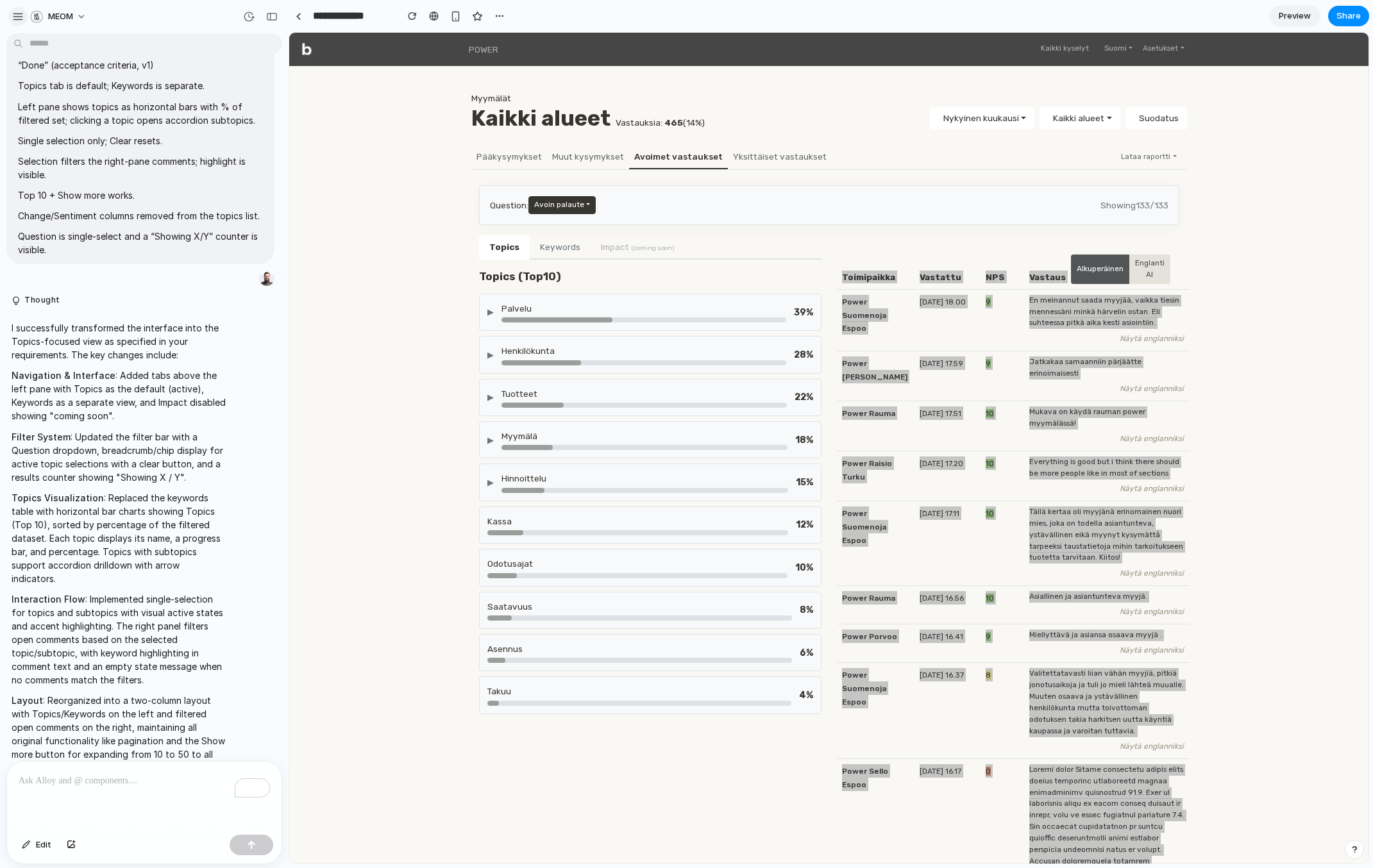
click at [21, 17] on div "button" at bounding box center [18, 16] width 11 height 11
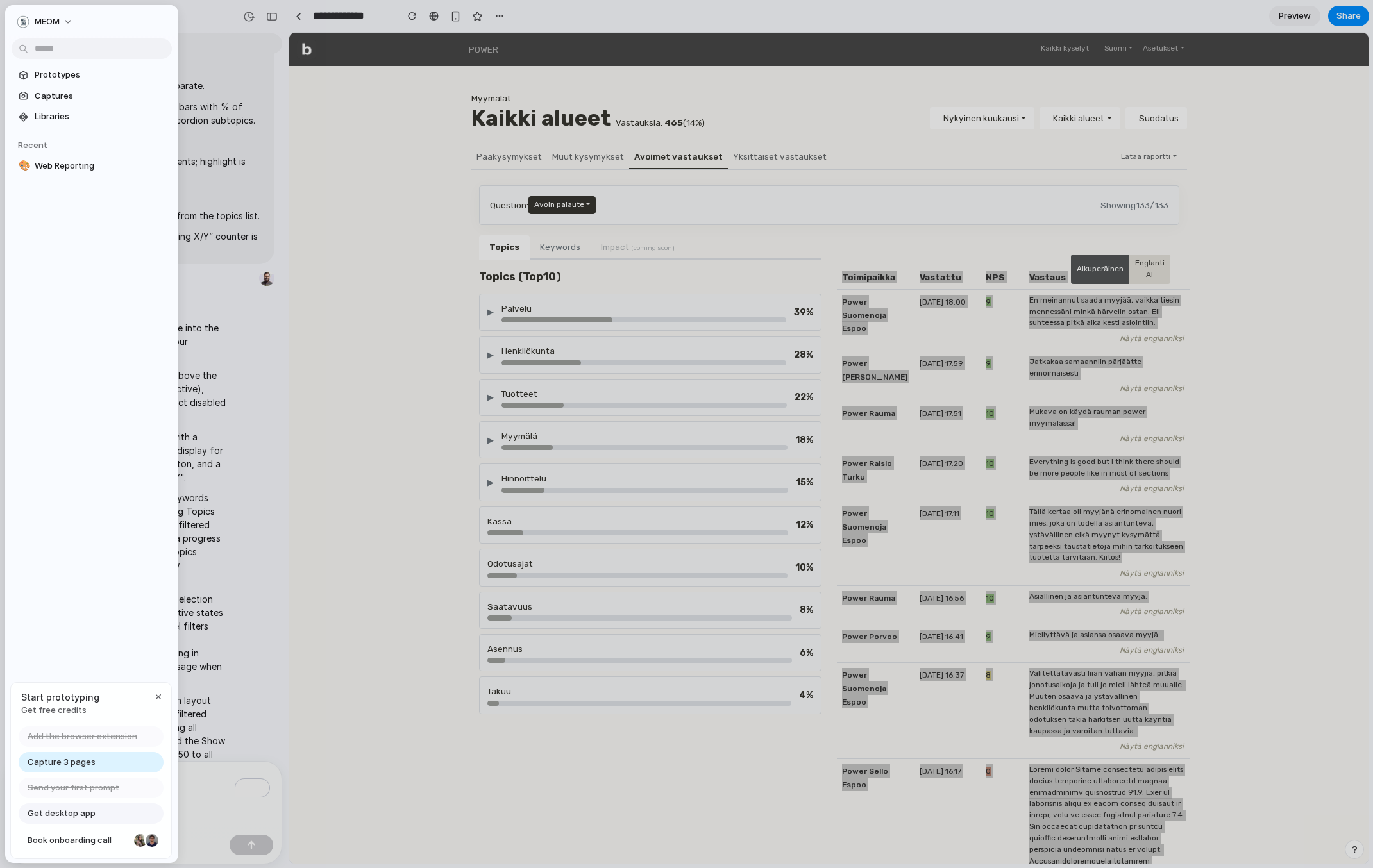
click at [83, 817] on span "Get desktop app" at bounding box center [62, 814] width 68 height 13
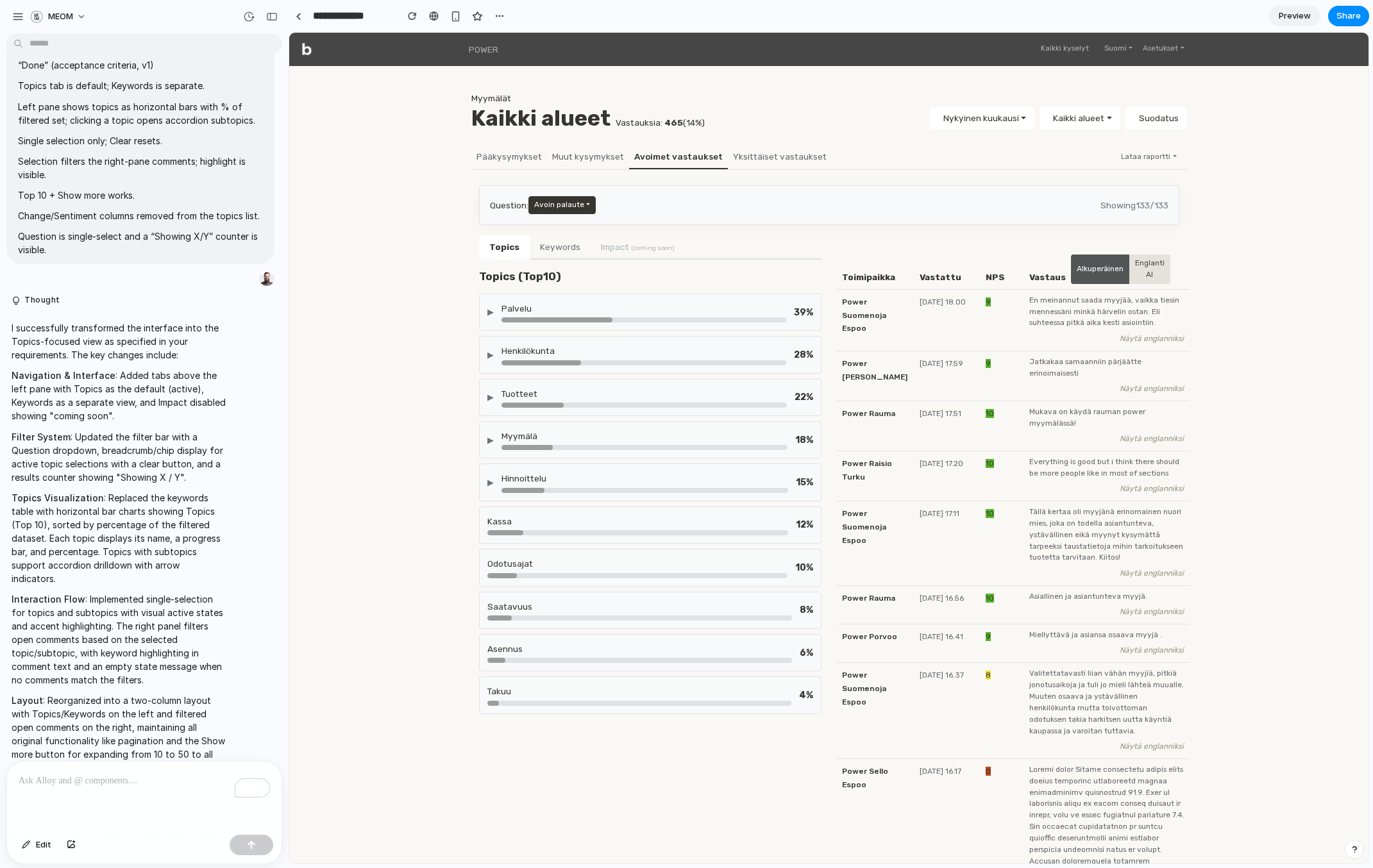
click at [540, 319] on div at bounding box center [556, 320] width 111 height 5
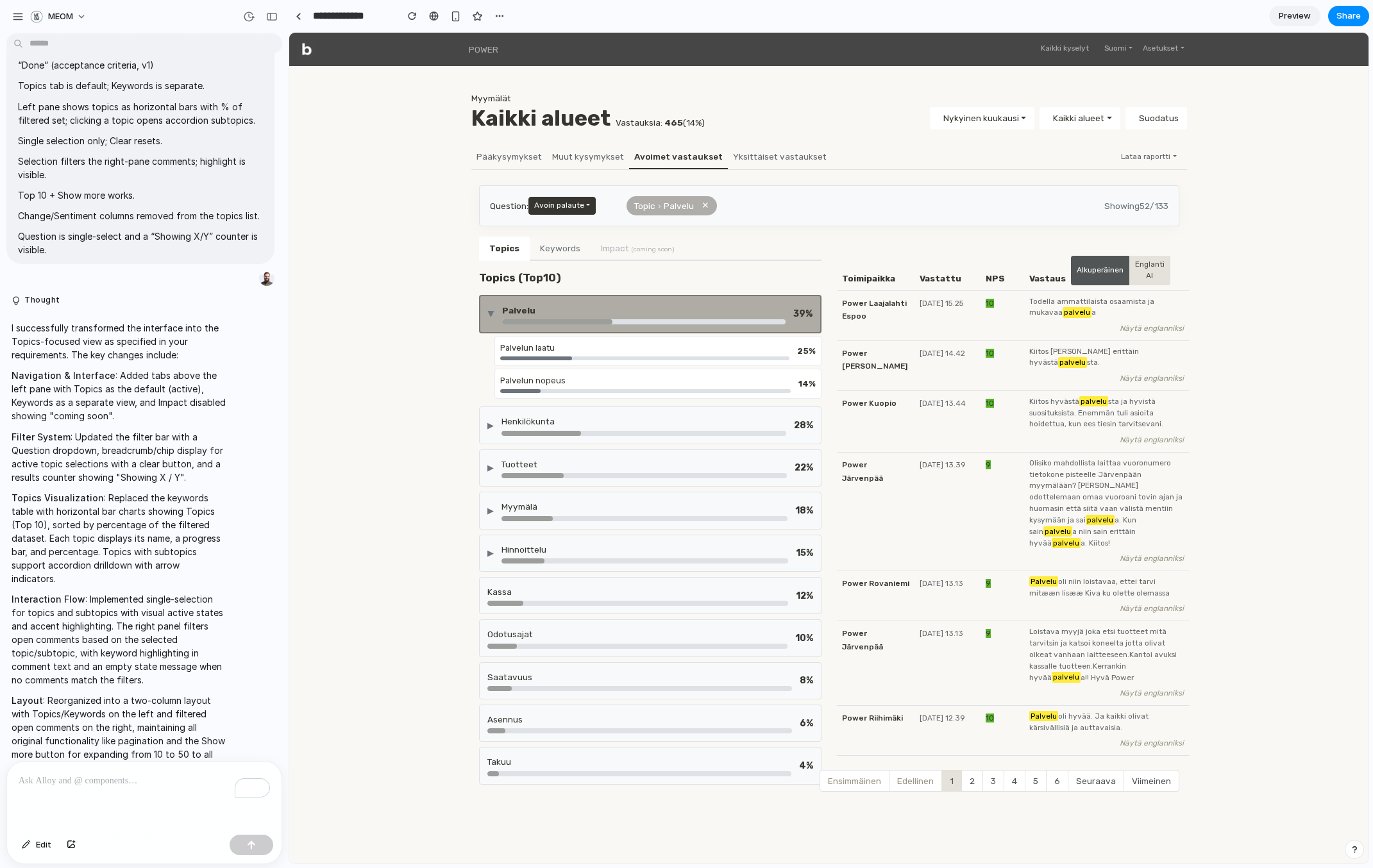
click at [535, 349] on div "Palvelun laatu" at bounding box center [645, 347] width 289 height 12
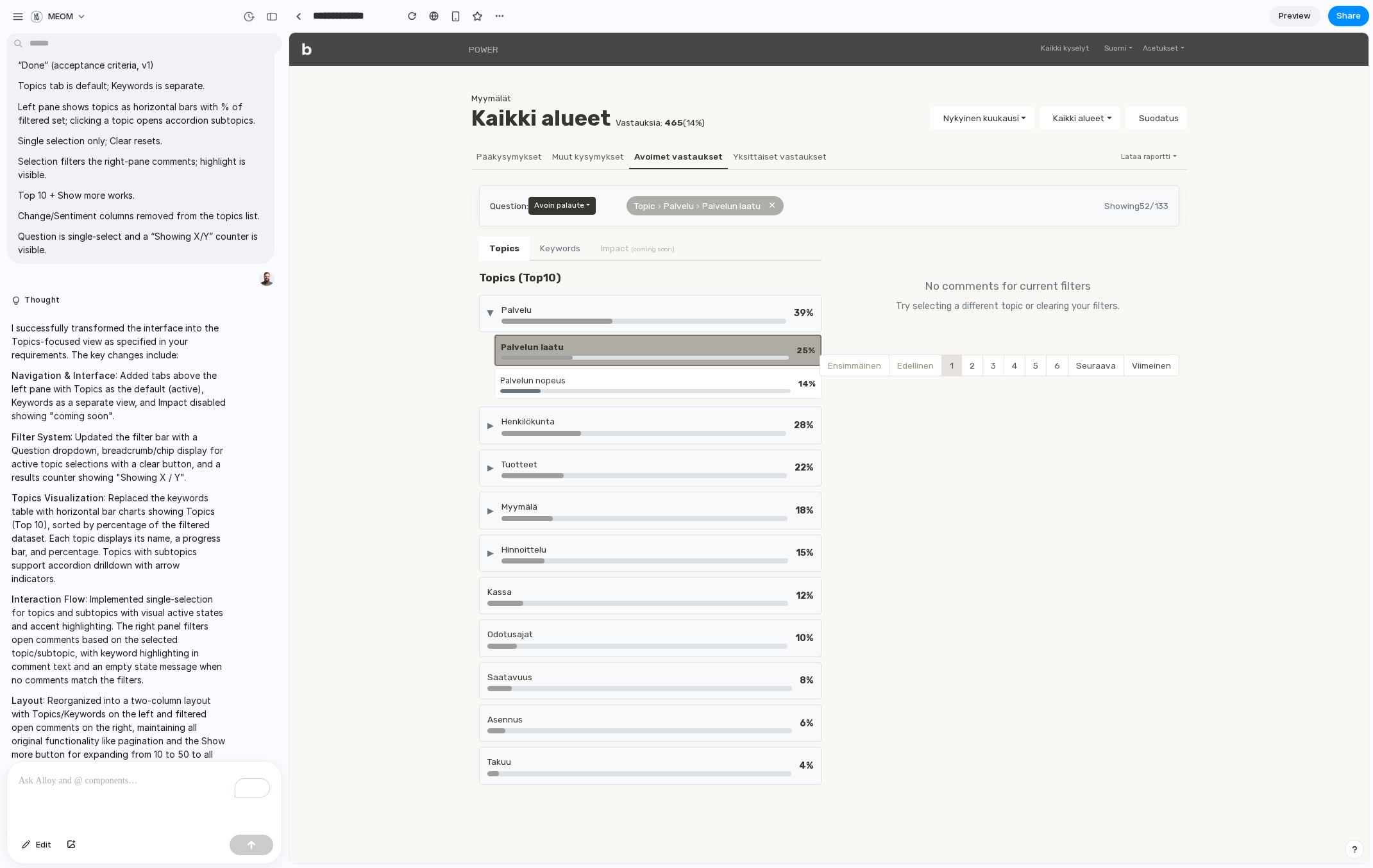
click at [549, 320] on div at bounding box center [556, 321] width 111 height 5
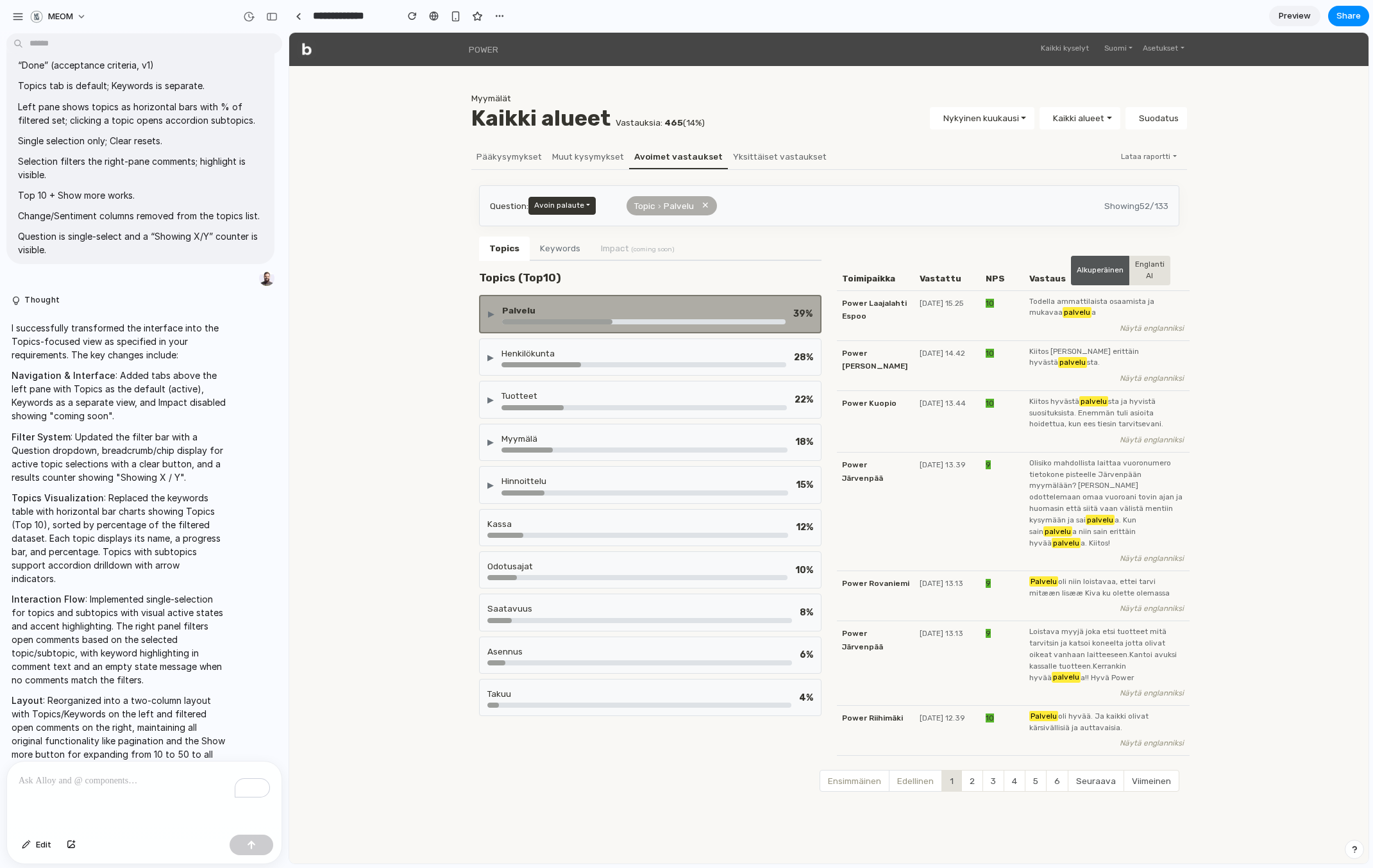
click at [549, 320] on div at bounding box center [557, 321] width 110 height 5
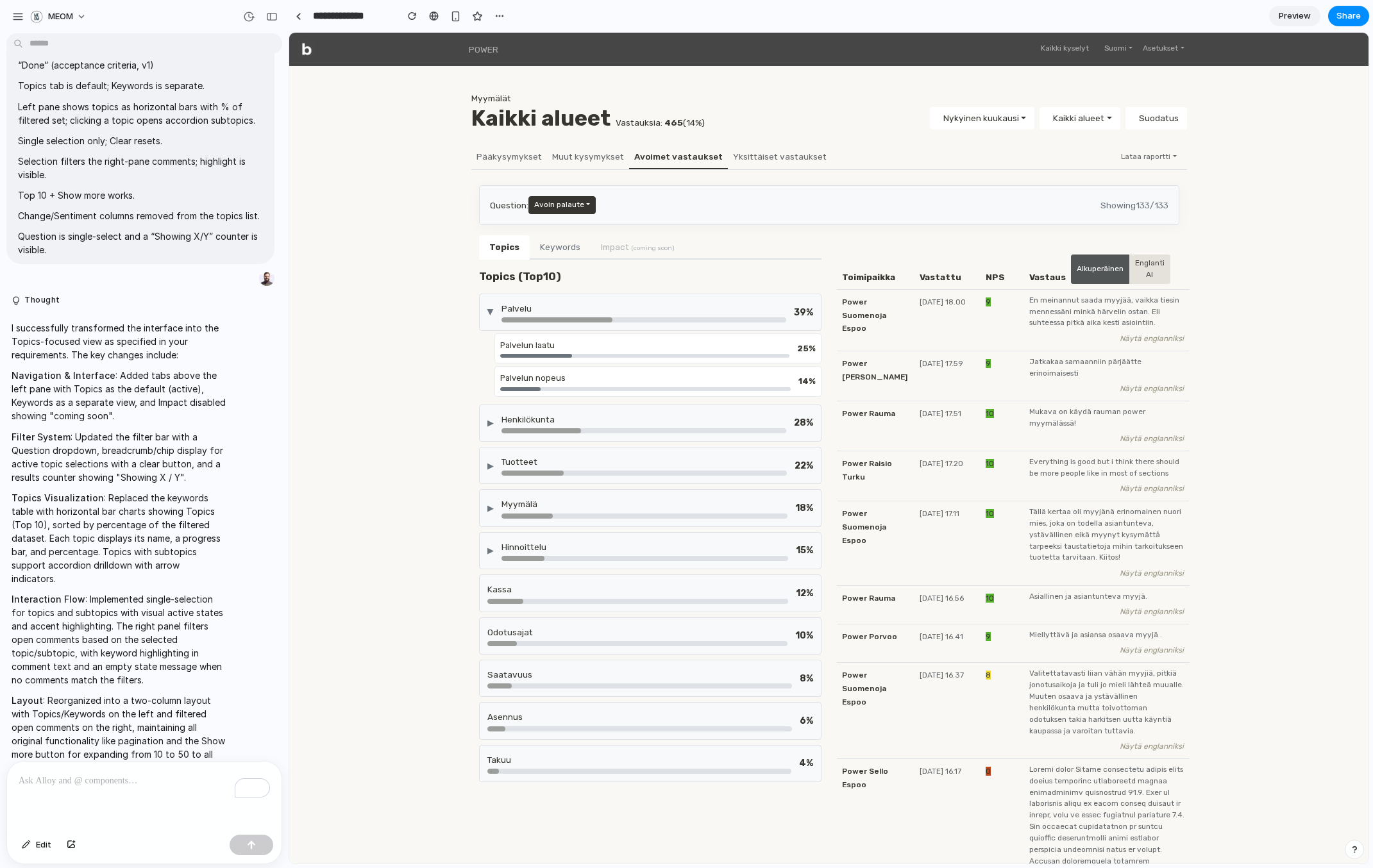
click at [18, 13] on div "button" at bounding box center [18, 16] width 11 height 11
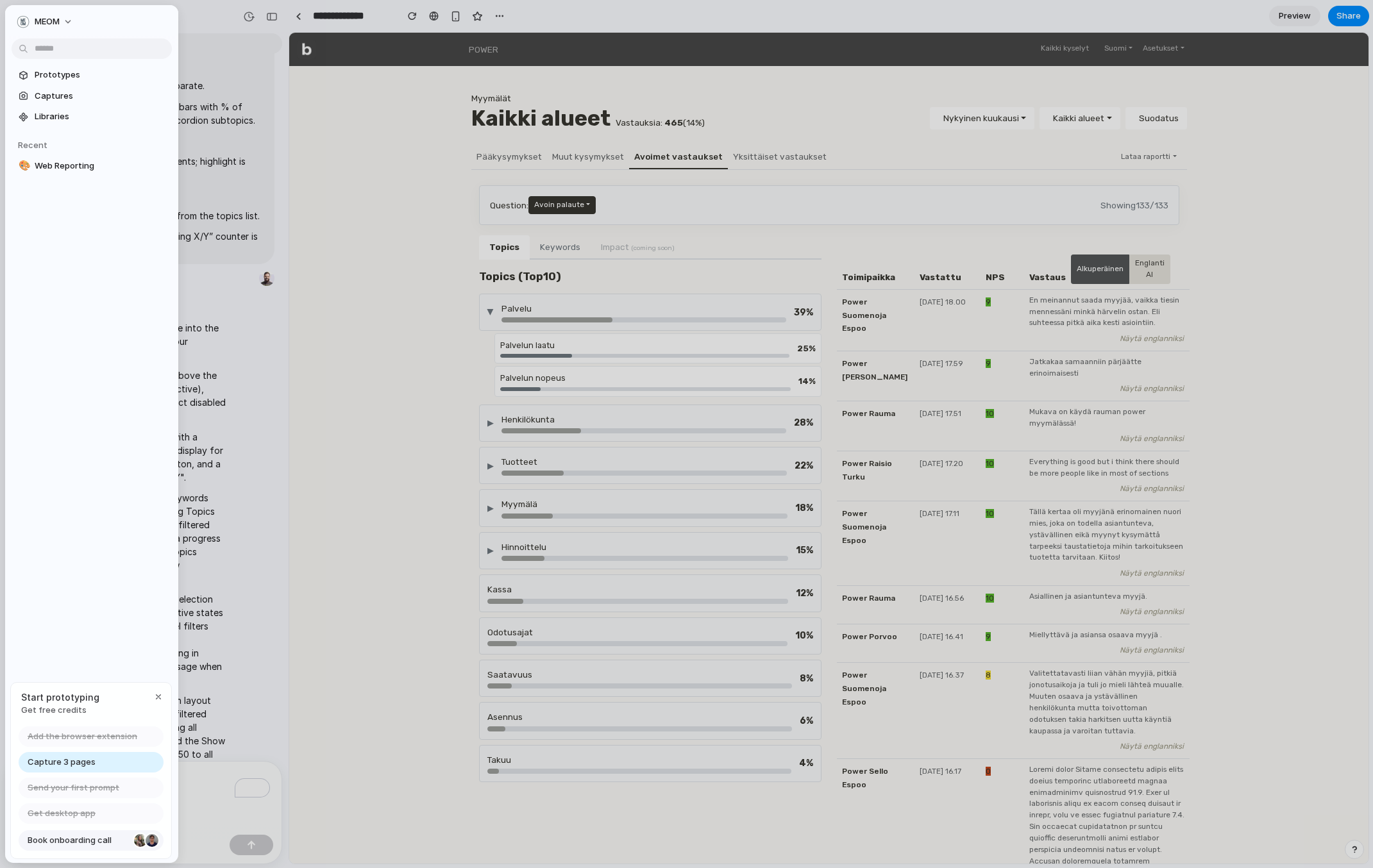
click at [87, 837] on span "Book onboarding call" at bounding box center [78, 840] width 101 height 13
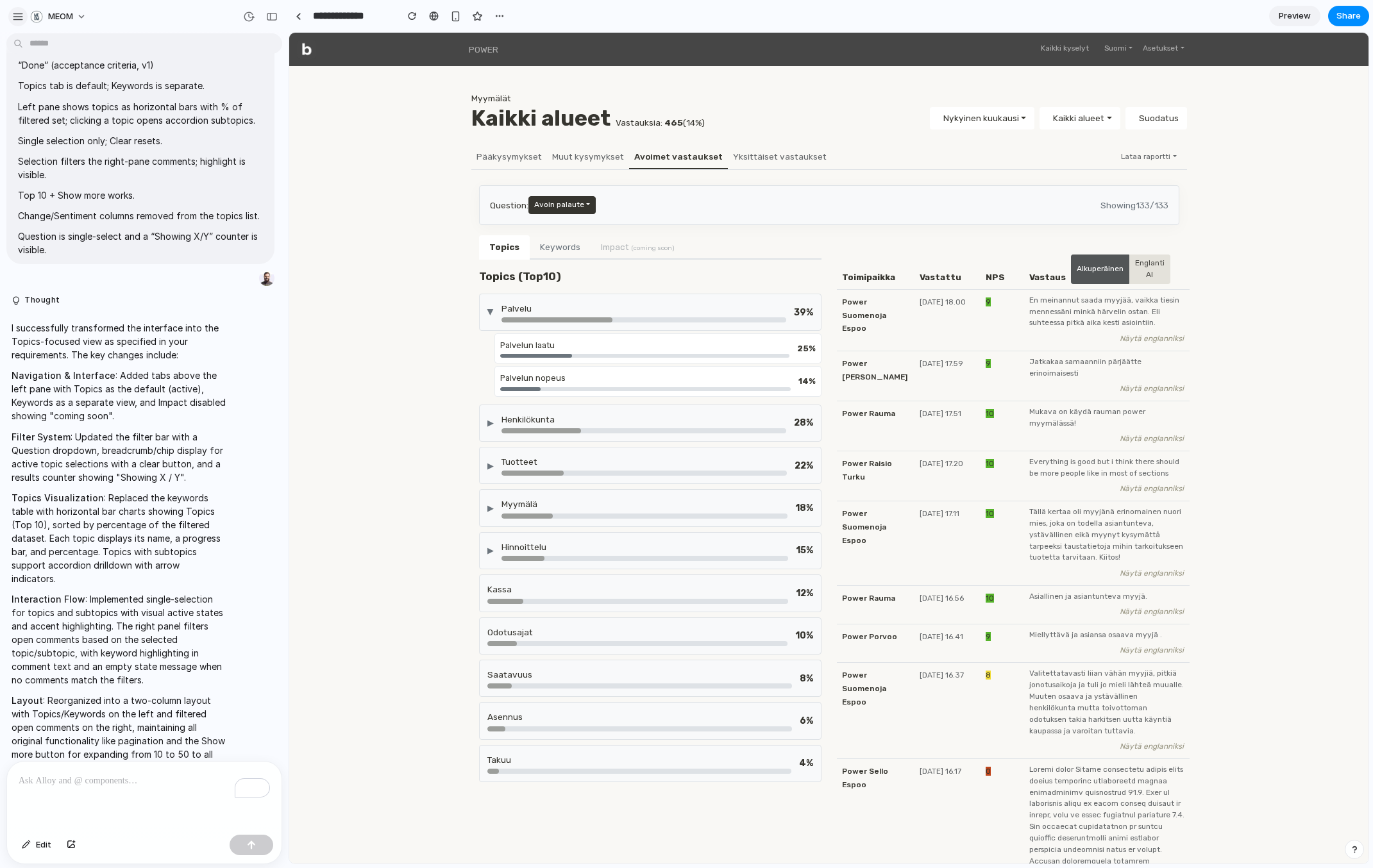
click at [19, 16] on div "button" at bounding box center [18, 16] width 11 height 11
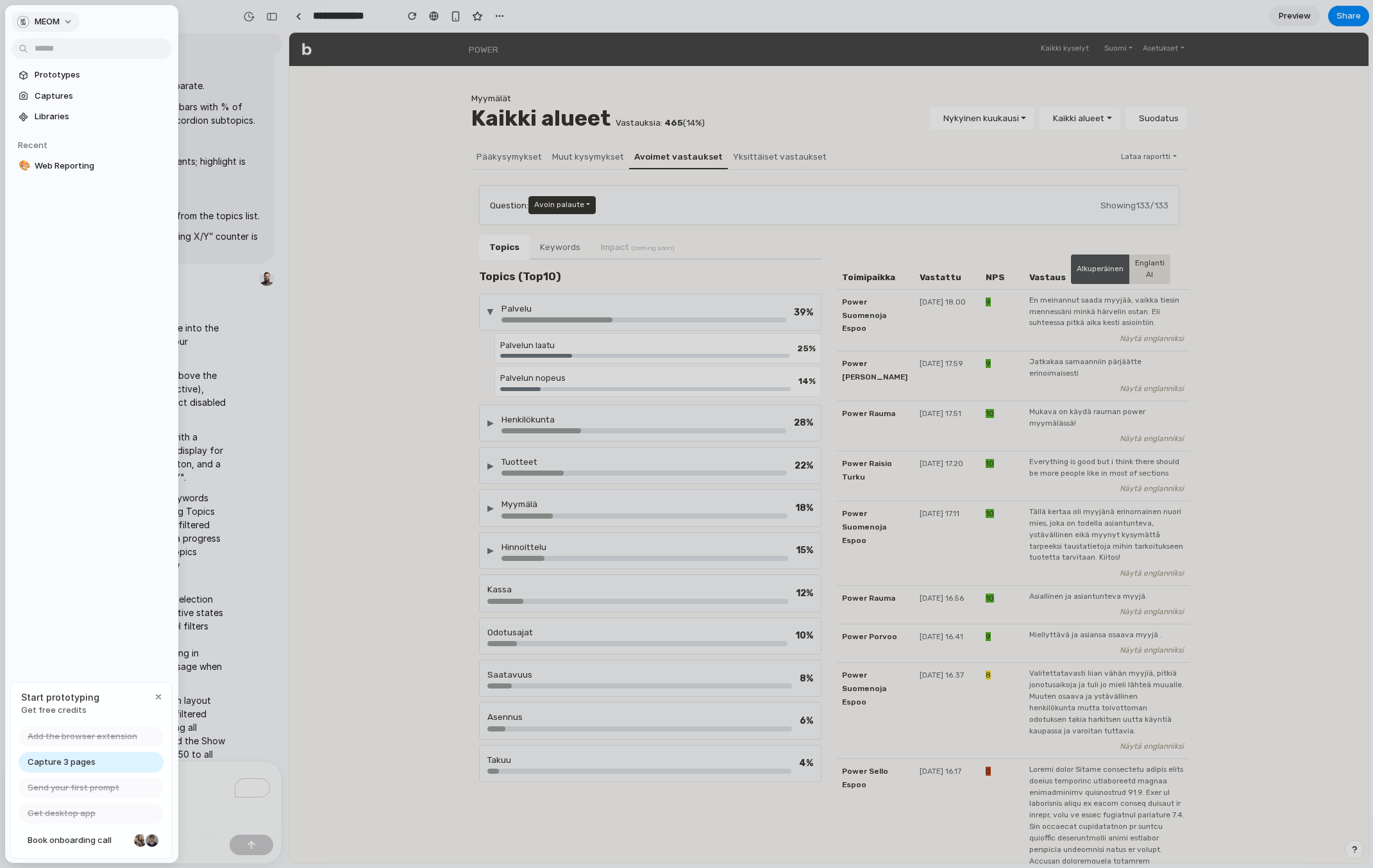
click at [66, 29] on button "MEOM" at bounding box center [45, 21] width 68 height 20
click at [60, 49] on span "Settings" at bounding box center [53, 51] width 36 height 13
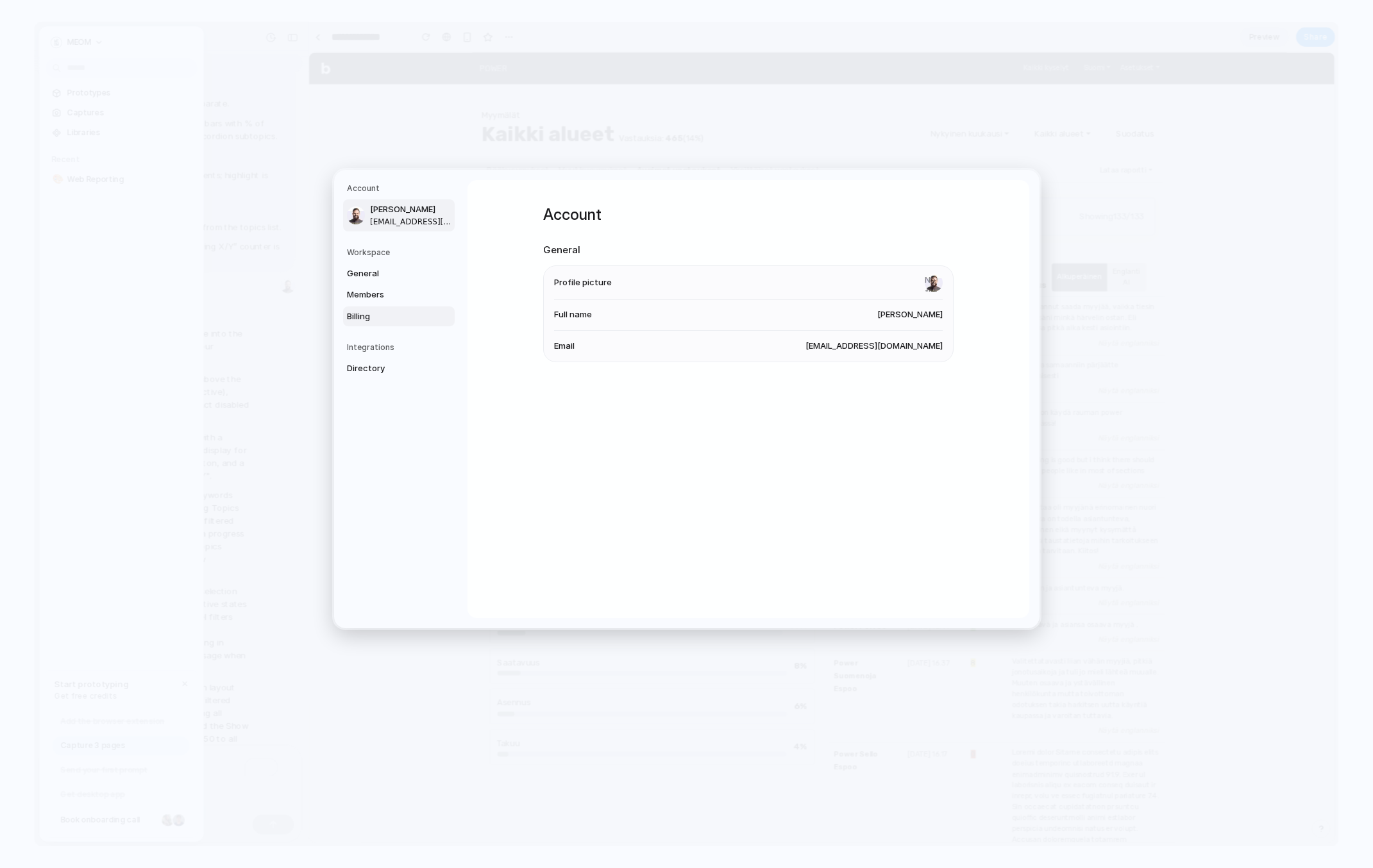
click at [361, 313] on span "Billing" at bounding box center [387, 317] width 82 height 13
click at [933, 286] on span "Free" at bounding box center [934, 282] width 18 height 13
click at [929, 299] on li "Billing Email None" at bounding box center [748, 313] width 389 height 31
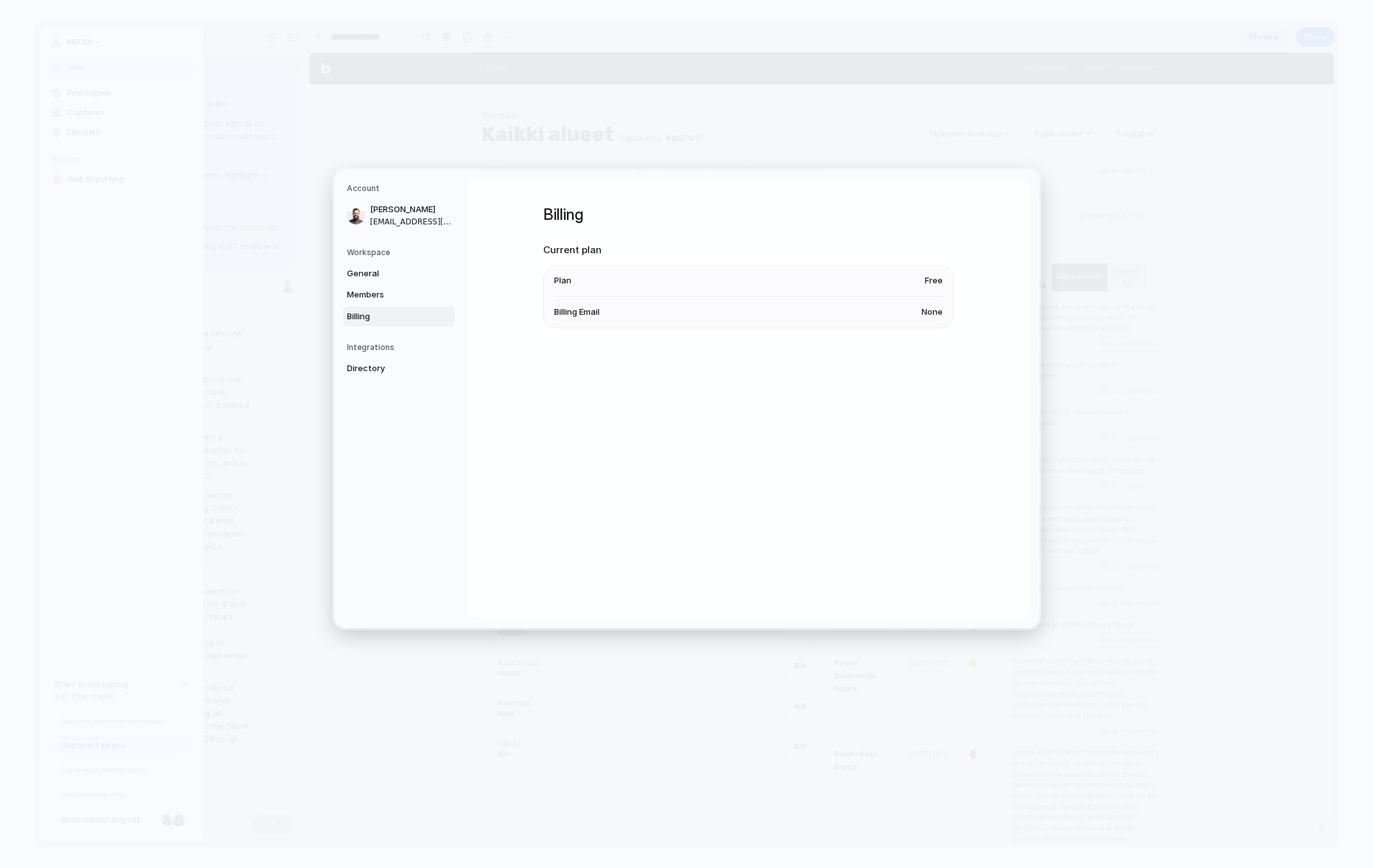
click at [929, 314] on span "None" at bounding box center [932, 313] width 21 height 13
click at [386, 289] on span "Members" at bounding box center [387, 295] width 82 height 13
click at [377, 266] on link "General" at bounding box center [399, 273] width 112 height 20
click at [377, 249] on h5 "Workspace" at bounding box center [400, 253] width 108 height 11
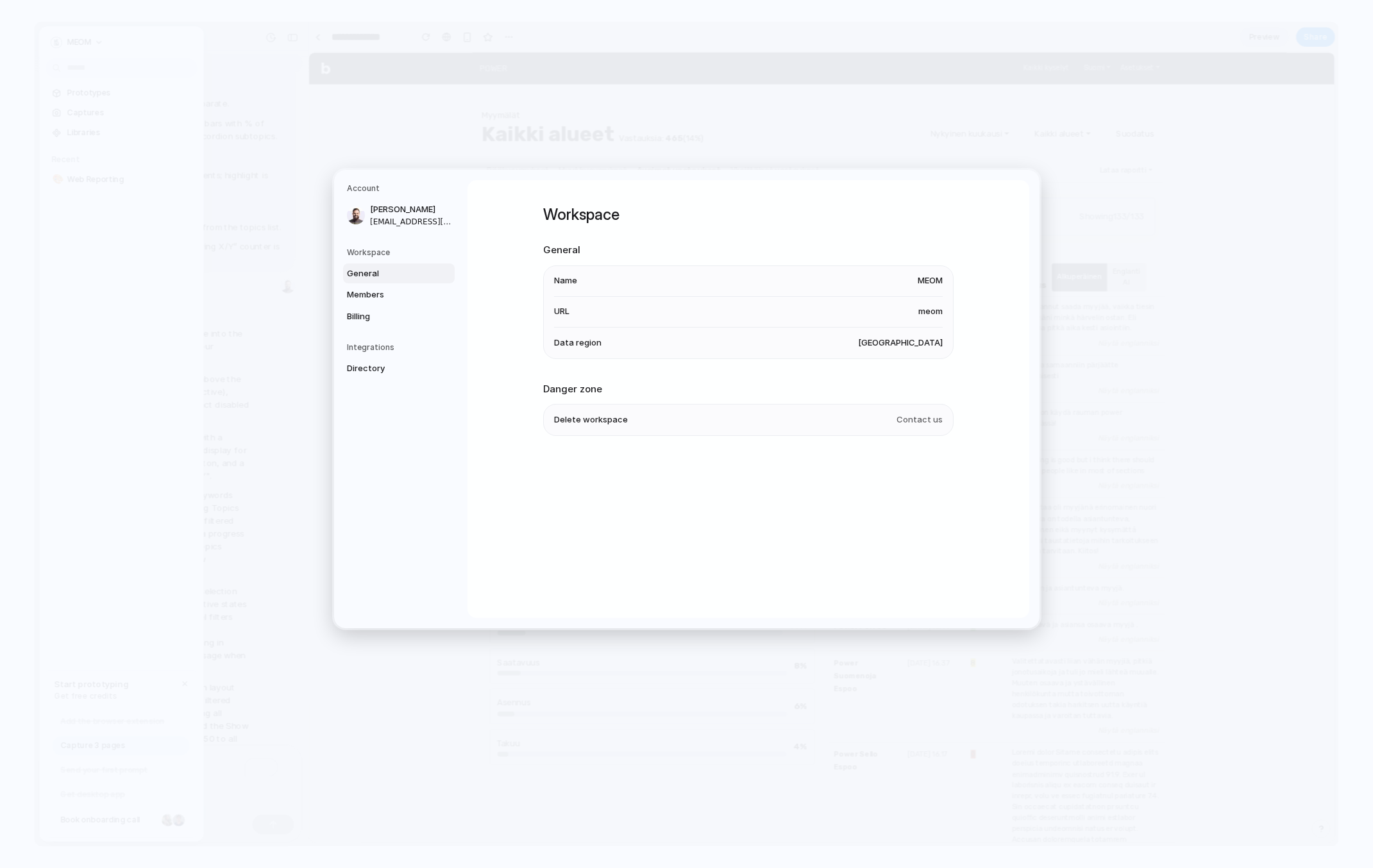
click at [932, 337] on span "[GEOGRAPHIC_DATA]" at bounding box center [900, 343] width 85 height 13
click at [919, 341] on span "[GEOGRAPHIC_DATA]" at bounding box center [900, 343] width 85 height 13
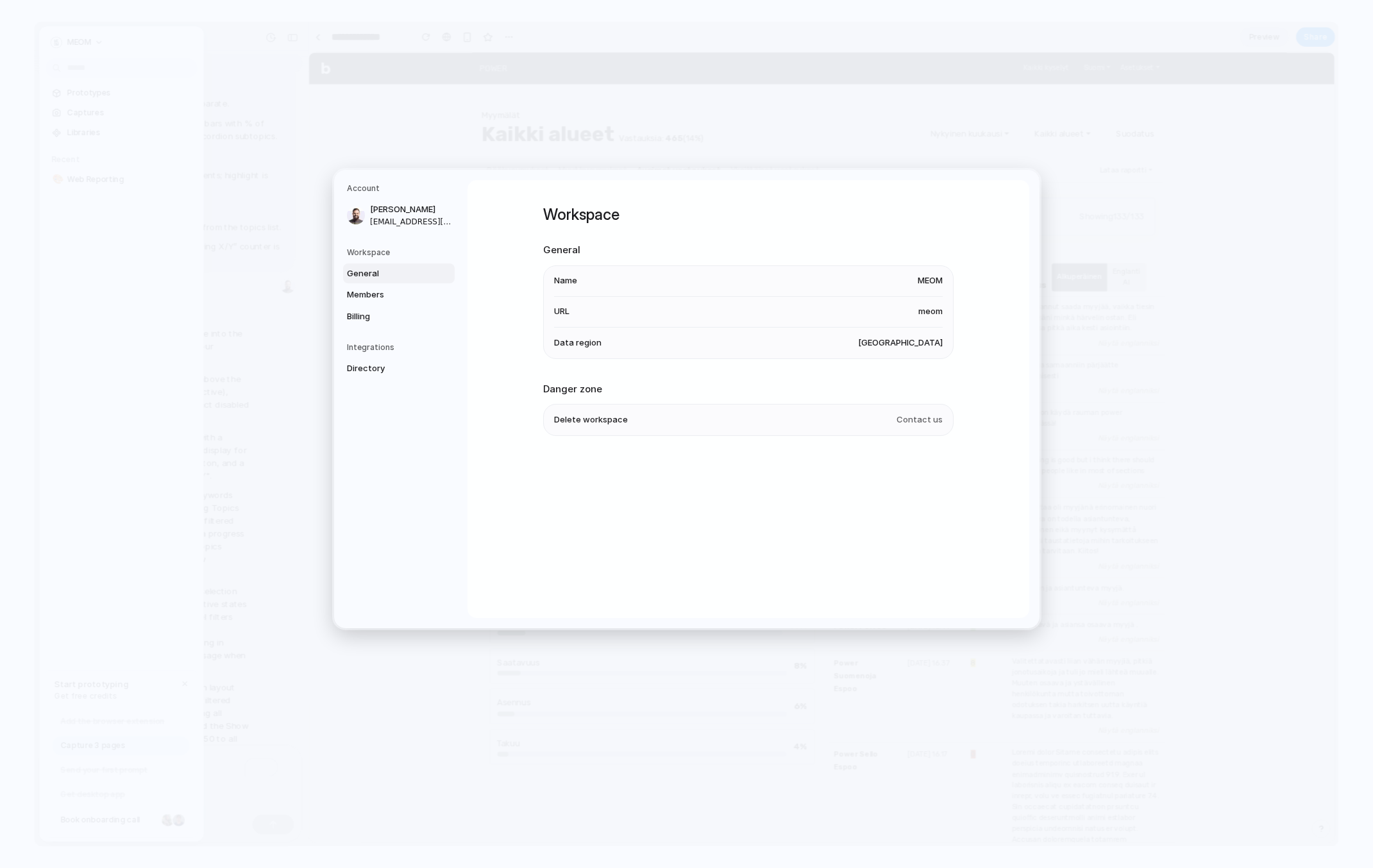
click at [377, 260] on div "Workspace General Members Billing" at bounding box center [400, 287] width 108 height 80
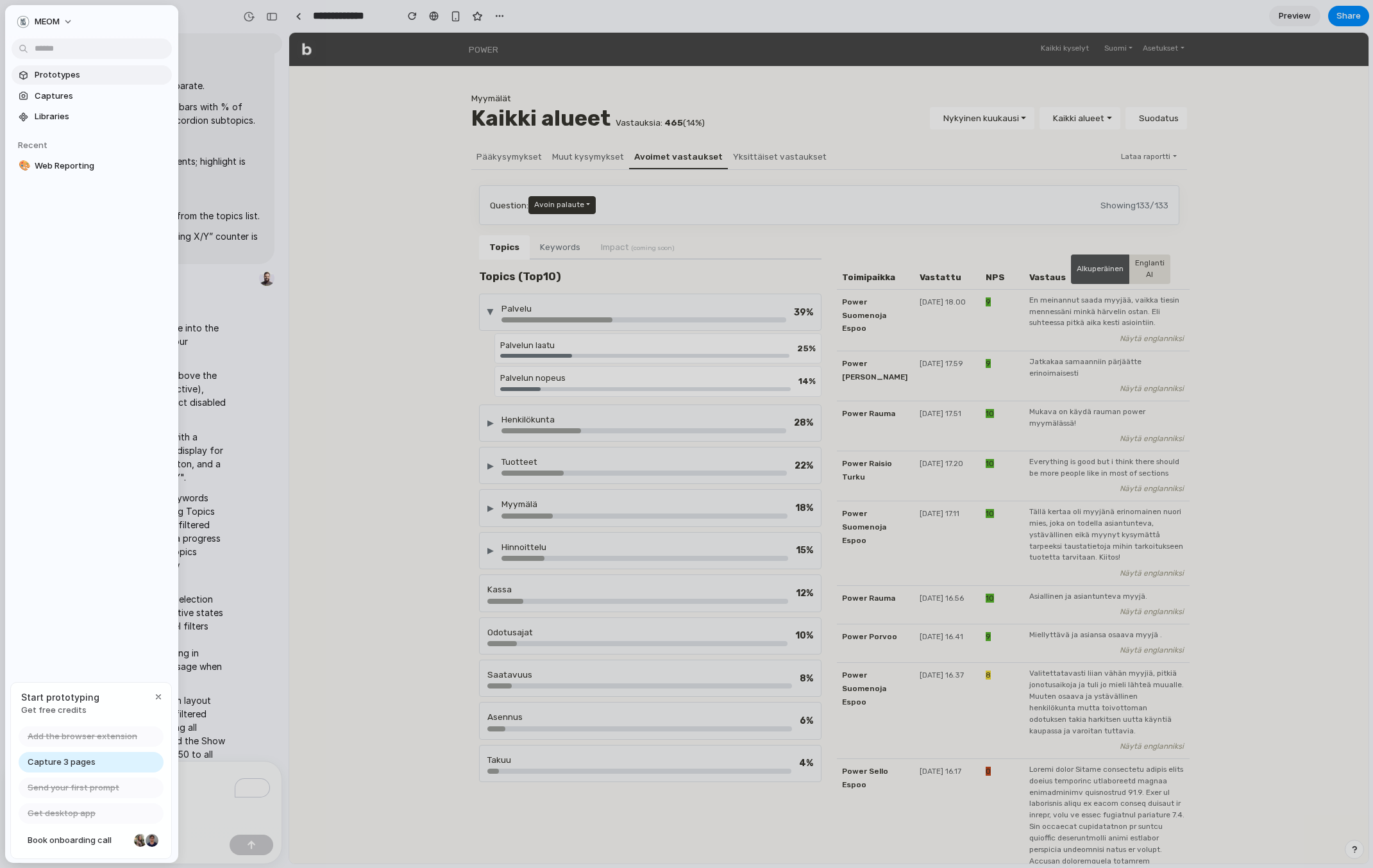
click at [37, 70] on span "Prototypes" at bounding box center [100, 75] width 132 height 13
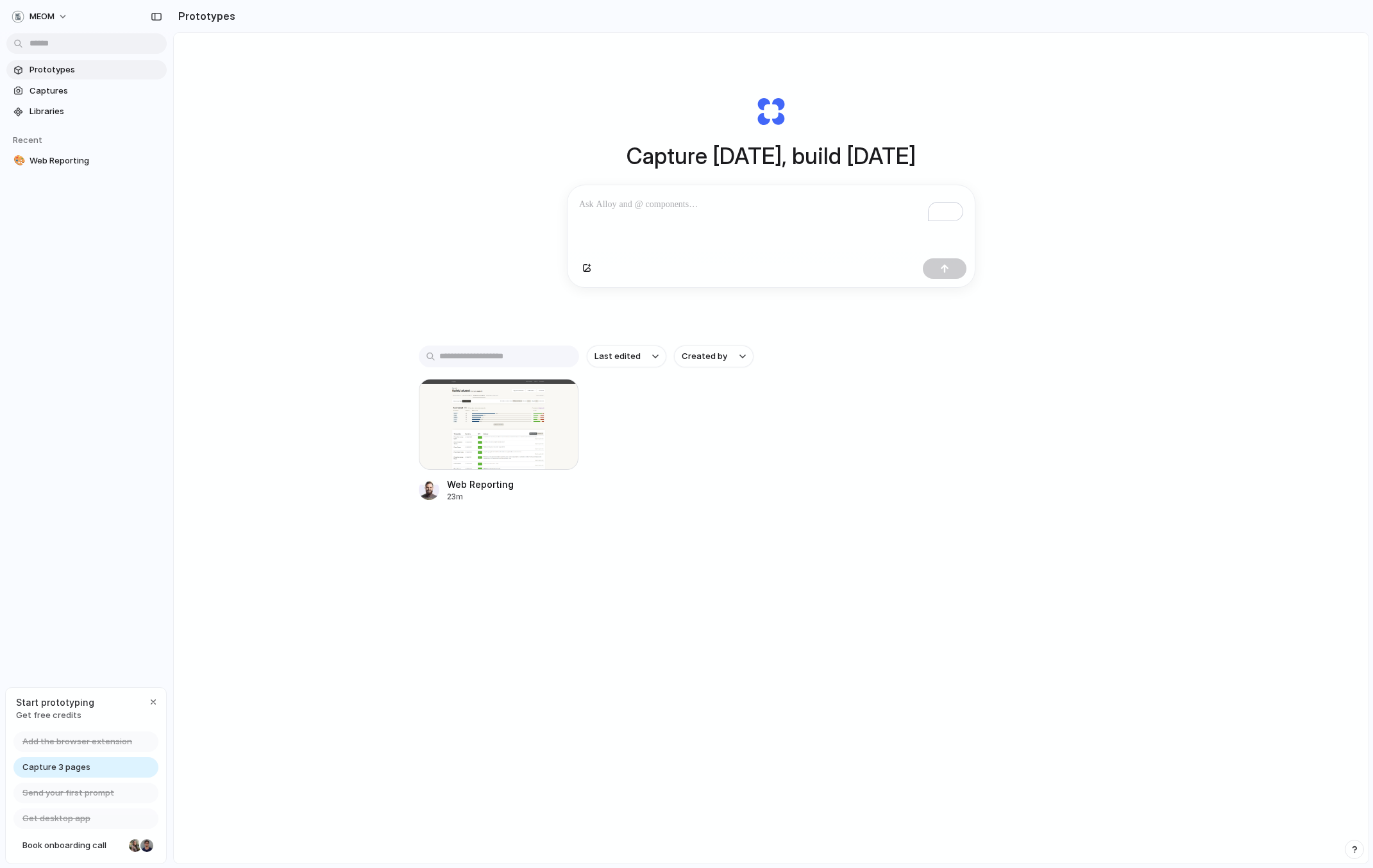
click at [41, 701] on span "Start prototyping" at bounding box center [55, 702] width 79 height 14
click at [348, 314] on div "Capture [DATE], build [DATE] Clone web app Clone screenshot Start from existing…" at bounding box center [771, 482] width 1195 height 899
click at [356, 242] on div "Capture [DATE], build [DATE] Clone web app Clone screenshot Start from existing…" at bounding box center [771, 482] width 1195 height 899
